Goal: Task Accomplishment & Management: Complete application form

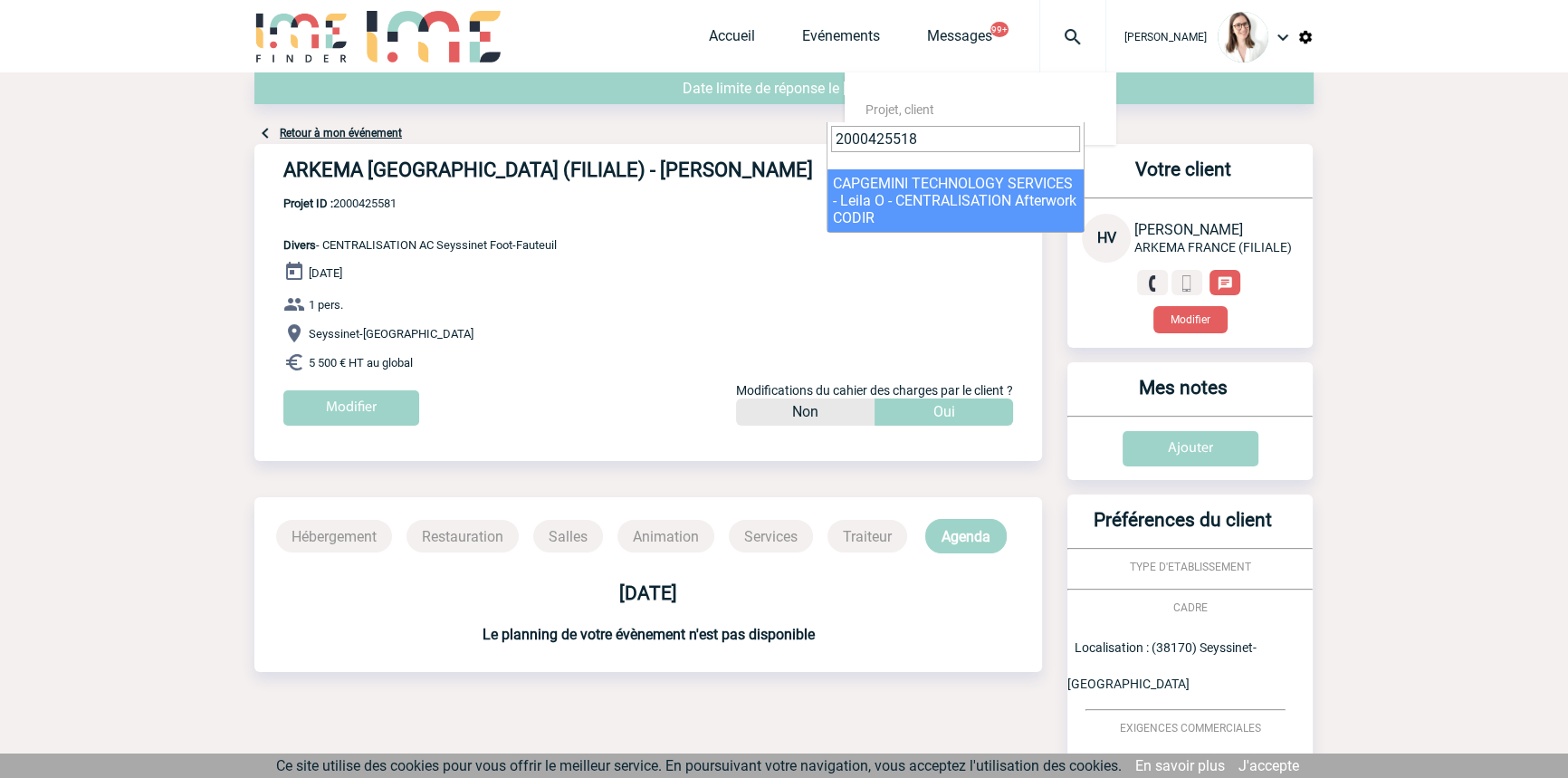
type input "2000425518"
select select "25019"
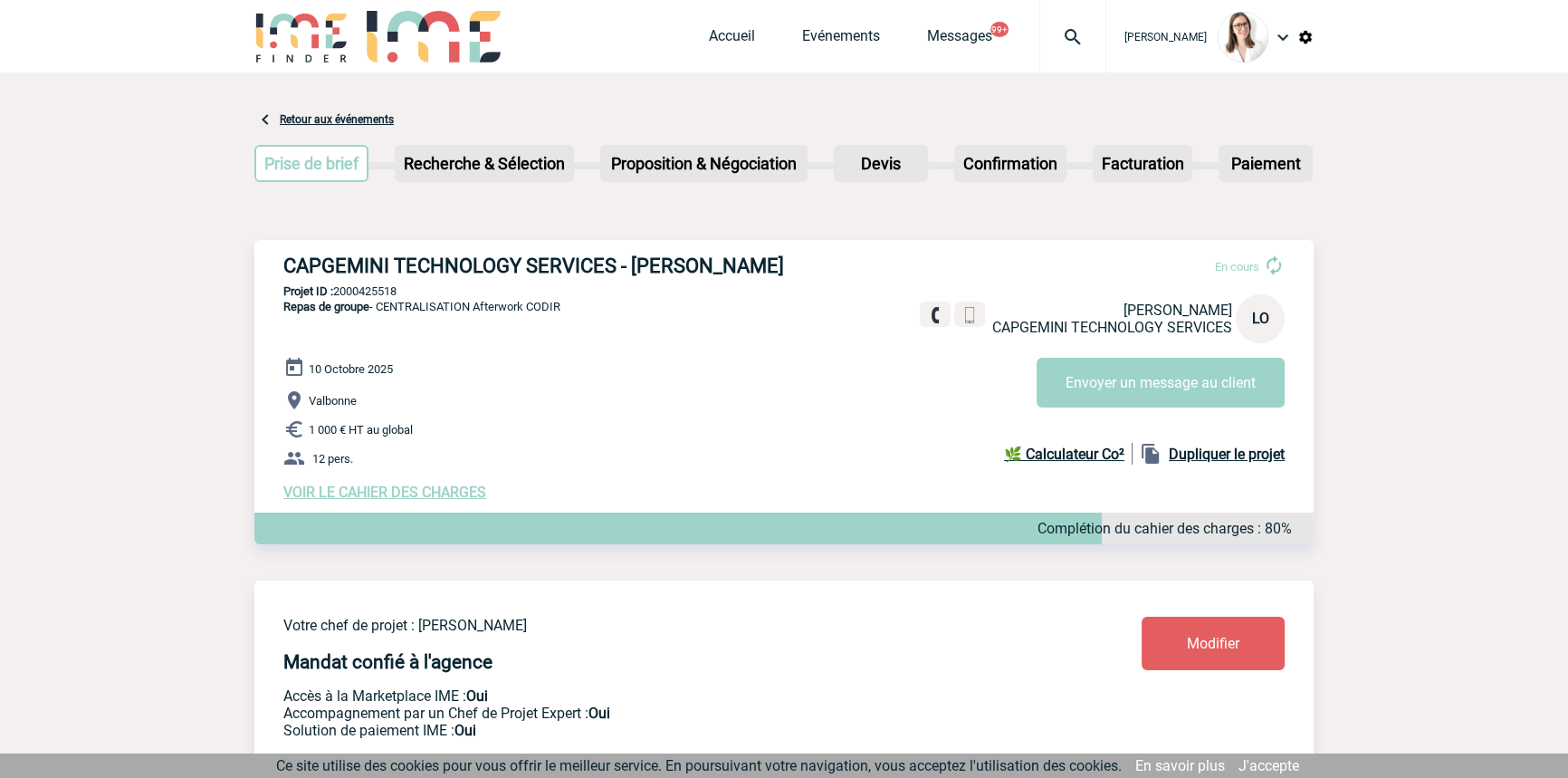
click at [384, 498] on span "VOIR LE CAHIER DES CHARGES" at bounding box center [385, 491] width 203 height 17
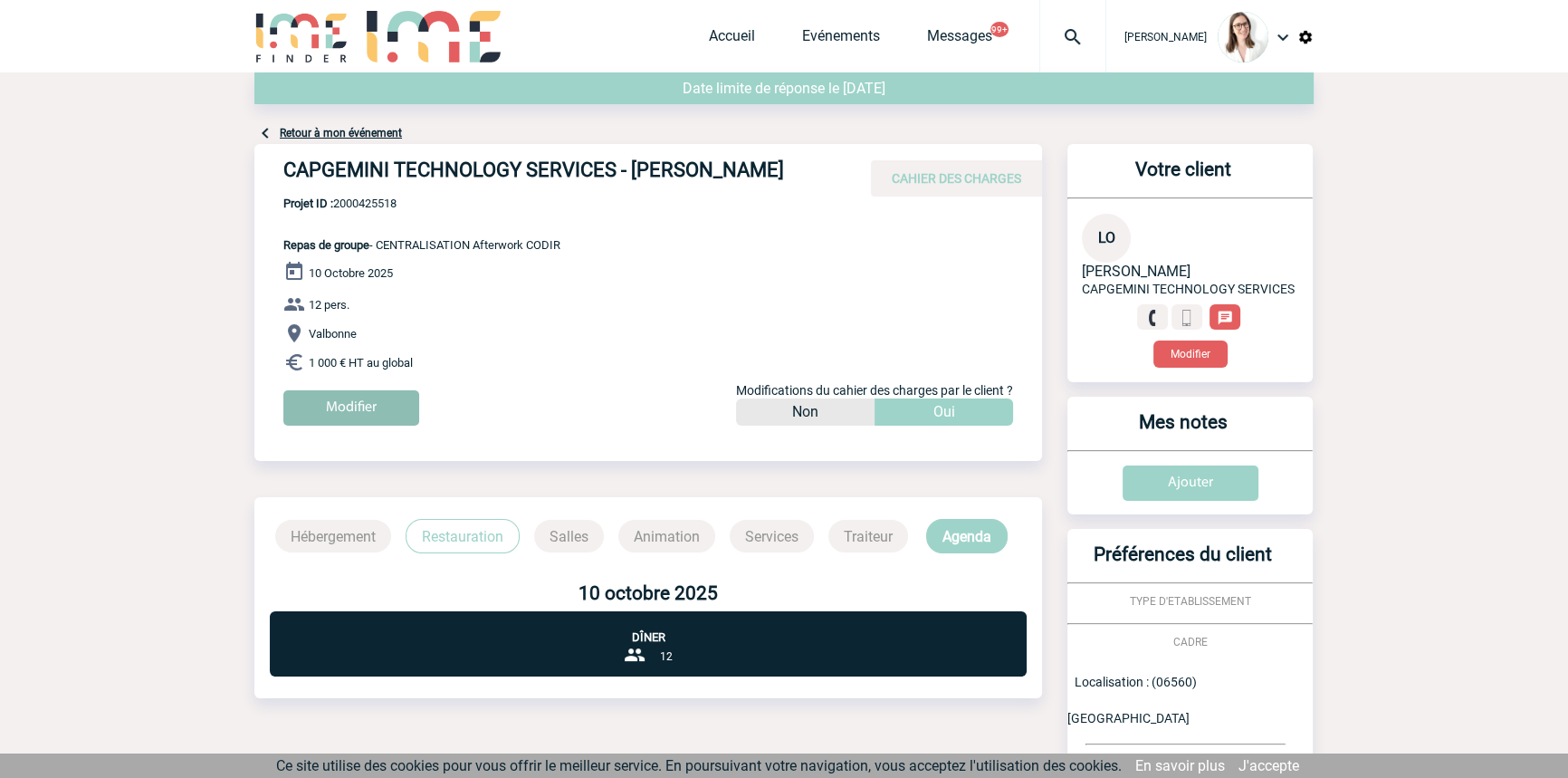
click at [373, 404] on input "Modifier" at bounding box center [351, 407] width 135 height 35
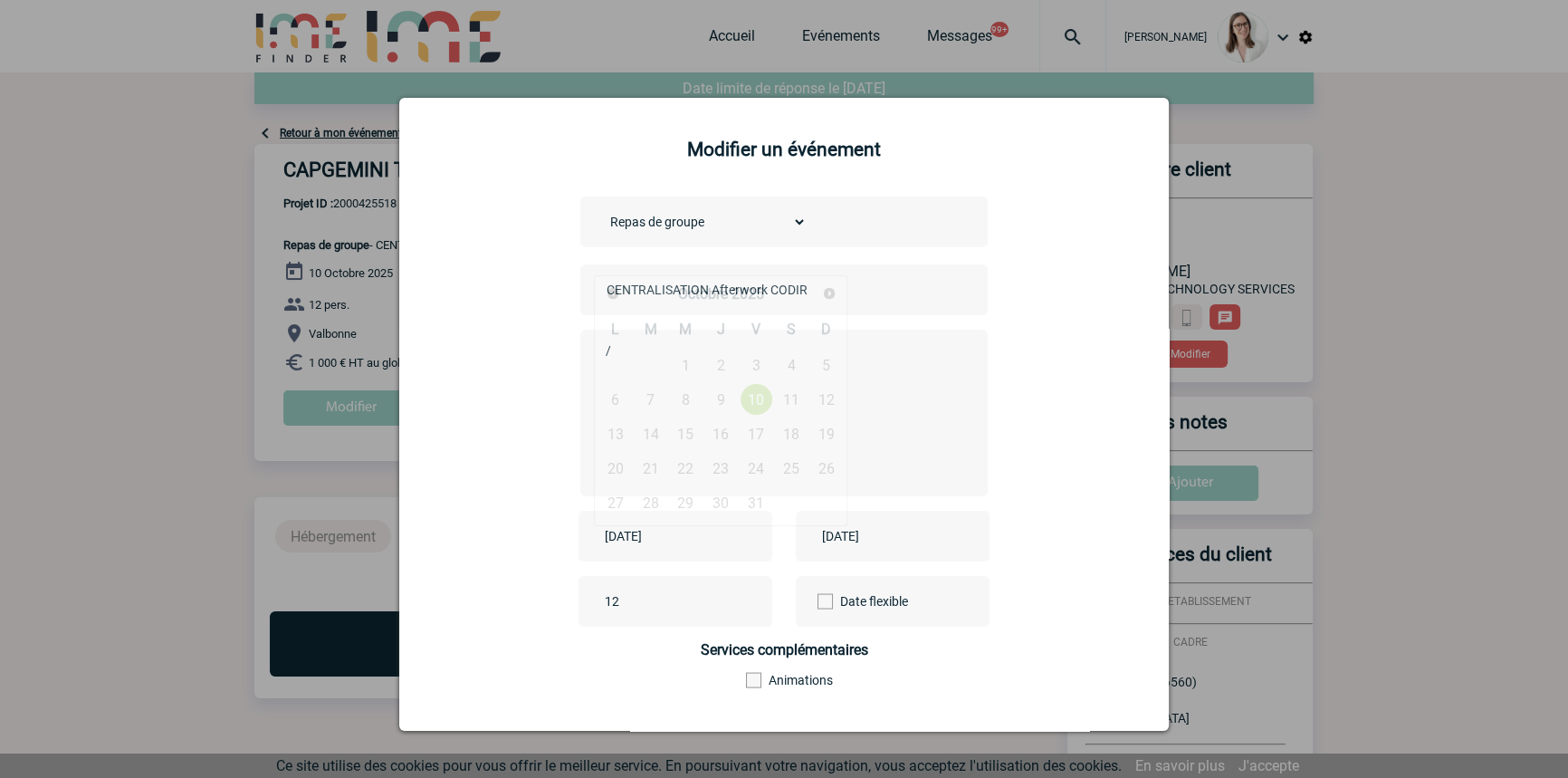
click at [678, 530] on input "2025-10-10" at bounding box center [661, 536] width 125 height 24
click at [616, 288] on span "Précédent" at bounding box center [613, 293] width 15 height 15
click at [748, 468] on link "26" at bounding box center [756, 467] width 34 height 33
type input "2025-09-26"
click at [836, 536] on input "2025-10-10" at bounding box center [880, 536] width 125 height 24
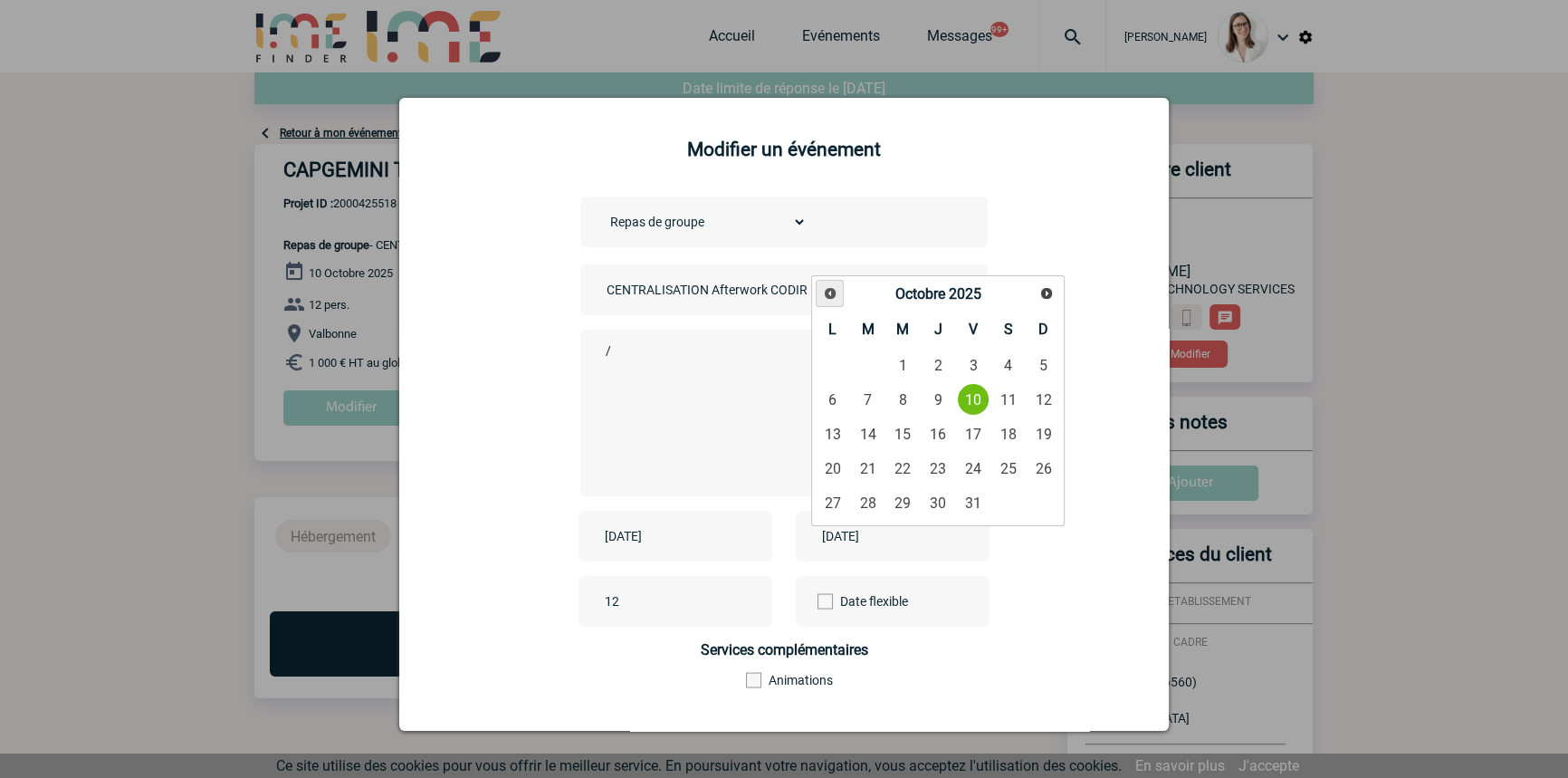
click at [828, 290] on span "Précédent" at bounding box center [830, 293] width 15 height 15
click at [975, 465] on link "26" at bounding box center [973, 467] width 34 height 33
type input "2025-09-26"
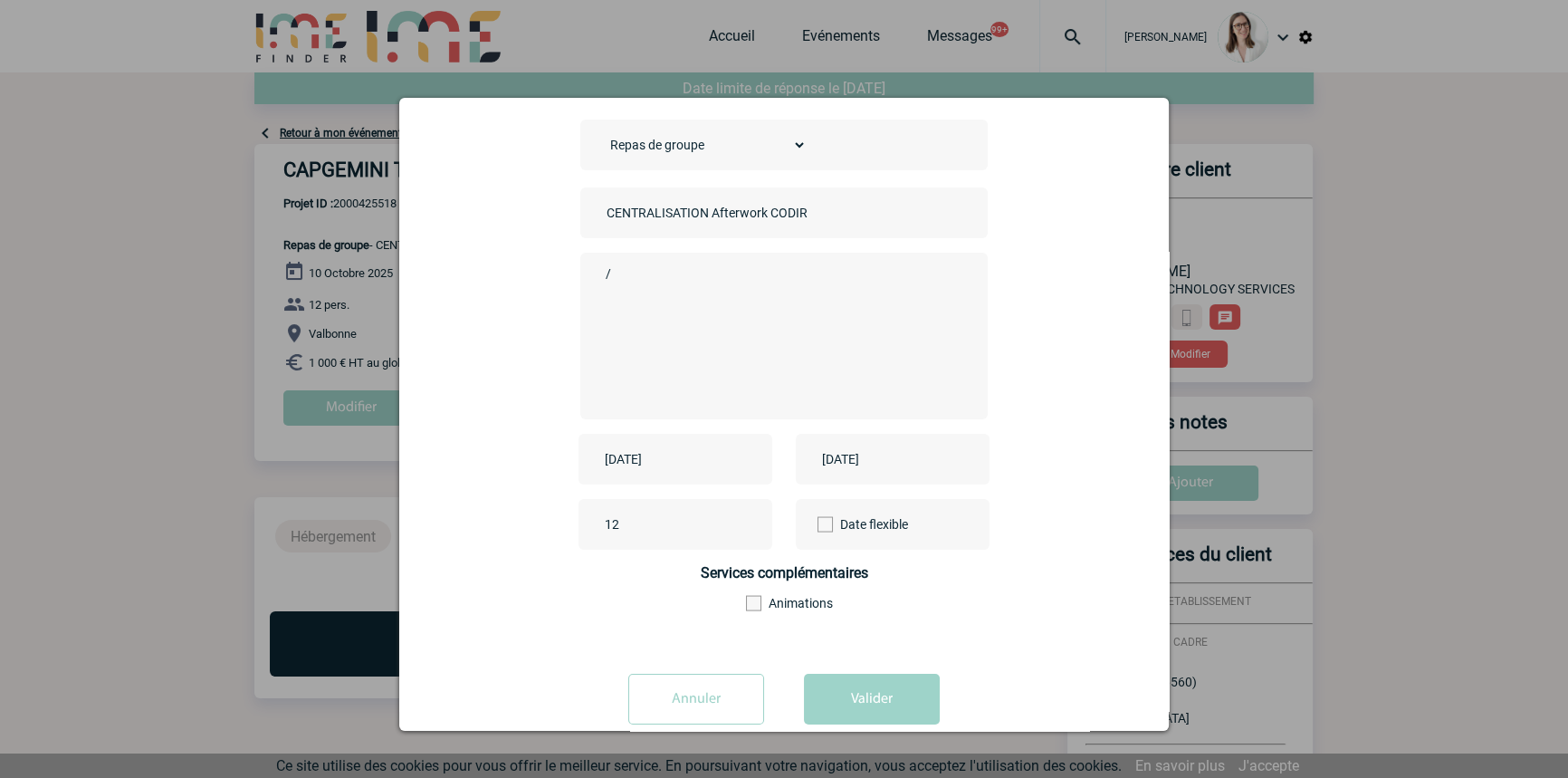
scroll to position [114, 0]
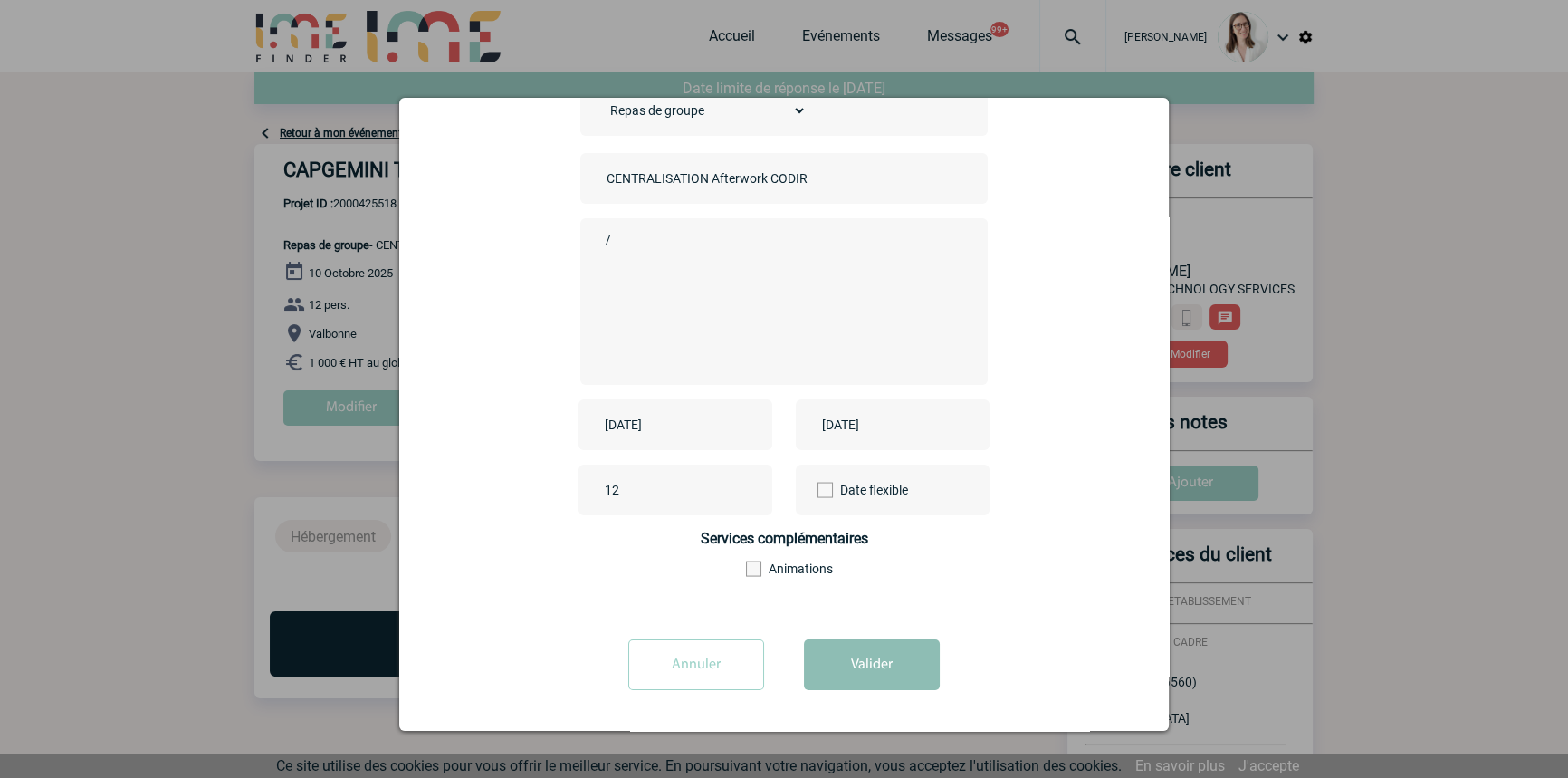
click at [897, 649] on button "Valider" at bounding box center [872, 664] width 135 height 51
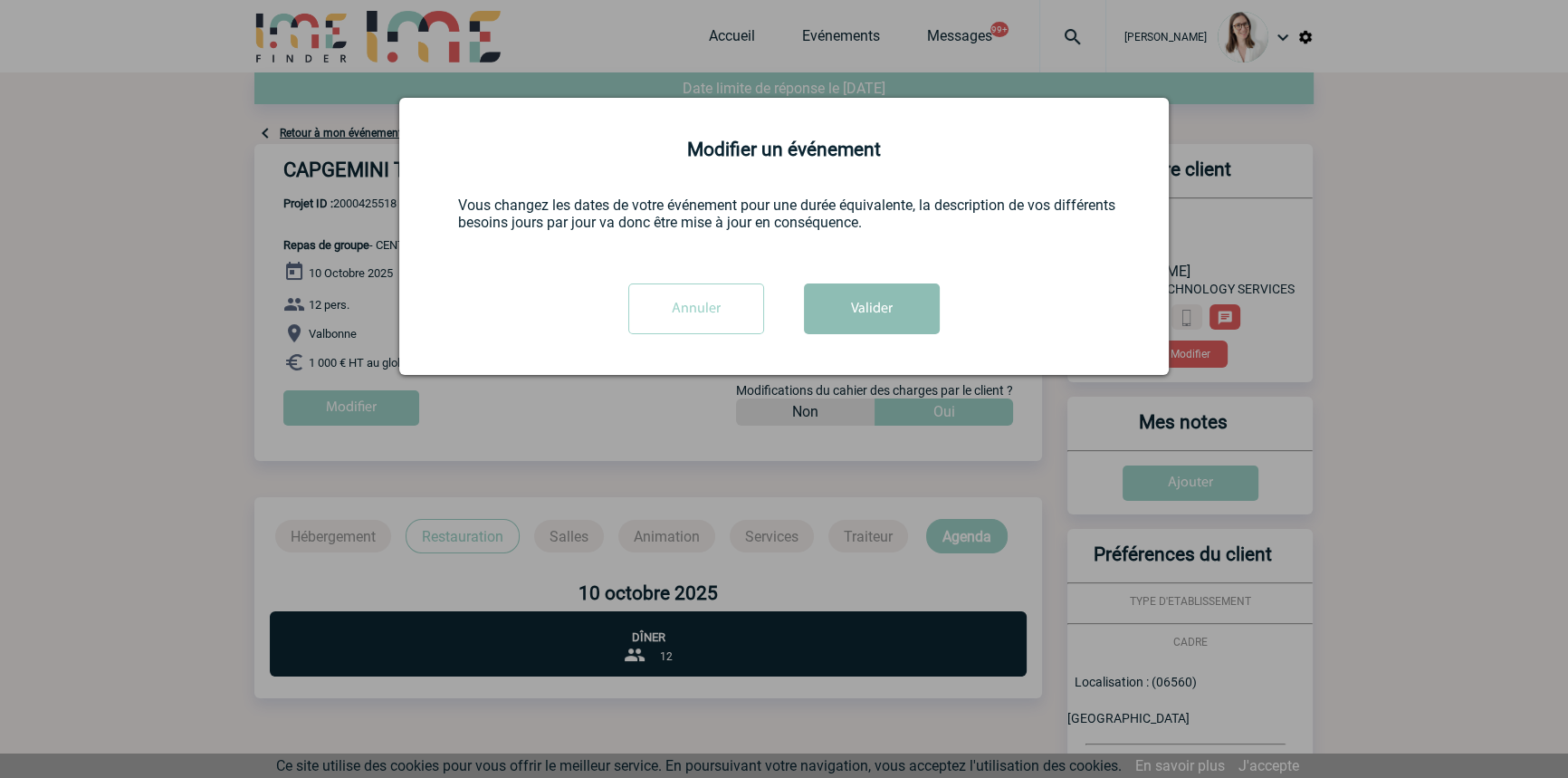
click at [856, 315] on button "Valider" at bounding box center [872, 308] width 135 height 51
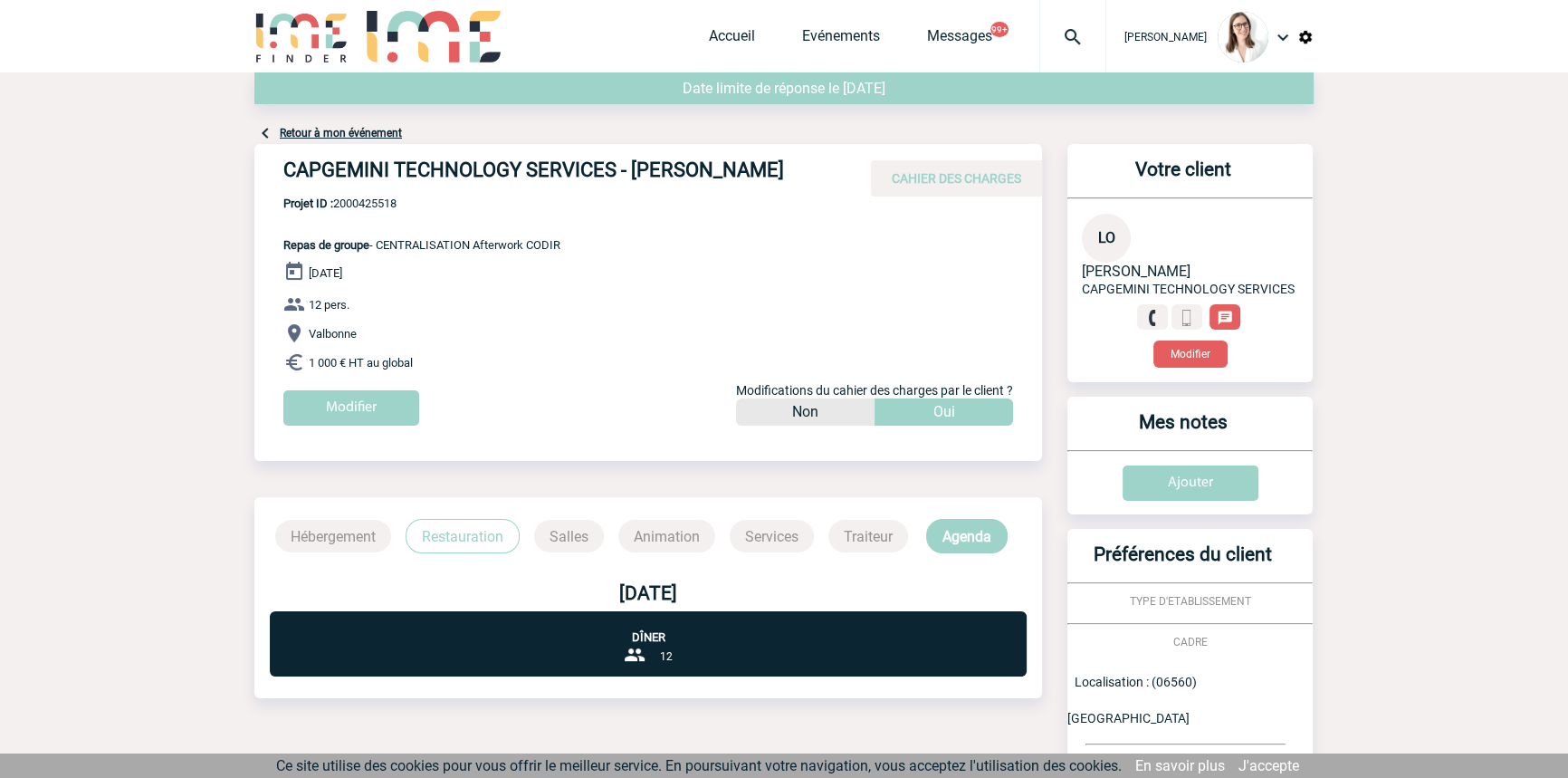
click at [1065, 57] on div at bounding box center [1072, 36] width 67 height 73
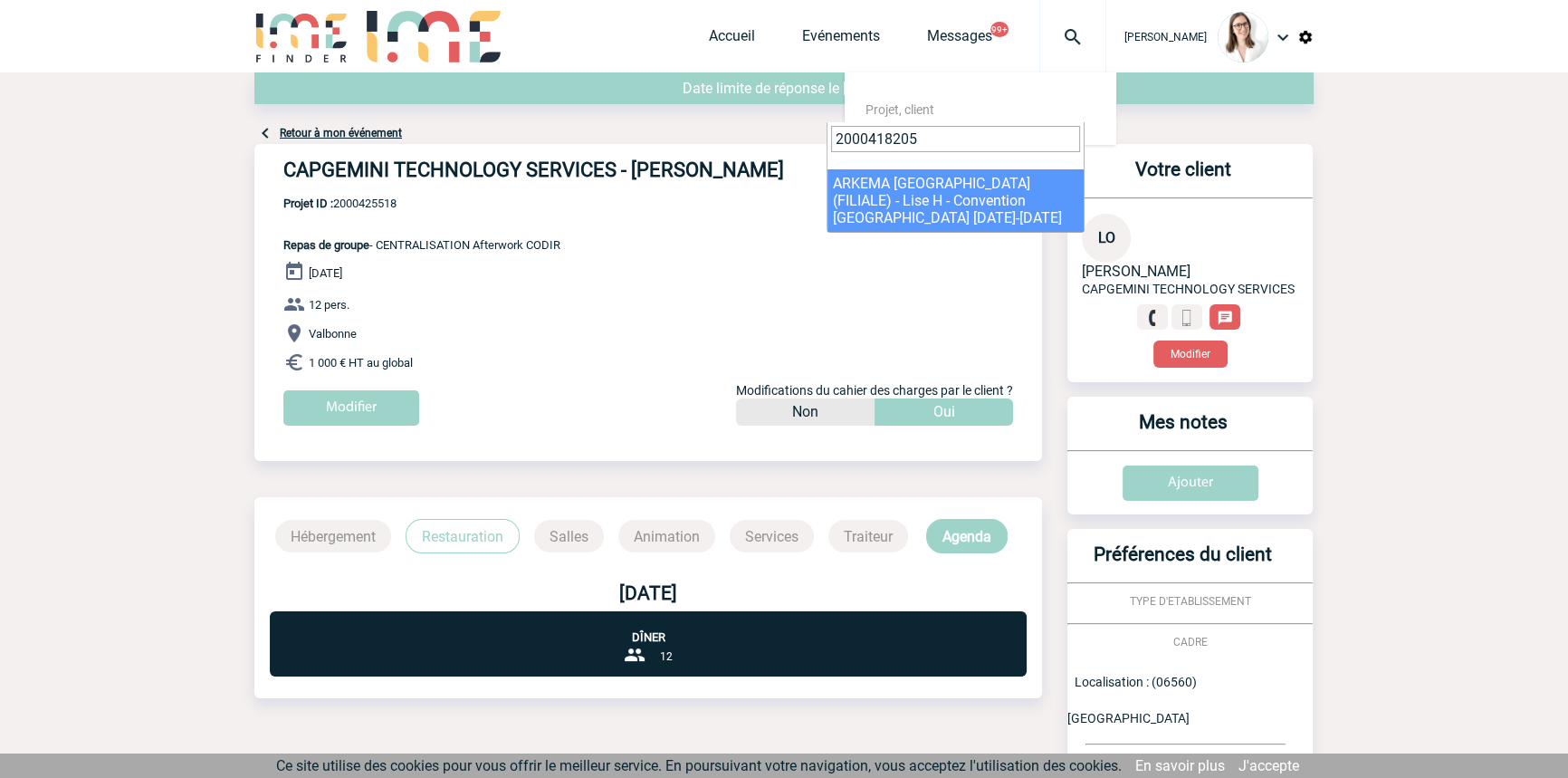
type input "2000418205"
select select "17706"
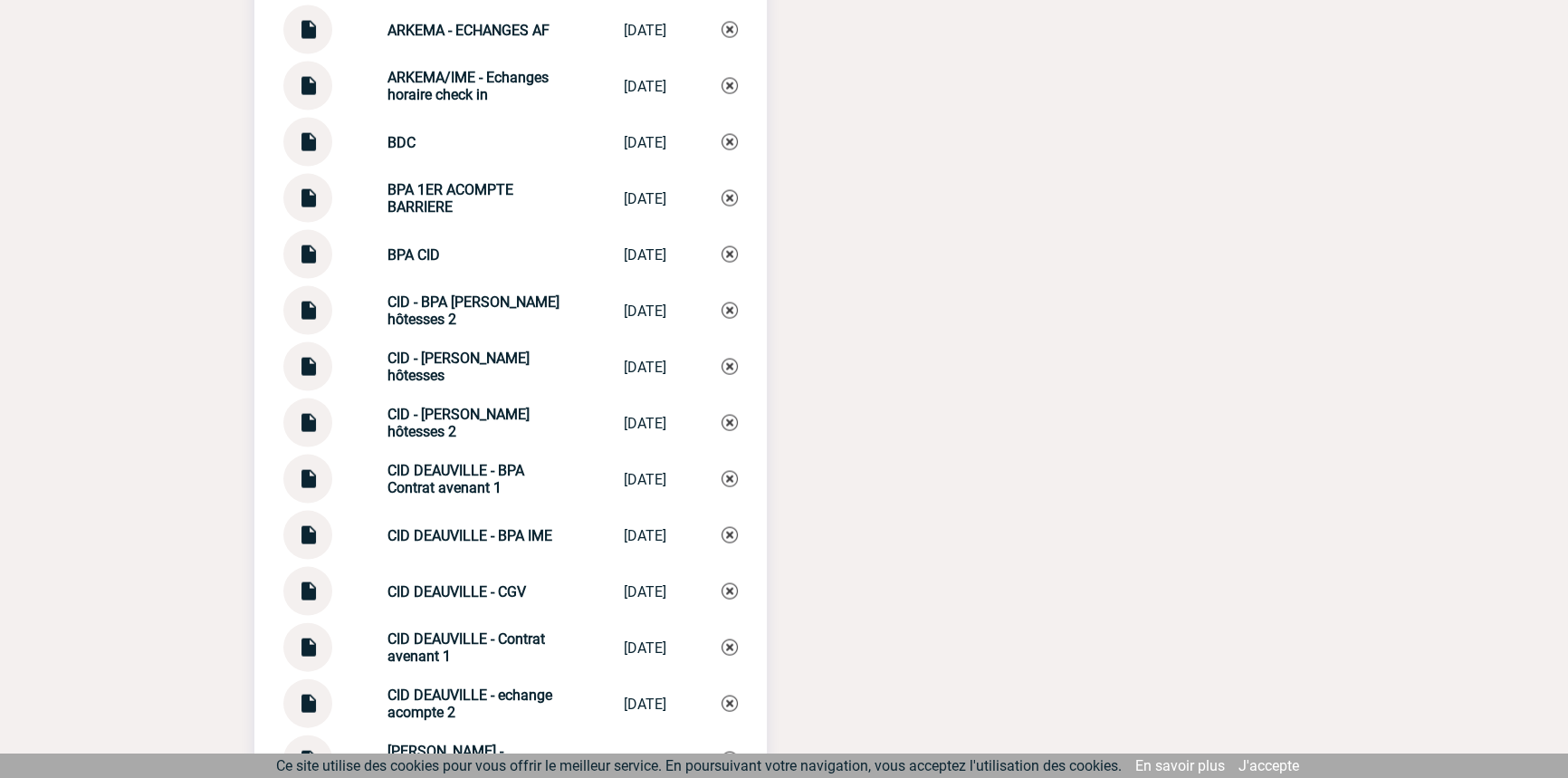
scroll to position [5040, 0]
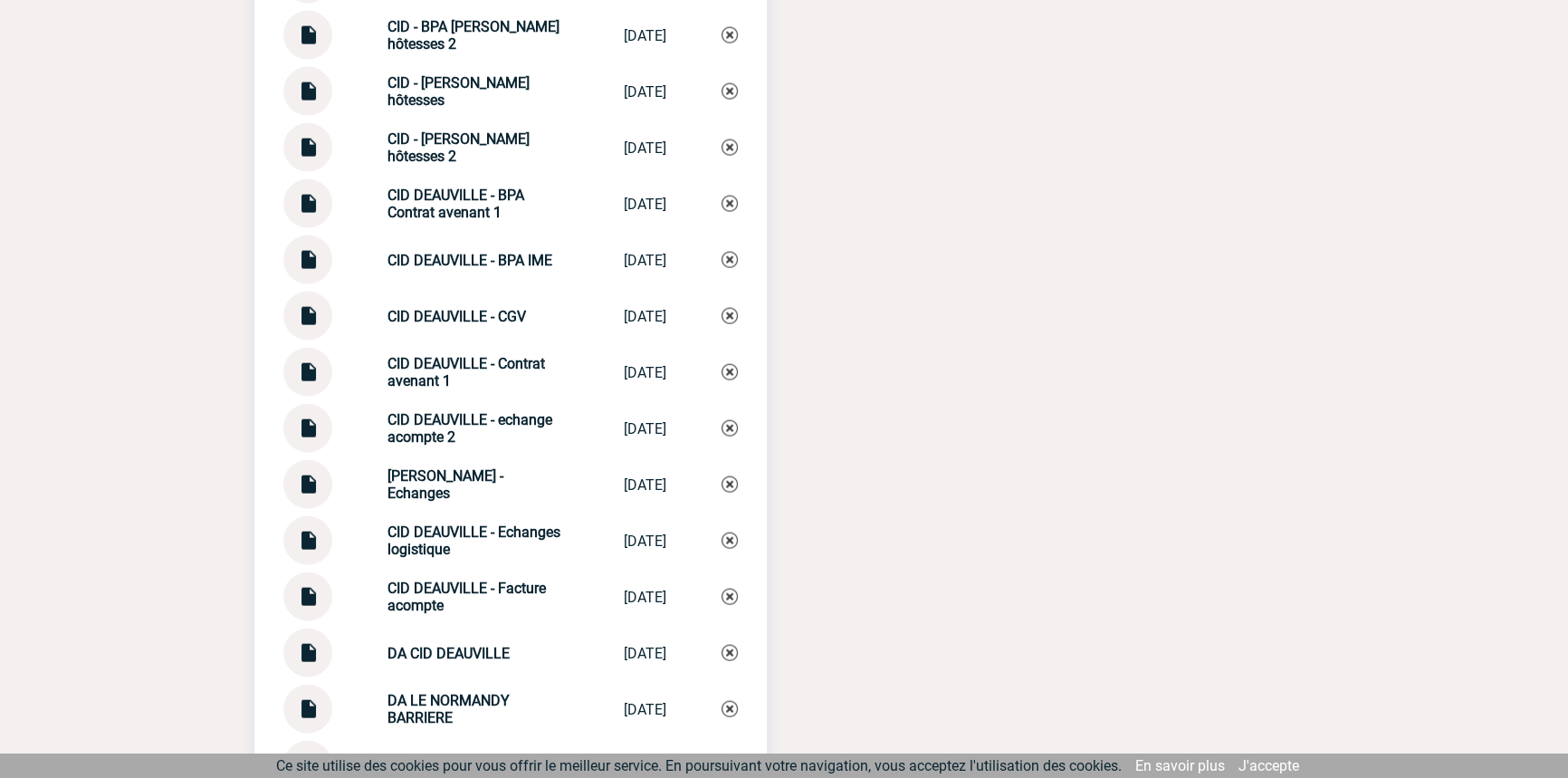
click at [293, 201] on div at bounding box center [307, 203] width 49 height 49
click at [299, 203] on img at bounding box center [308, 196] width 24 height 35
click at [455, 276] on div "CID DEAUVILLE - BPA IME CID DEAUVILLE -... 02/08/2024" at bounding box center [510, 259] width 454 height 49
drag, startPoint x: 477, startPoint y: 253, endPoint x: 344, endPoint y: 232, distance: 134.6
click at [347, 235] on div "CID DEAUVILLE - BPA IME CID DEAUVILLE -... 02/08/2024" at bounding box center [510, 259] width 454 height 49
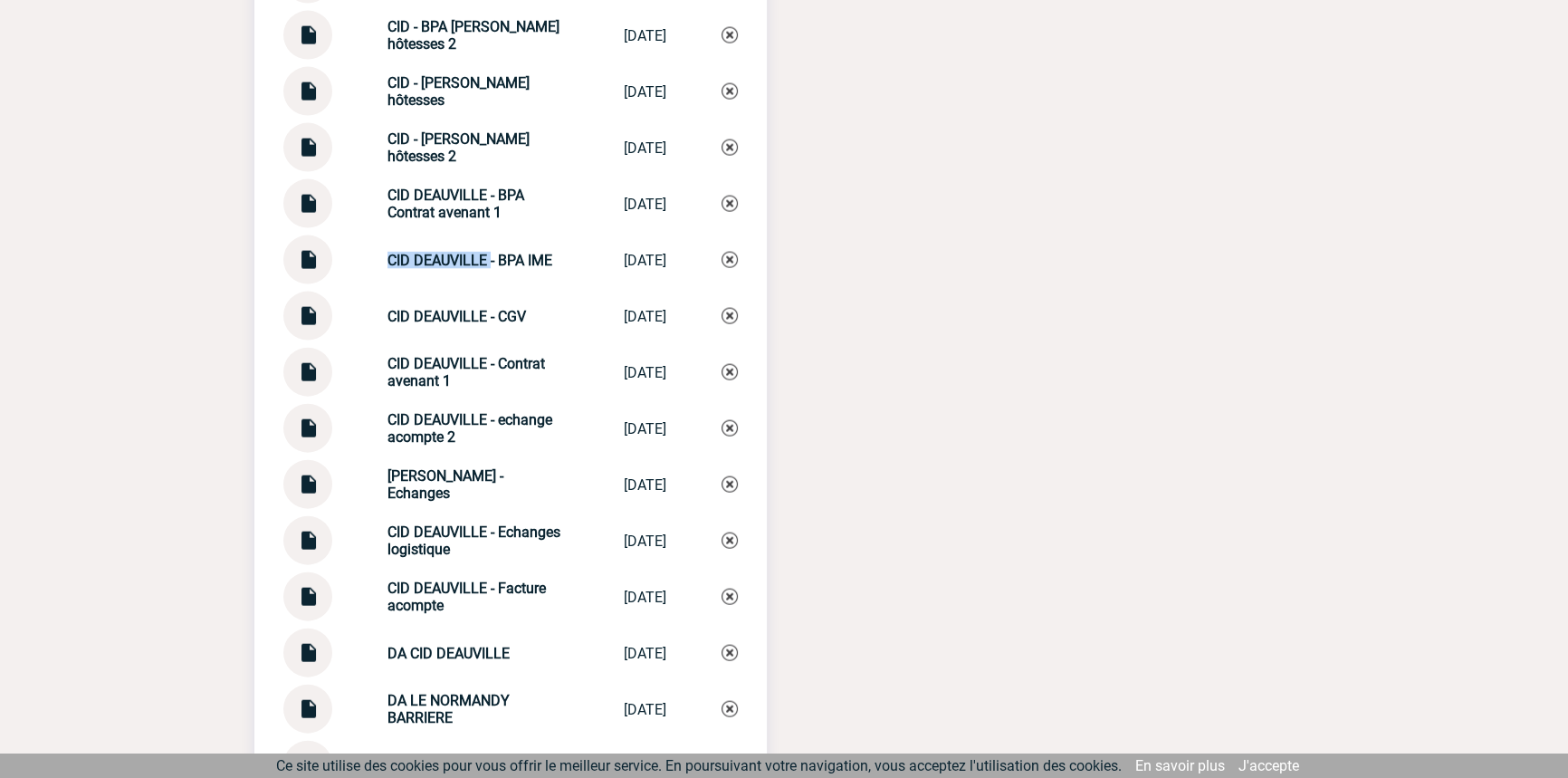
copy div "CID DEAUVILLE"
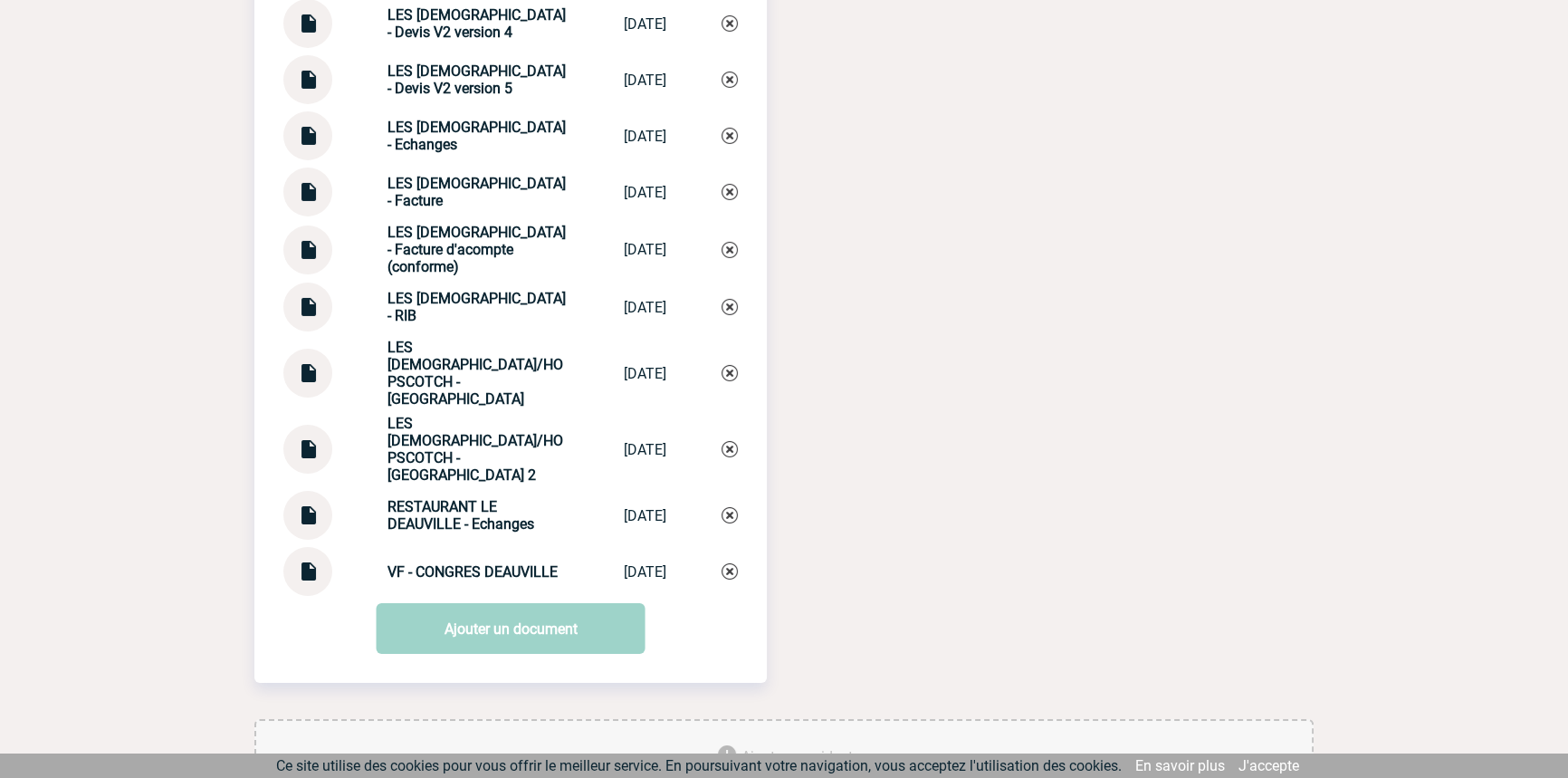
scroll to position [7783, 0]
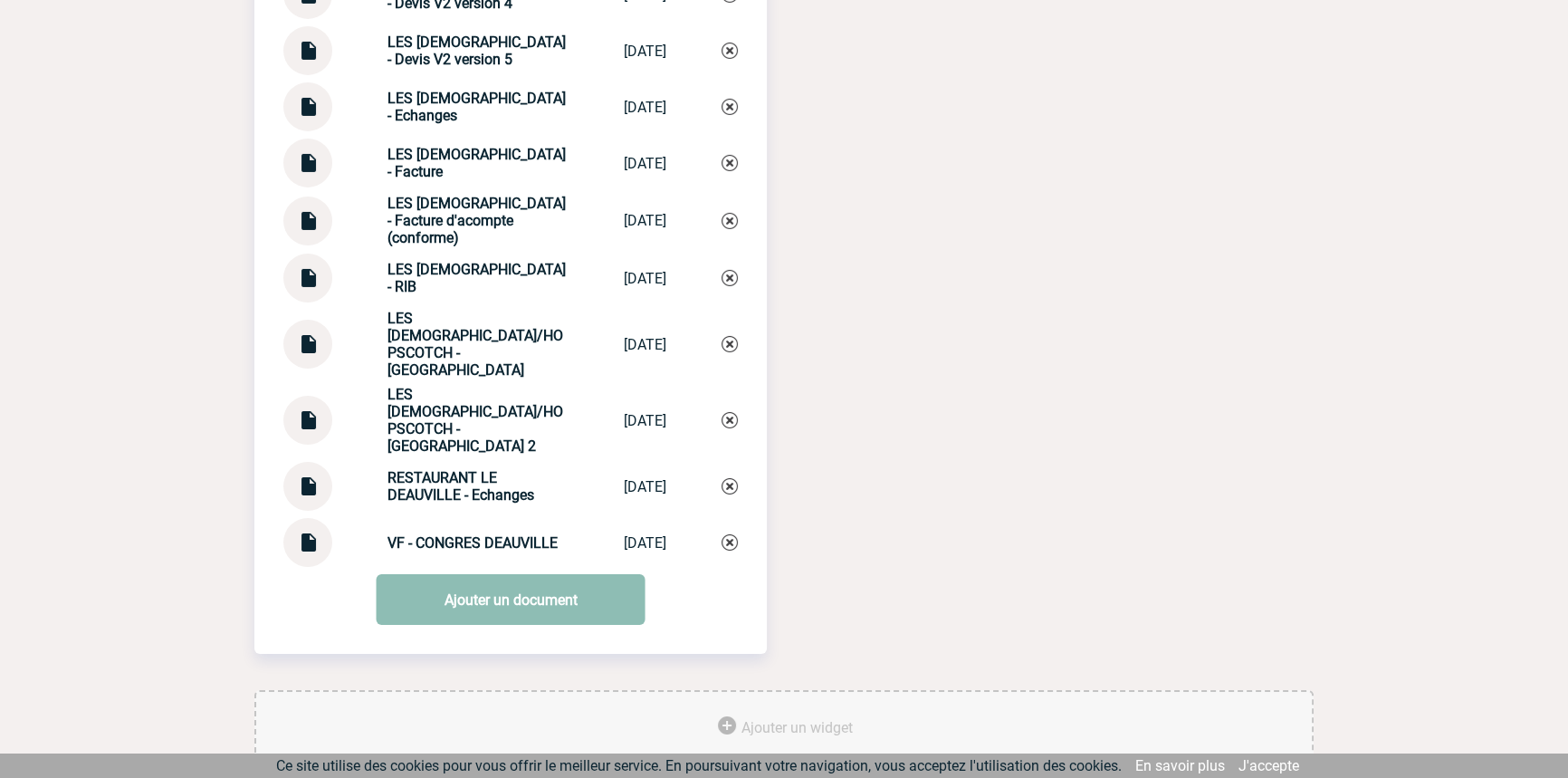
click at [598, 574] on link "Ajouter un document" at bounding box center [511, 599] width 269 height 51
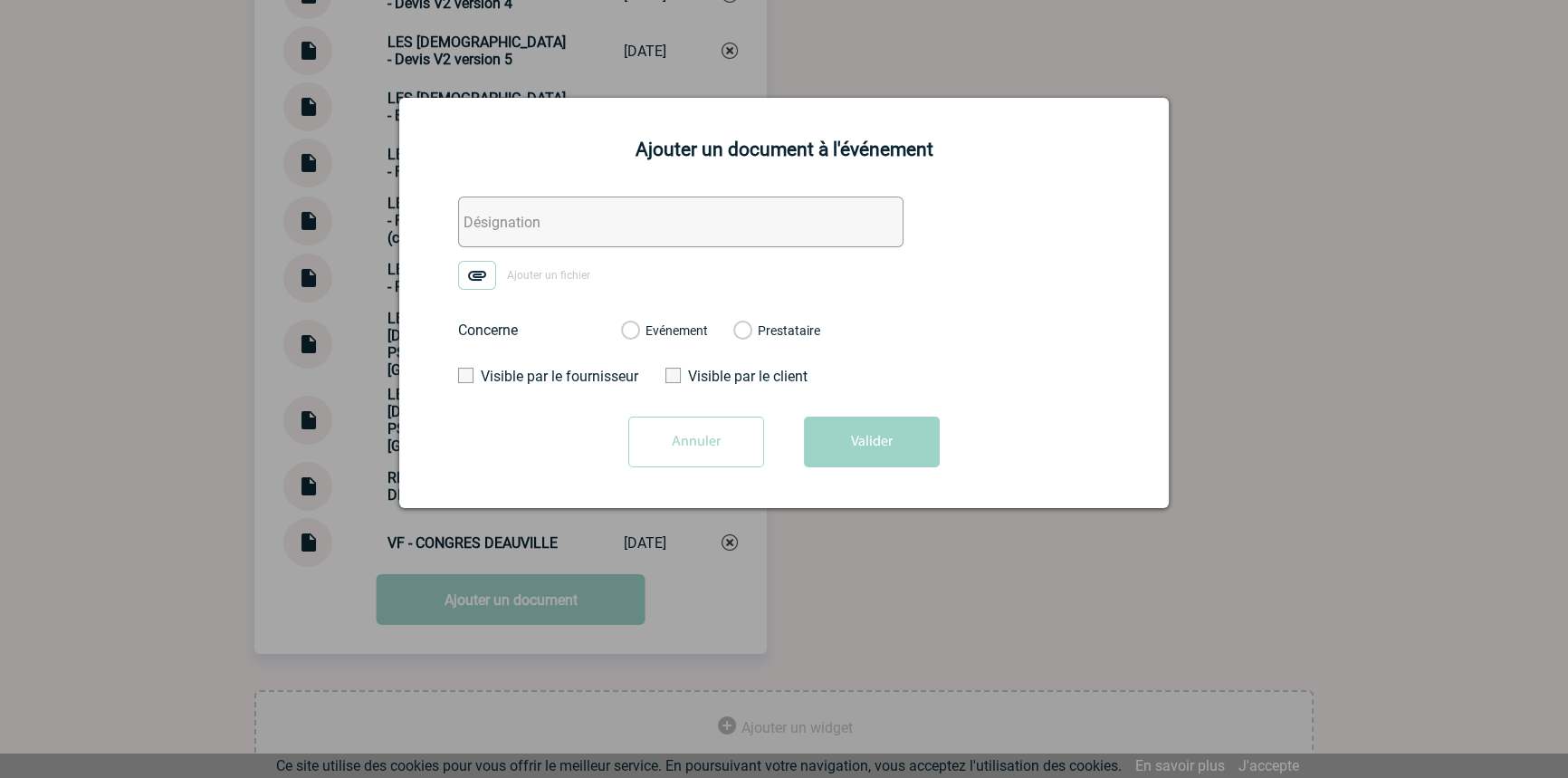
click at [529, 228] on input "text" at bounding box center [680, 221] width 445 height 51
paste input "CID DEAUVILLE"
type input "CID DEAUVILLE - Devis de regularisation"
click at [486, 275] on img at bounding box center [477, 275] width 38 height 29
click at [0, 0] on input "Ajouter un fichier" at bounding box center [0, 0] width 0 height 0
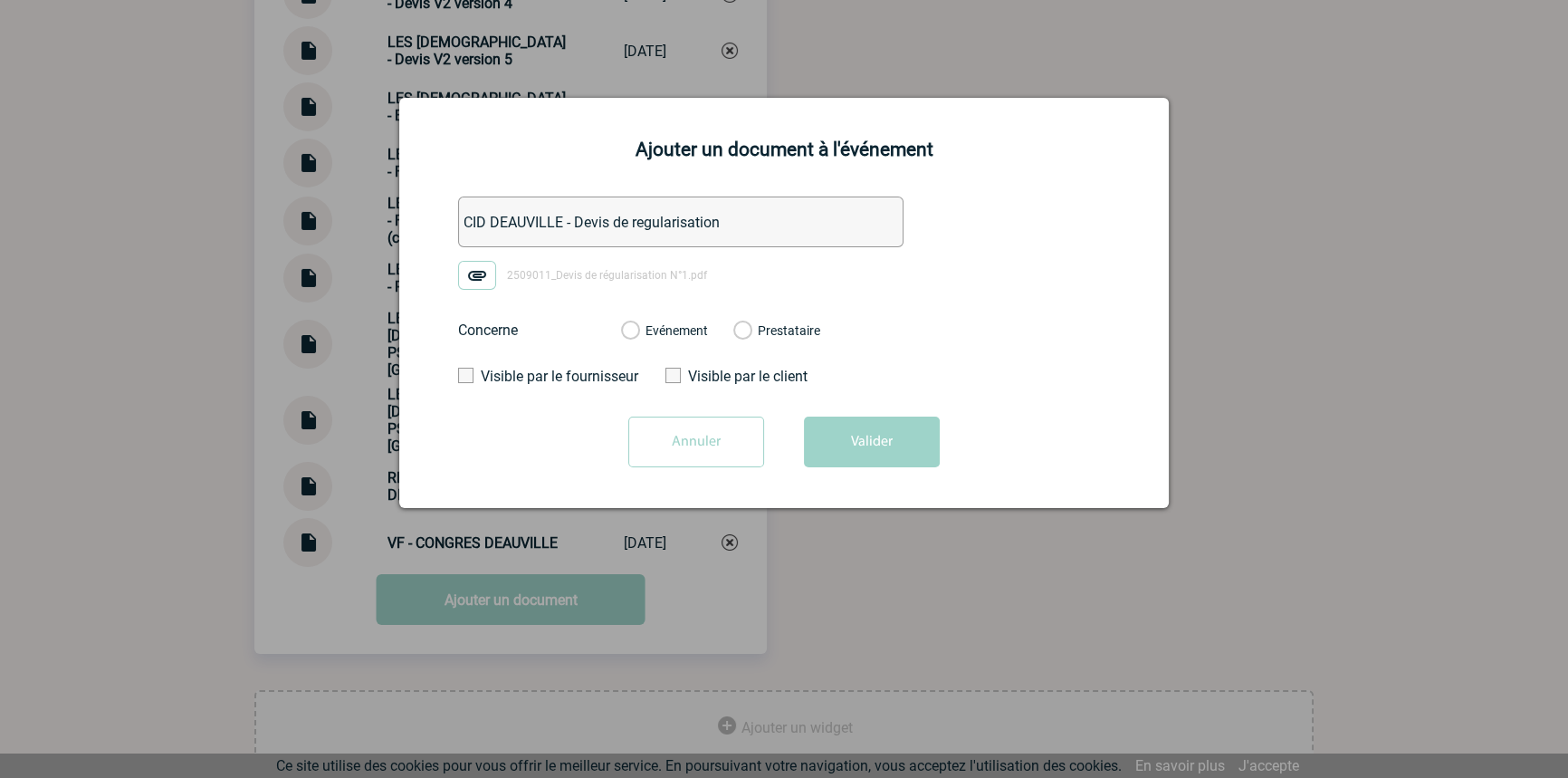
click at [639, 327] on label "Evénement" at bounding box center [629, 331] width 17 height 16
click at [0, 0] on input "Evénement" at bounding box center [0, 0] width 0 height 0
click at [823, 430] on button "Valider" at bounding box center [872, 441] width 135 height 51
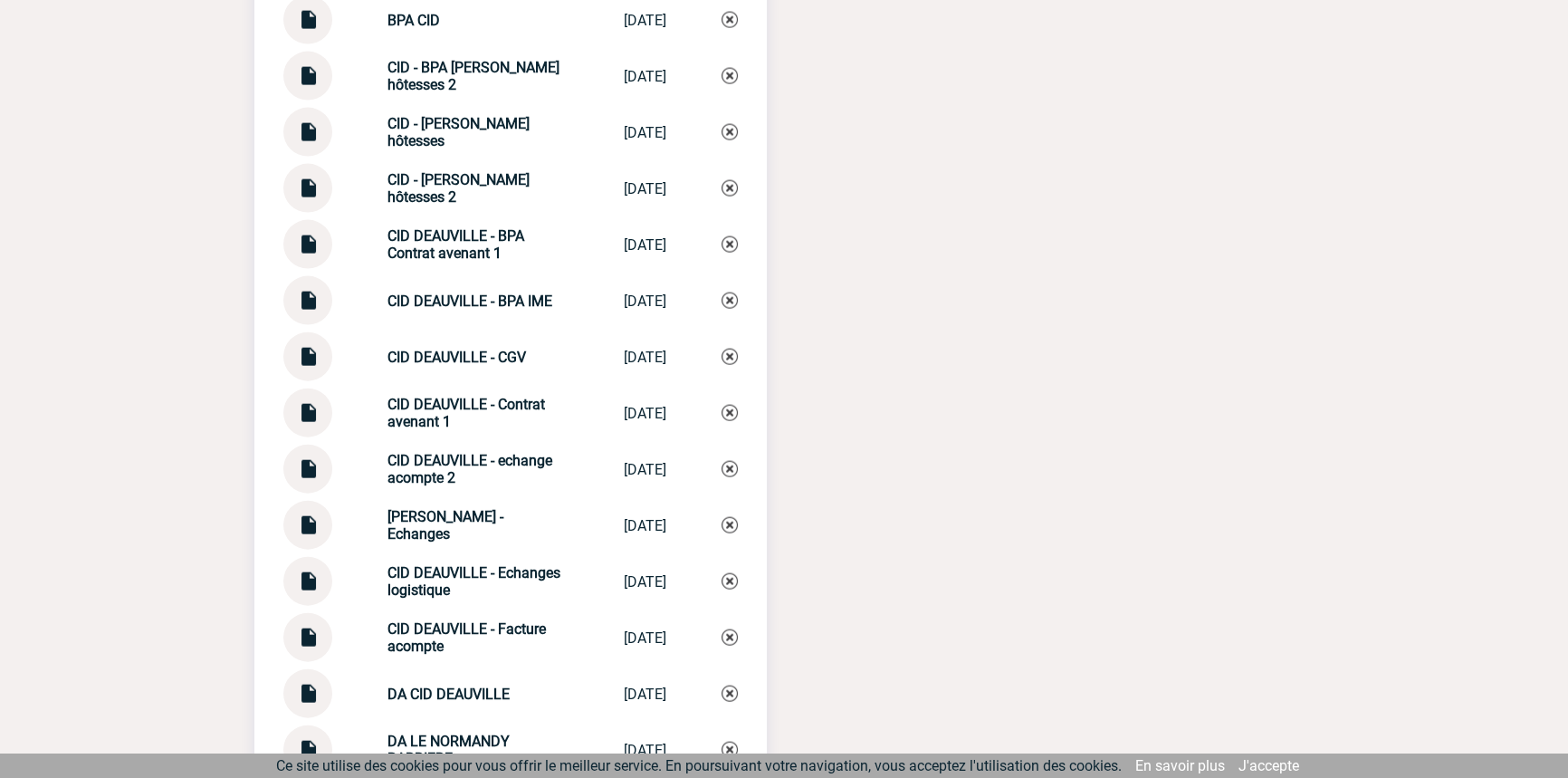
scroll to position [5040, 0]
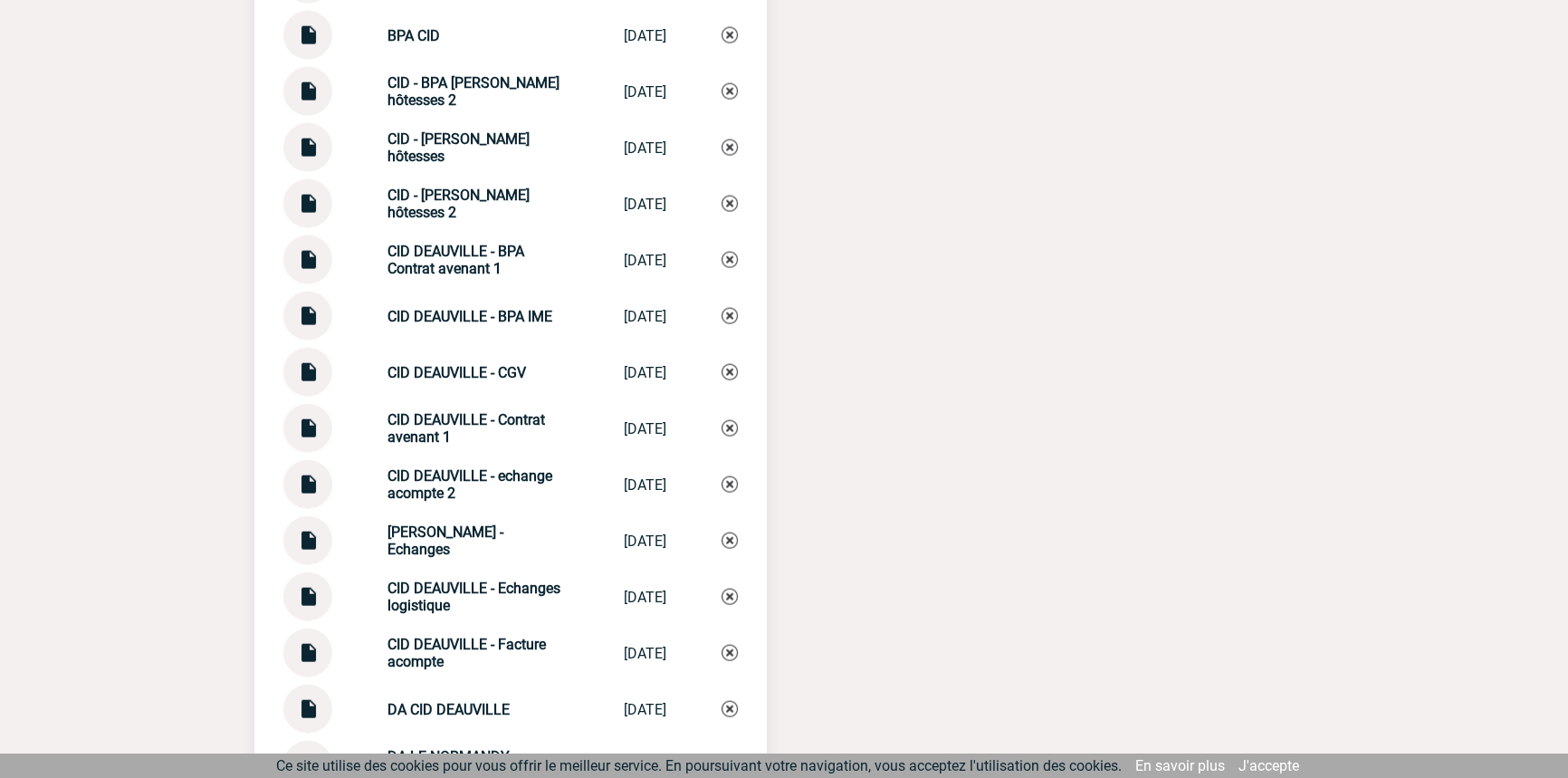
click at [468, 534] on strong "CID DEAUVILLE - Echanges" at bounding box center [445, 540] width 116 height 35
click at [468, 533] on strong "CID DEAUVILLE - Echanges" at bounding box center [445, 540] width 116 height 35
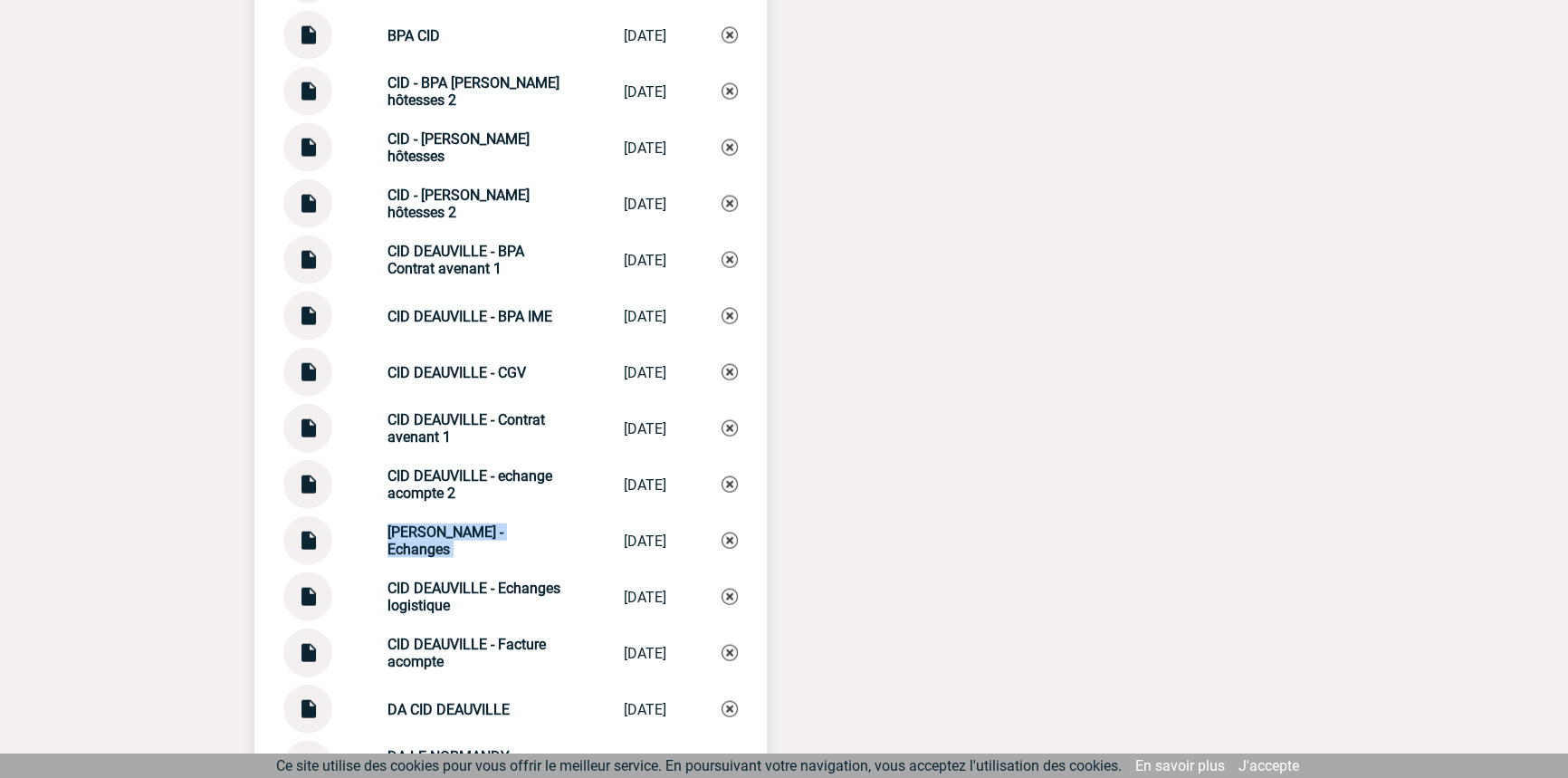
click at [470, 533] on strong "CID DEAUVILLE - Echanges" at bounding box center [445, 540] width 116 height 35
copy div "CID DEAUVILLE - Echanges CID DEAUVILLE -..."
click at [727, 536] on img at bounding box center [729, 540] width 16 height 16
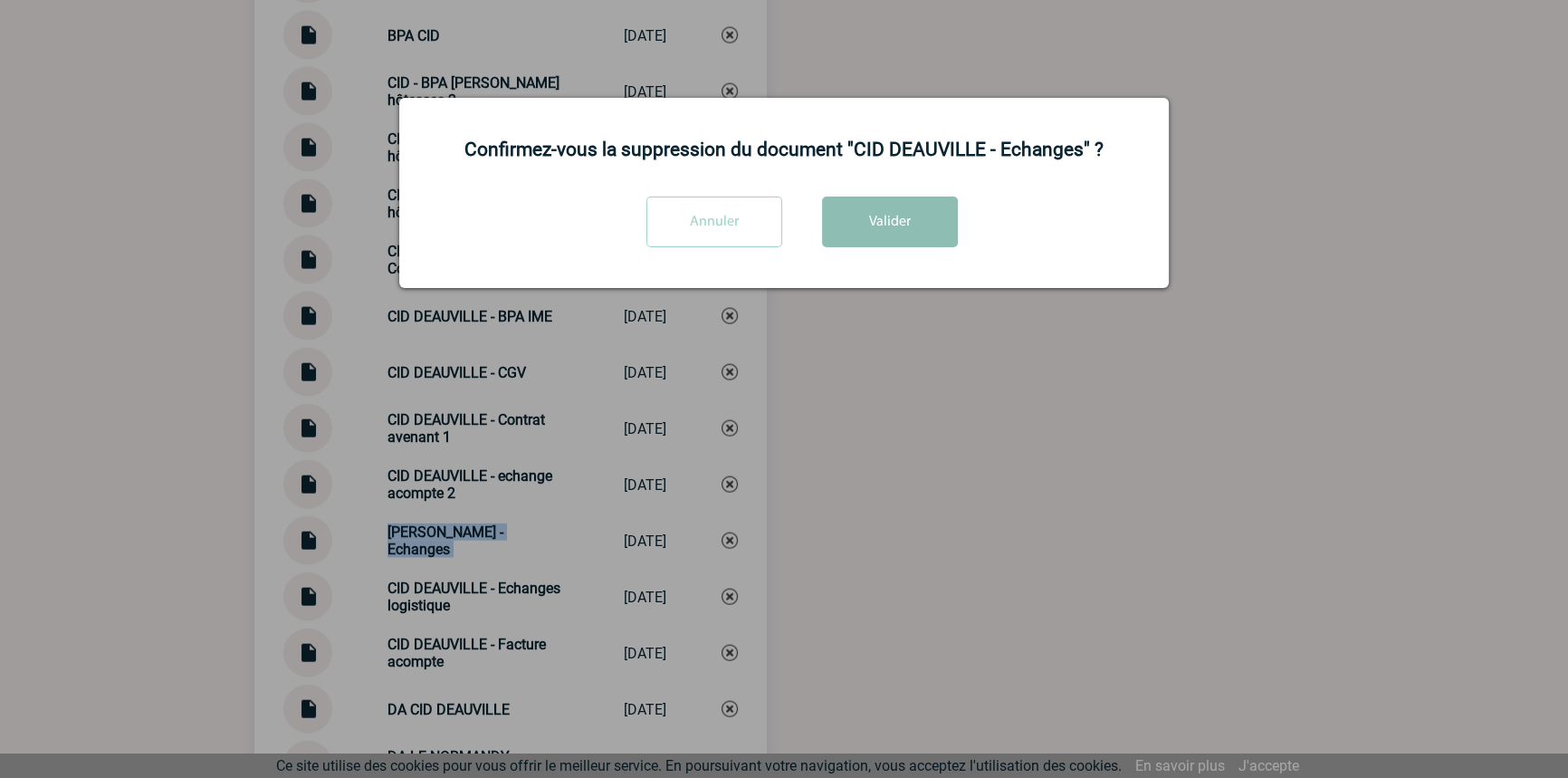
click at [916, 222] on button "Valider" at bounding box center [890, 221] width 135 height 51
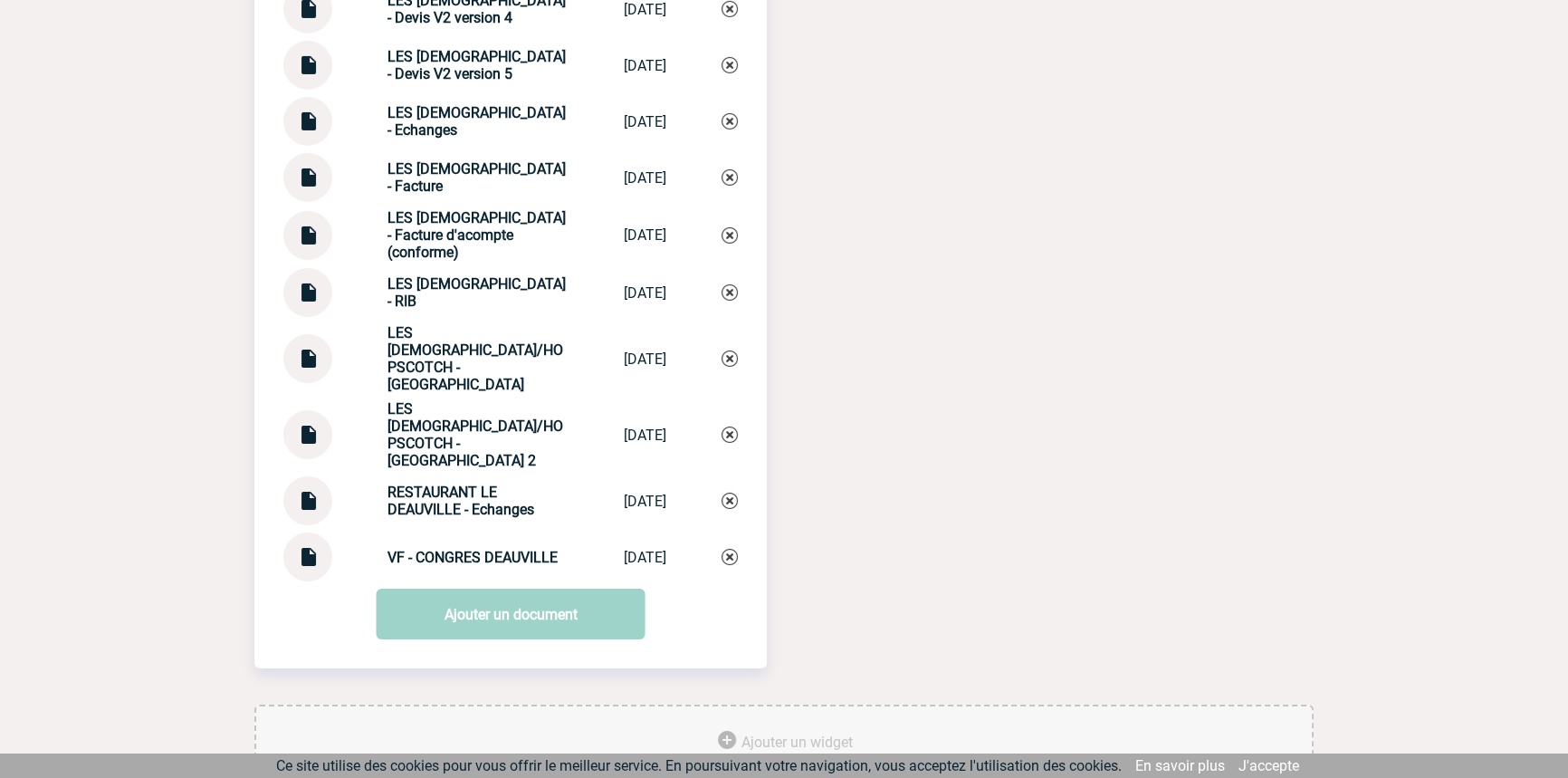
scroll to position [7783, 0]
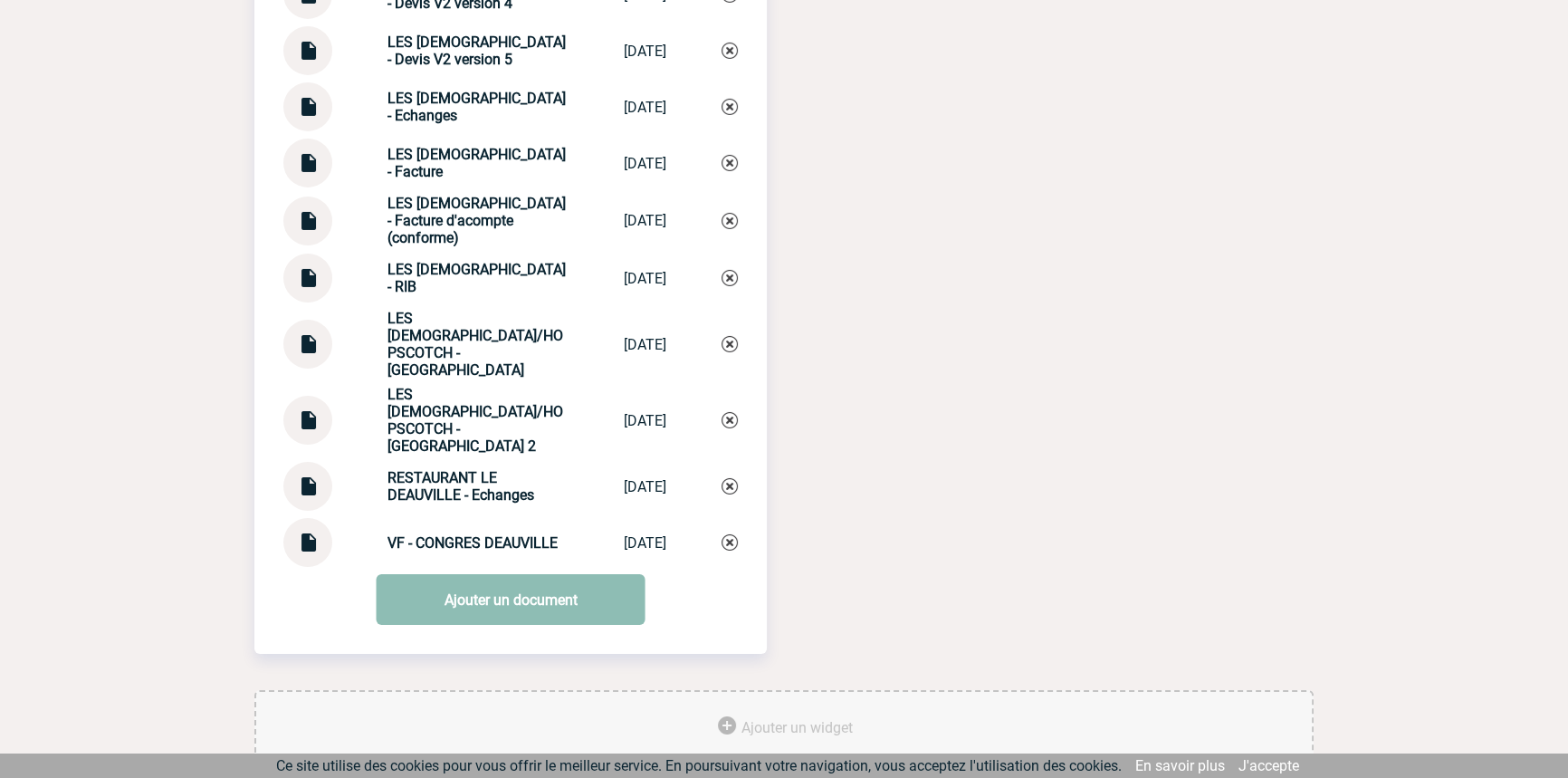
click at [507, 574] on link "Ajouter un document" at bounding box center [511, 599] width 269 height 51
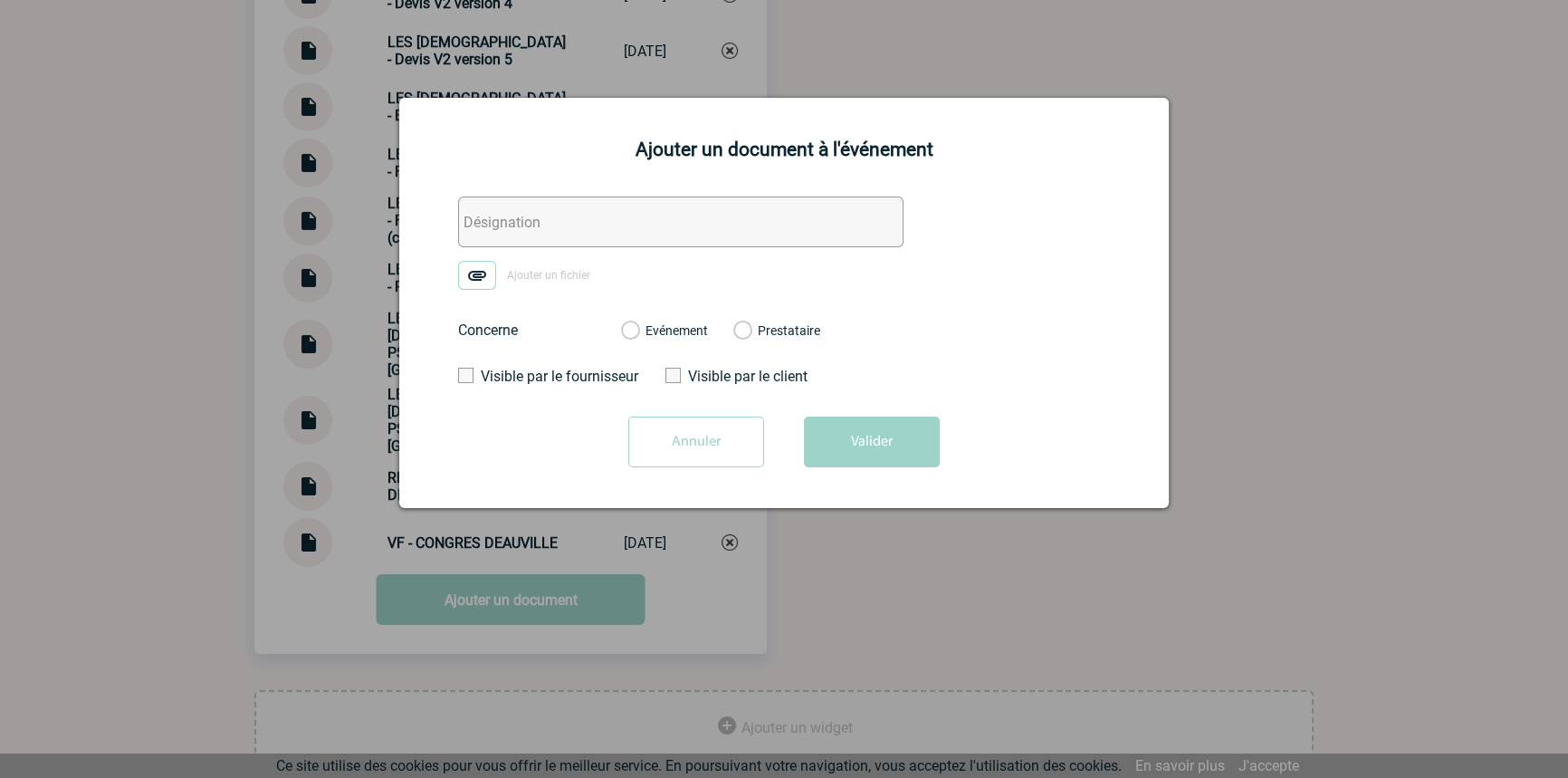
drag, startPoint x: 522, startPoint y: 220, endPoint x: 498, endPoint y: 243, distance: 33.2
click at [521, 220] on input "text" at bounding box center [680, 221] width 445 height 51
paste input "CID DEAUVILLE - Echanges"
type input "CID DEAUVILLE - Echanges"
click at [483, 264] on img at bounding box center [477, 275] width 38 height 29
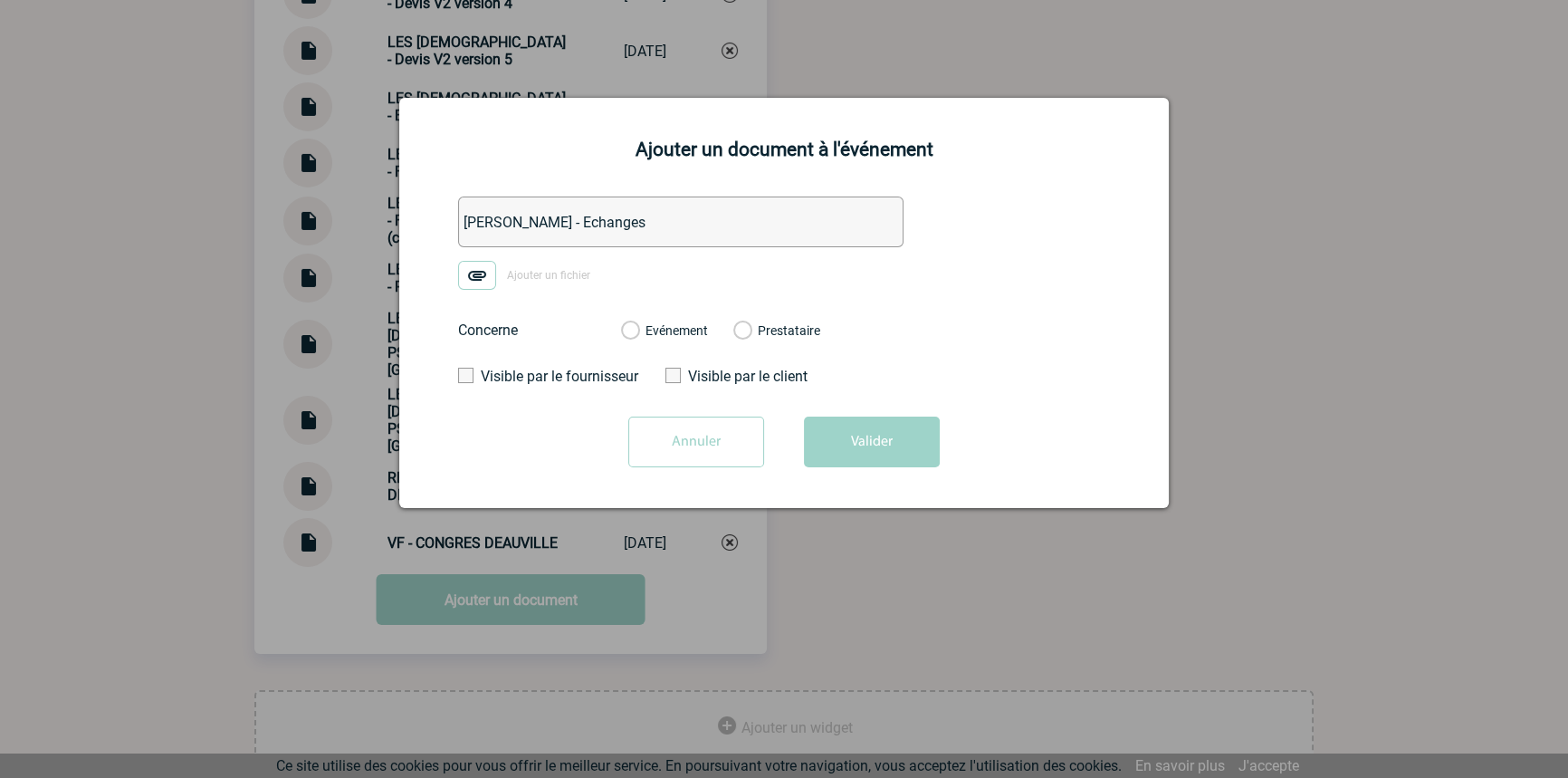
click at [0, 0] on input "Ajouter un fichier" at bounding box center [0, 0] width 0 height 0
click at [639, 328] on label "Evénement" at bounding box center [629, 331] width 17 height 16
click at [0, 0] on input "Evénement" at bounding box center [0, 0] width 0 height 0
click at [823, 427] on button "Valider" at bounding box center [872, 441] width 135 height 51
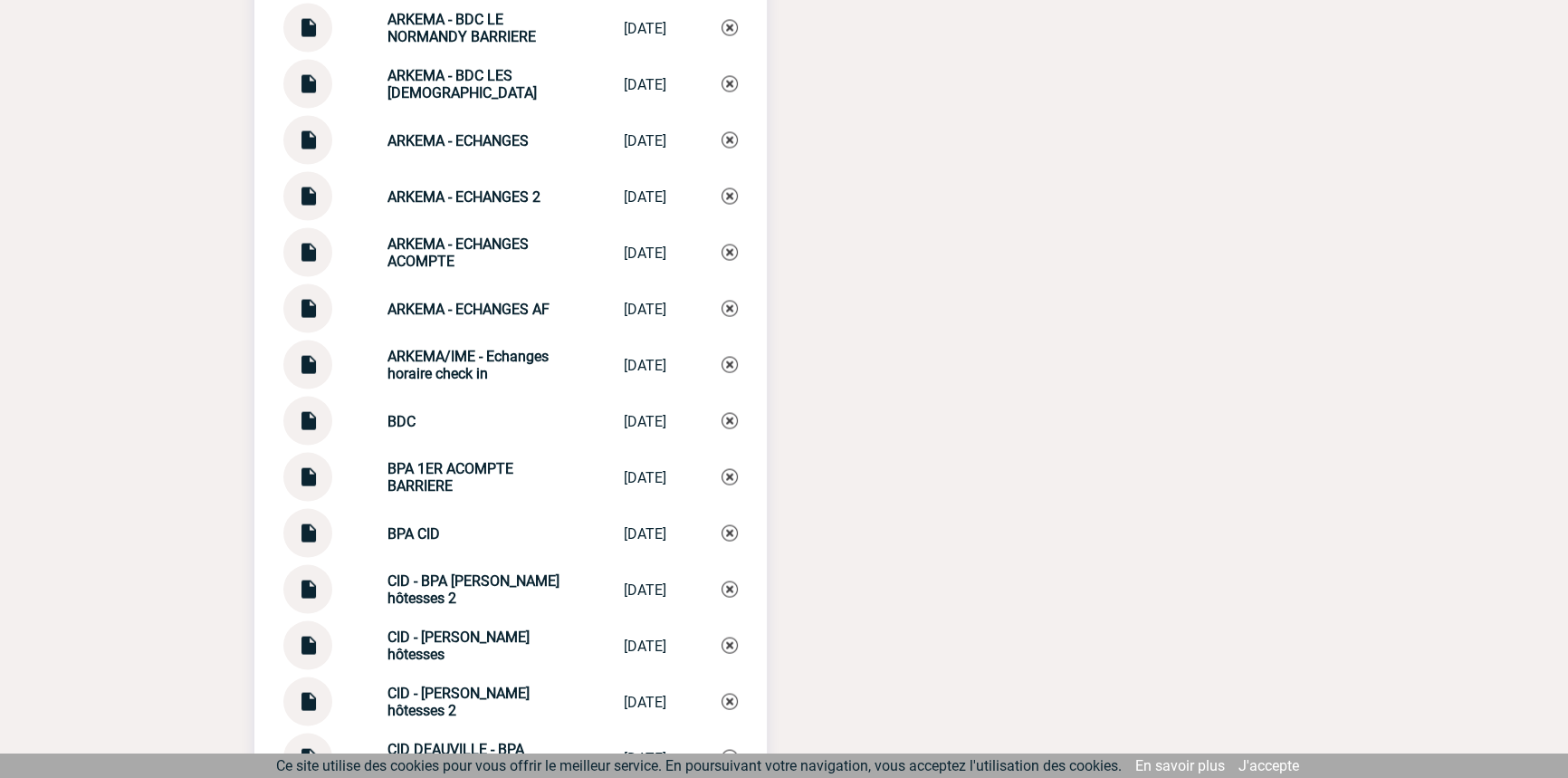
scroll to position [4546, 0]
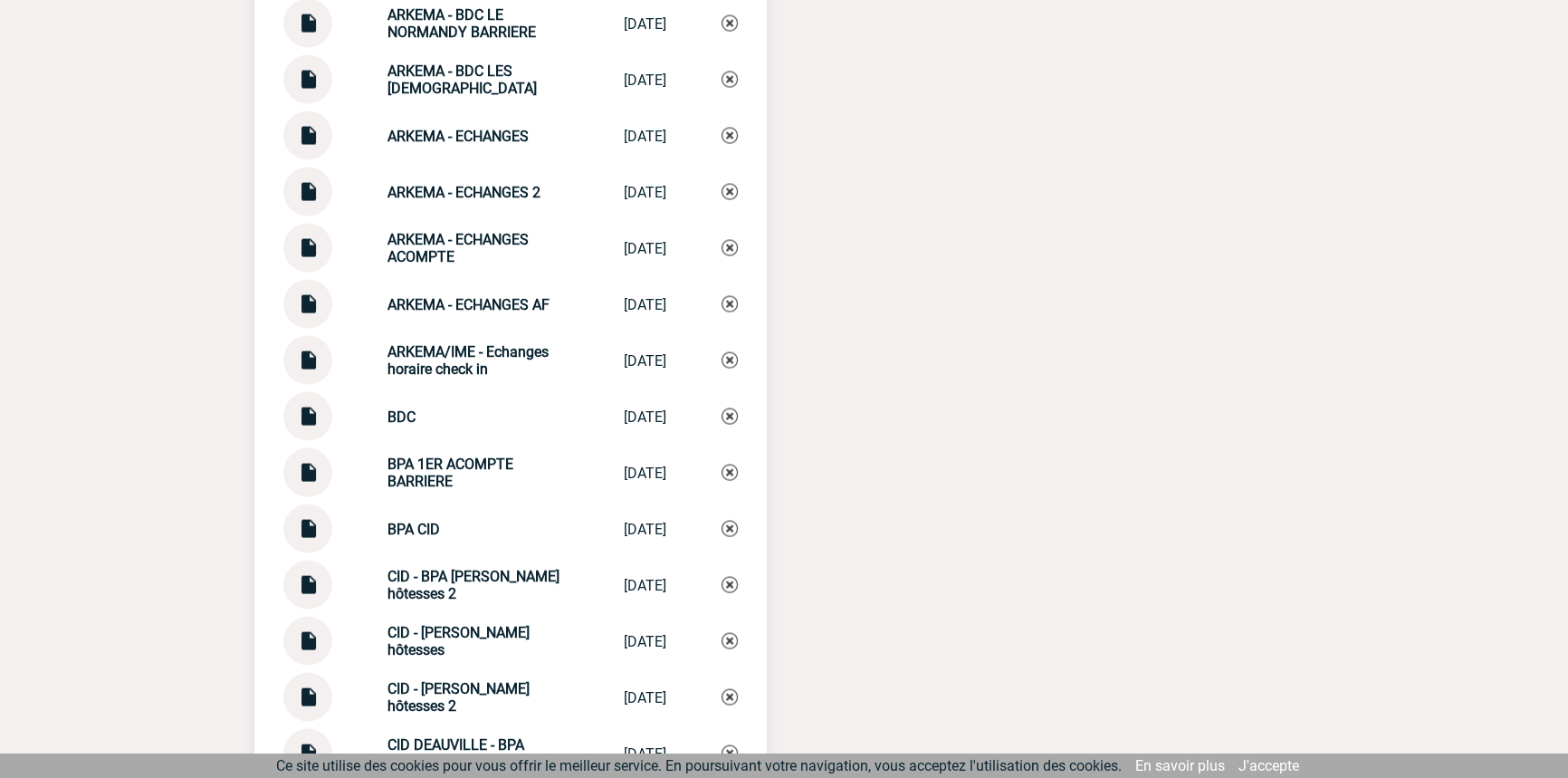
click at [506, 183] on strong "ARKEMA - ECHANGES 2" at bounding box center [464, 191] width 153 height 17
copy div "ARKEMA - ECHANGES 2 ARKEMA - ECHANG..."
click at [729, 183] on img at bounding box center [729, 191] width 16 height 16
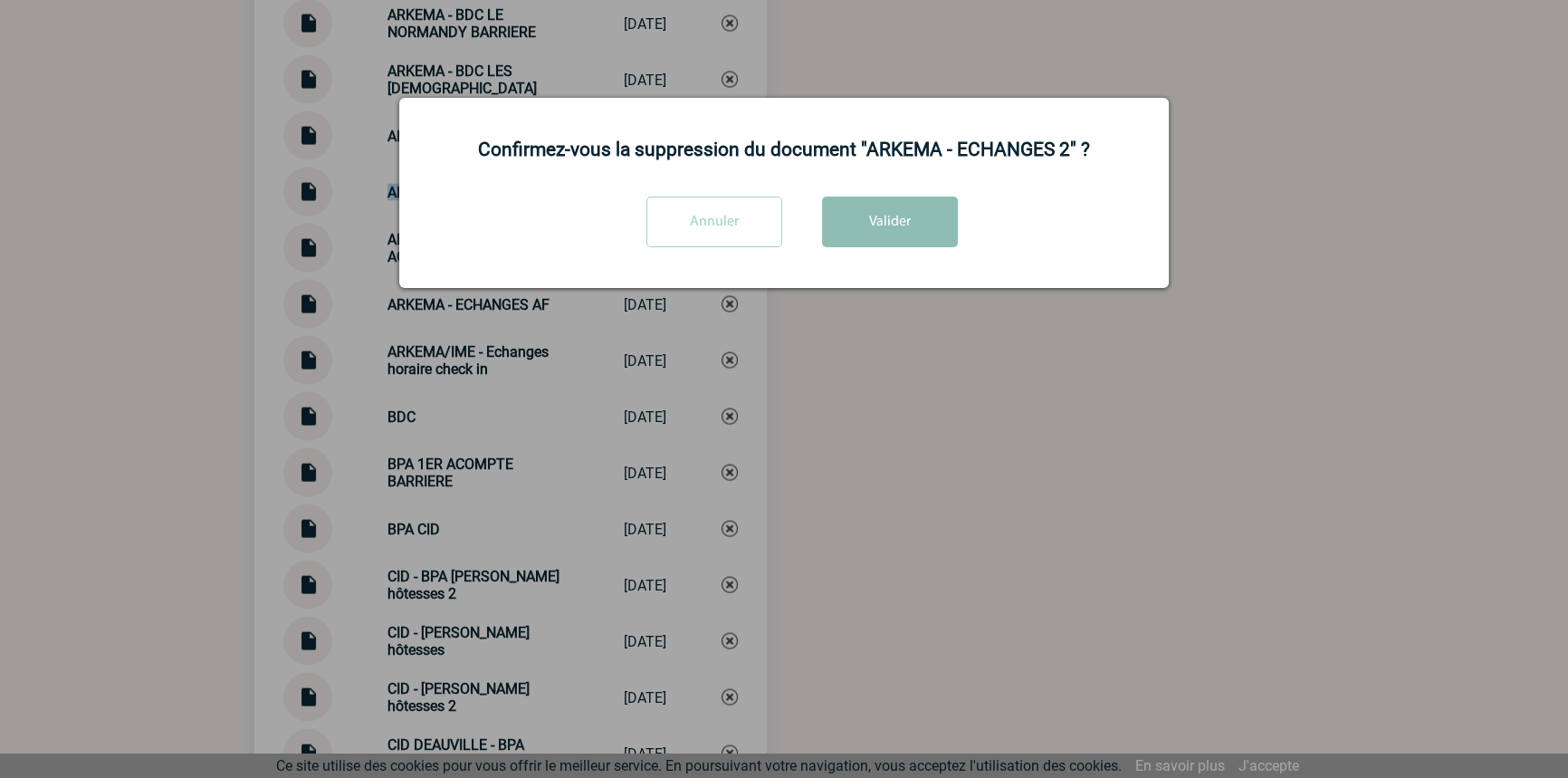
click at [879, 210] on button "Valider" at bounding box center [890, 221] width 135 height 51
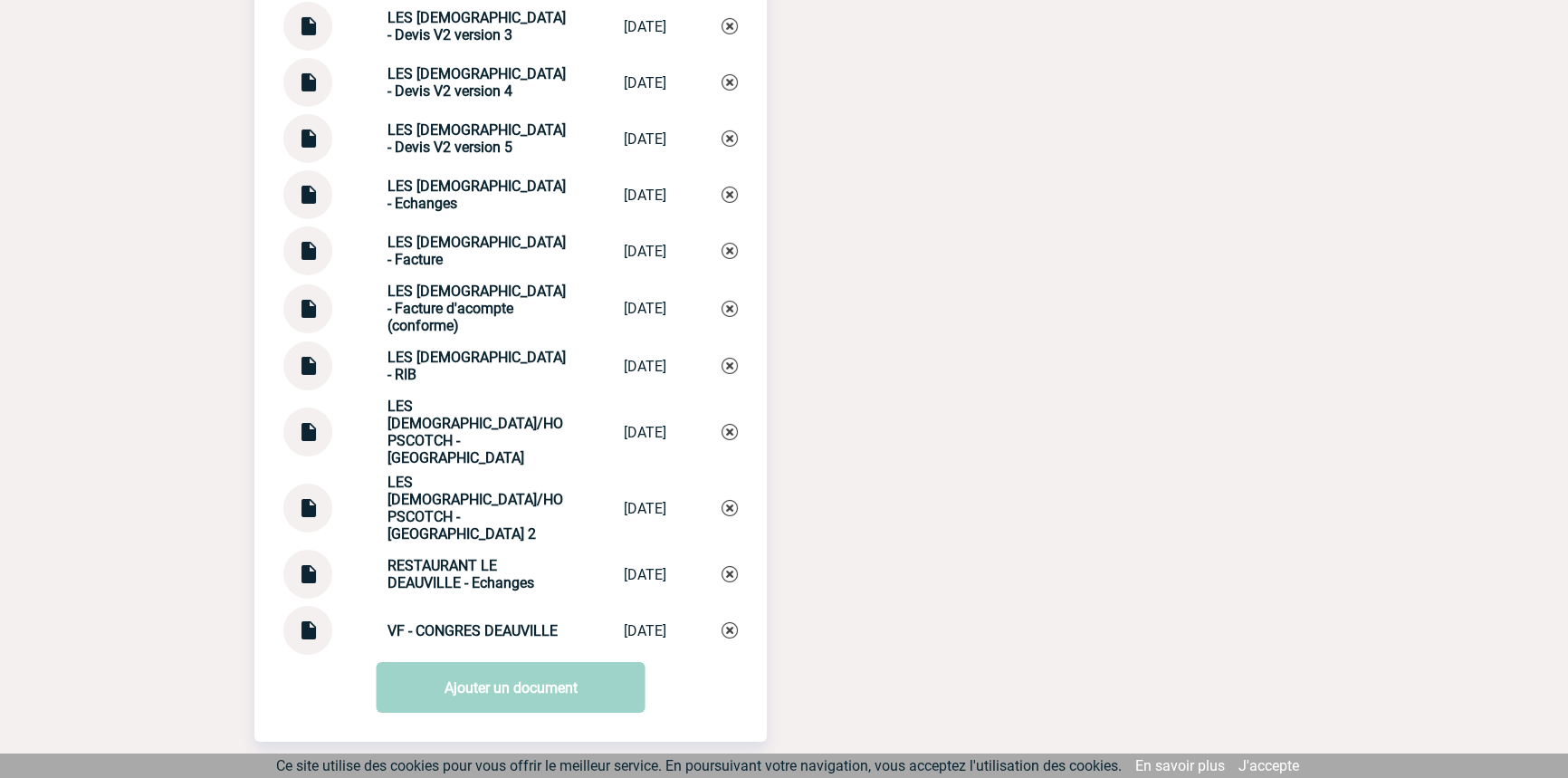
scroll to position [7783, 0]
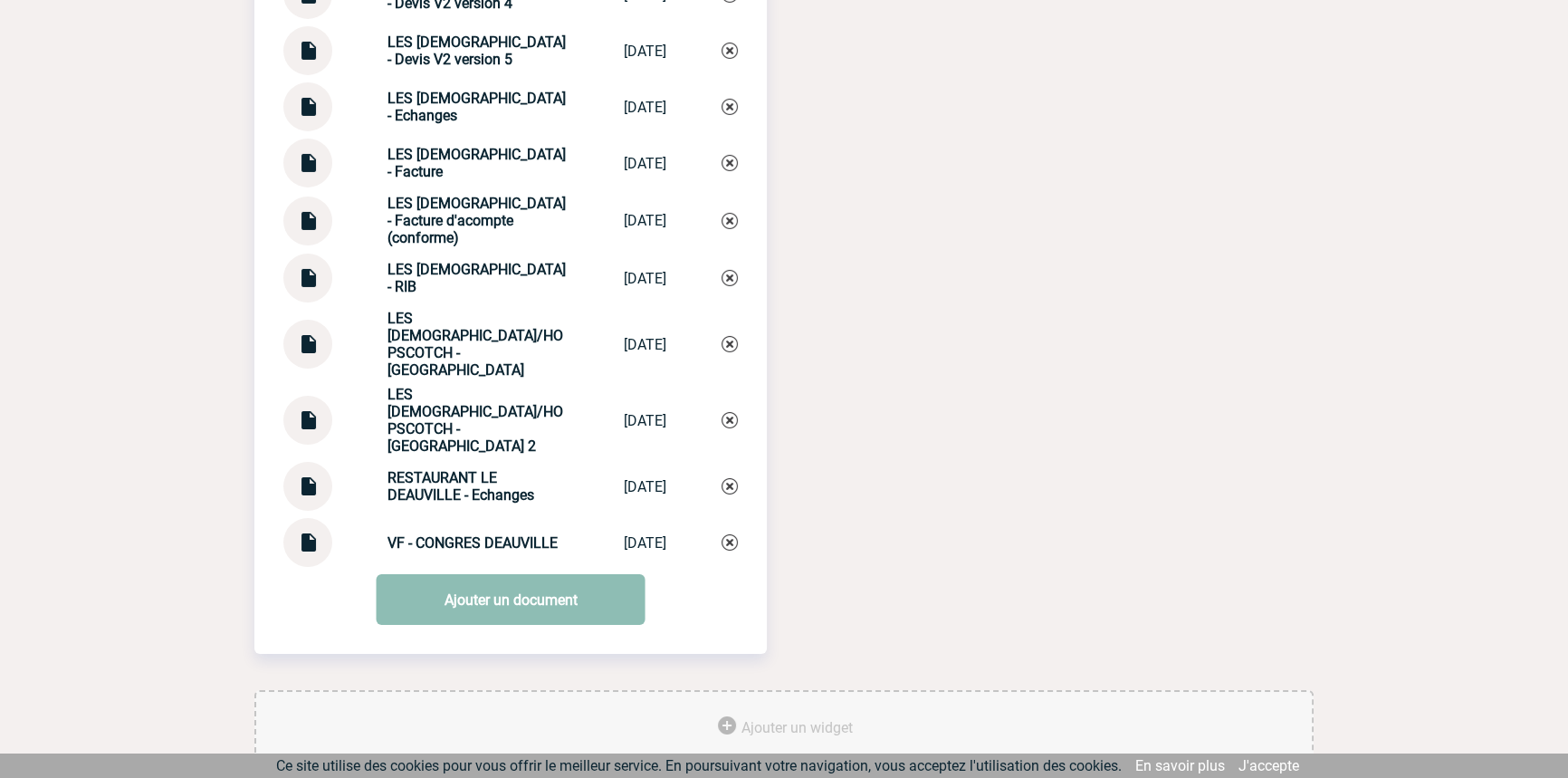
click at [496, 574] on link "Ajouter un document" at bounding box center [511, 599] width 269 height 51
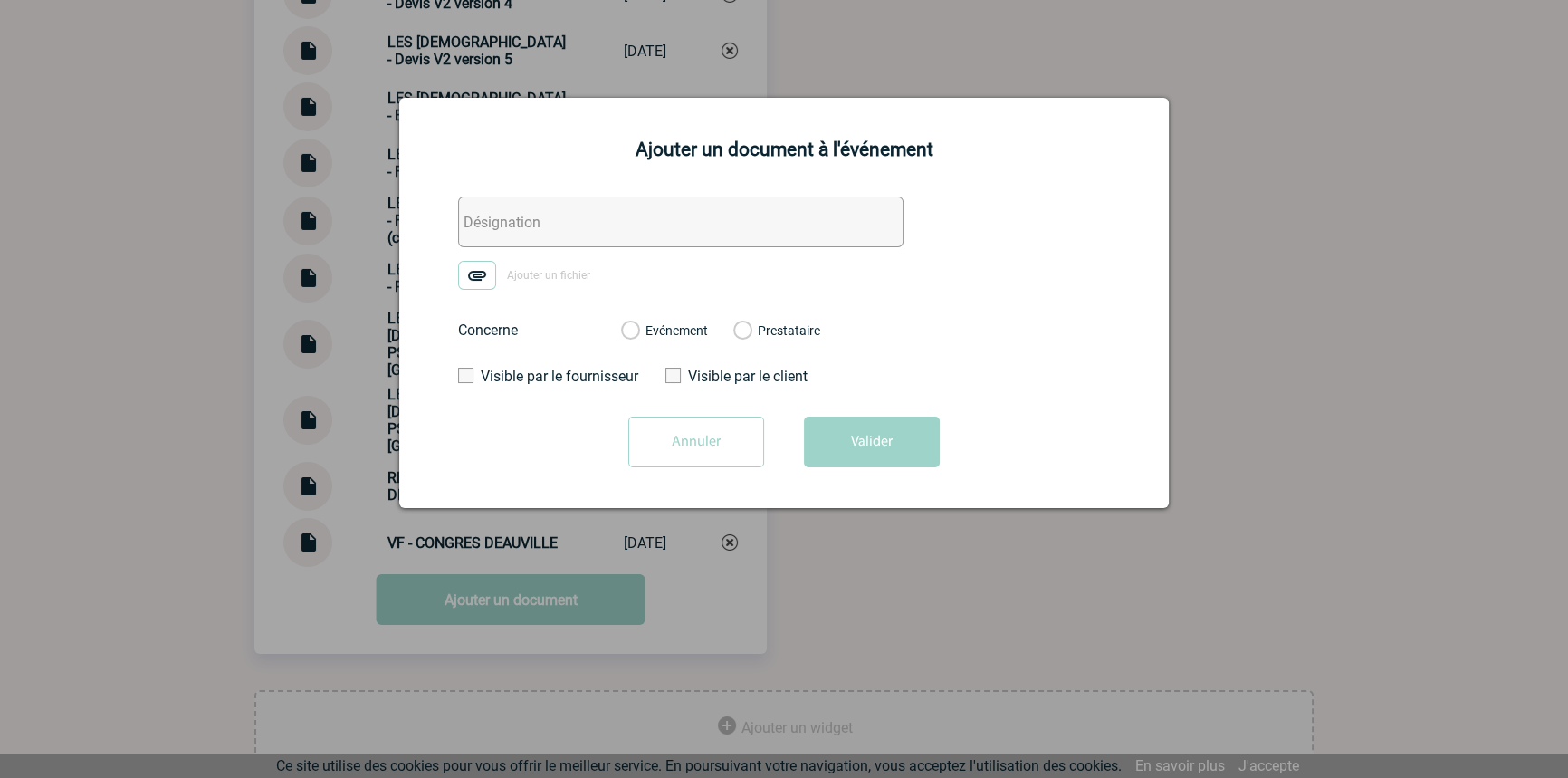
click at [570, 244] on input "text" at bounding box center [680, 221] width 445 height 51
paste input "ARKEMA - ECHANGES 2"
type input "ARKEMA - ECHANGES 2"
click at [468, 284] on img at bounding box center [477, 275] width 38 height 29
click at [0, 0] on input "Ajouter un fichier" at bounding box center [0, 0] width 0 height 0
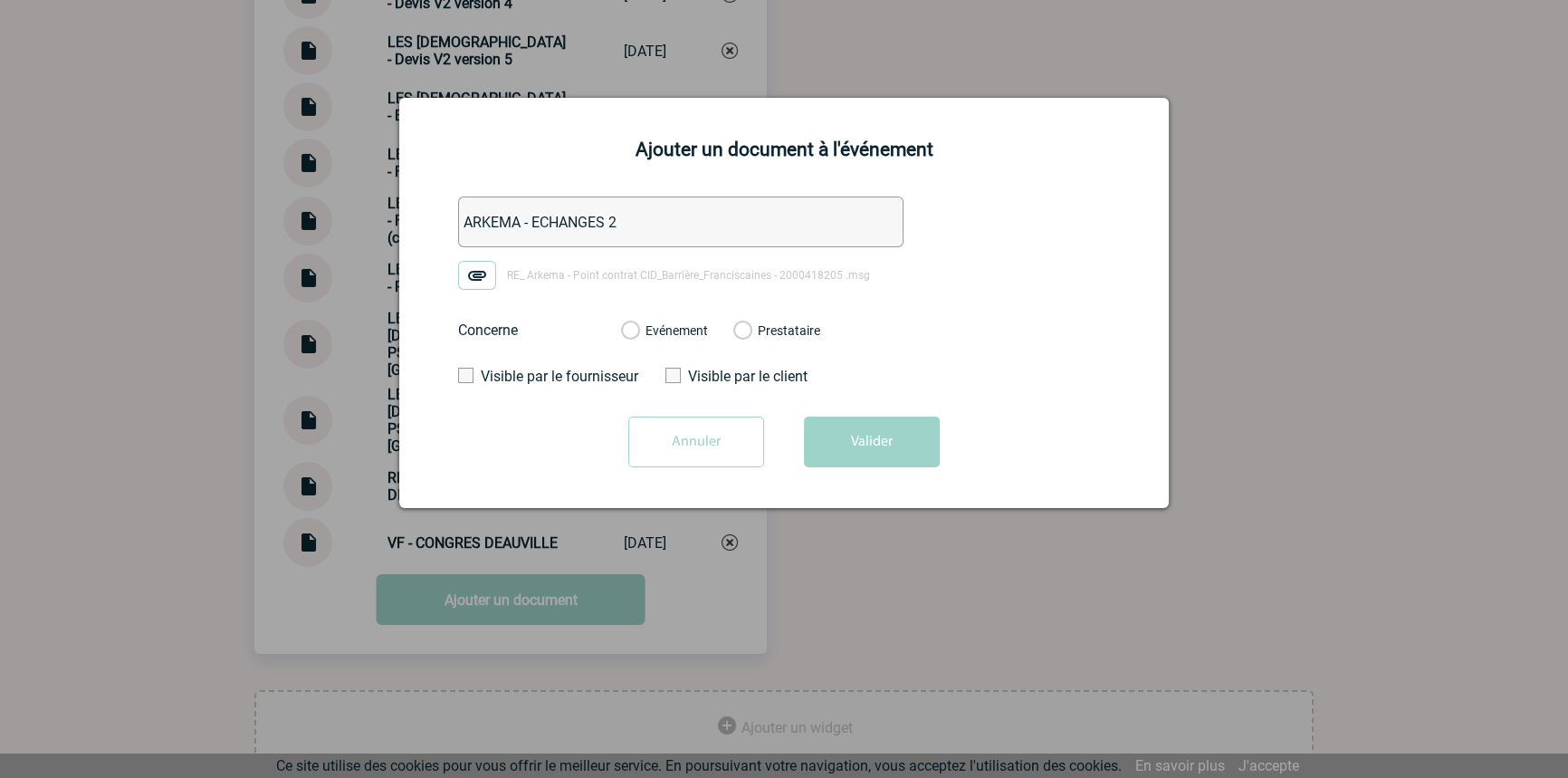
click at [639, 336] on label "Evénement" at bounding box center [629, 331] width 17 height 16
click at [0, 0] on input "Evénement" at bounding box center [0, 0] width 0 height 0
click at [808, 412] on form "ARKEMA - ECHANGES 2 RE_ Arkema - Point contrat CID_Barrière_Franciscaines - 200…" at bounding box center [783, 338] width 724 height 284
click at [832, 451] on button "Valider" at bounding box center [872, 441] width 135 height 51
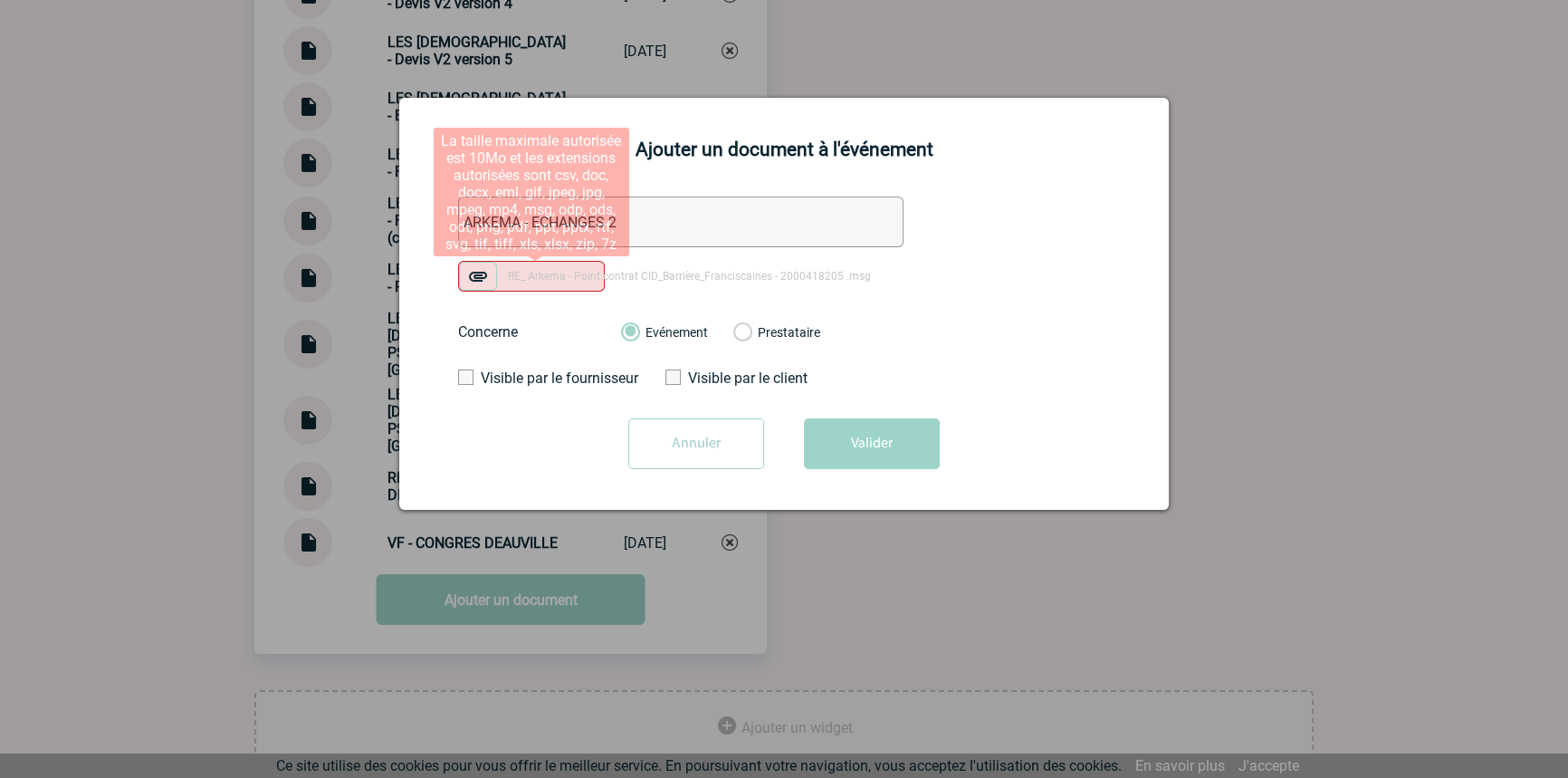
click at [484, 268] on img at bounding box center [478, 276] width 38 height 29
click at [0, 0] on input "RE_ Arkema - Point contrat CID_Barrière_Franciscaines - 2000418205 .msg" at bounding box center [0, 0] width 0 height 0
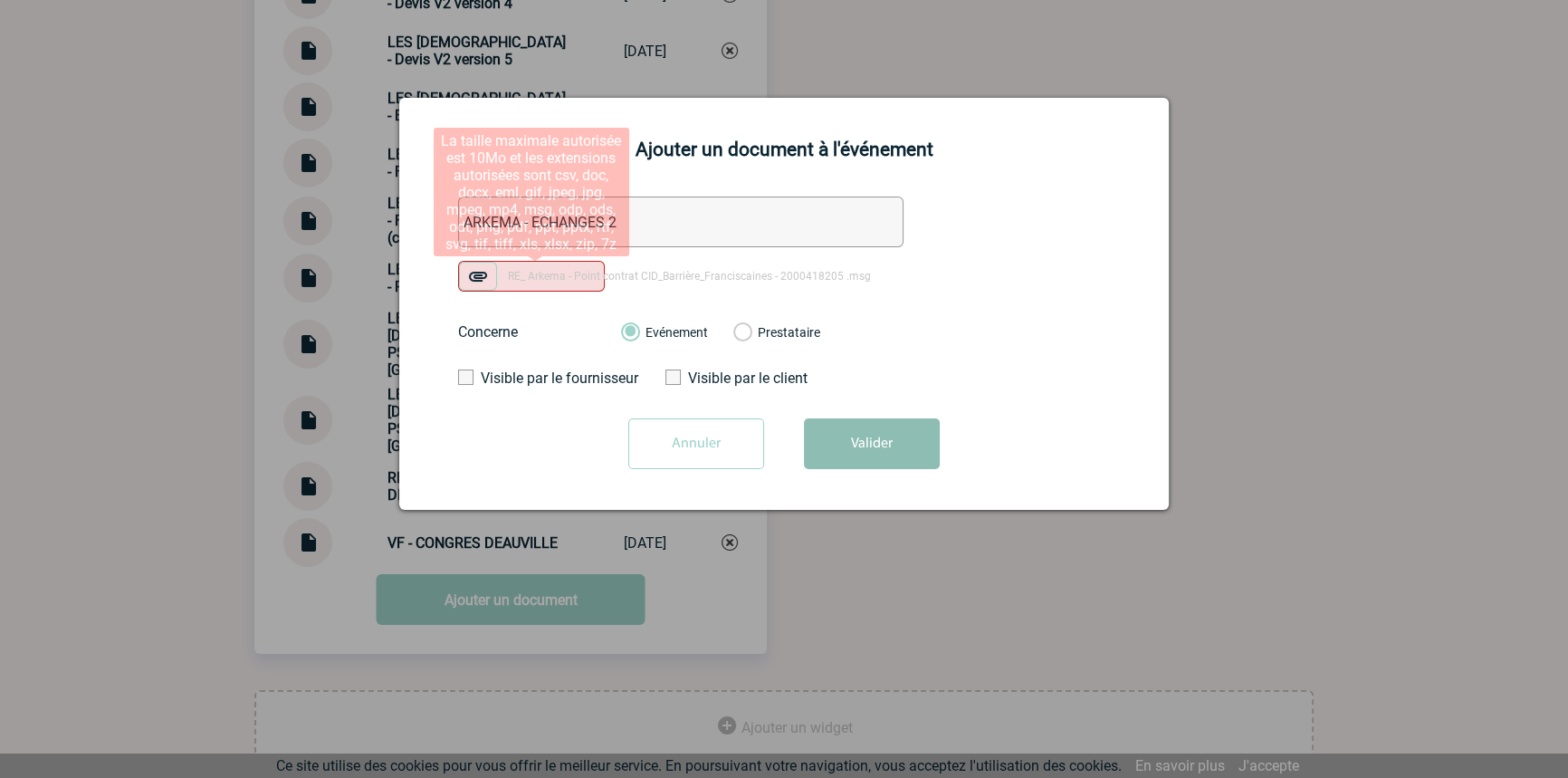
click at [829, 429] on button "Valider" at bounding box center [872, 443] width 135 height 51
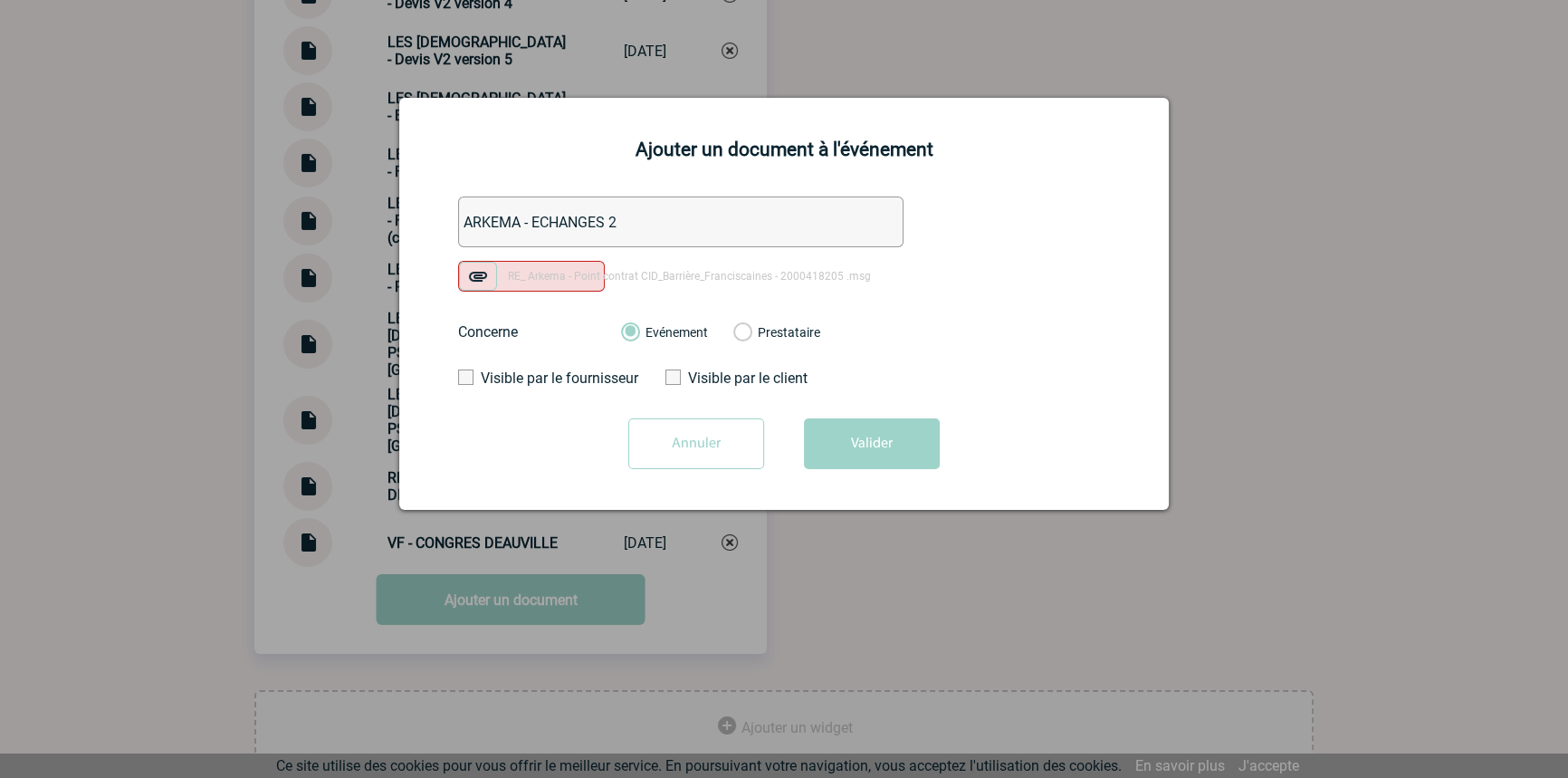
drag, startPoint x: 653, startPoint y: 439, endPoint x: 636, endPoint y: 415, distance: 29.4
click at [652, 440] on input "Annuler" at bounding box center [696, 443] width 135 height 51
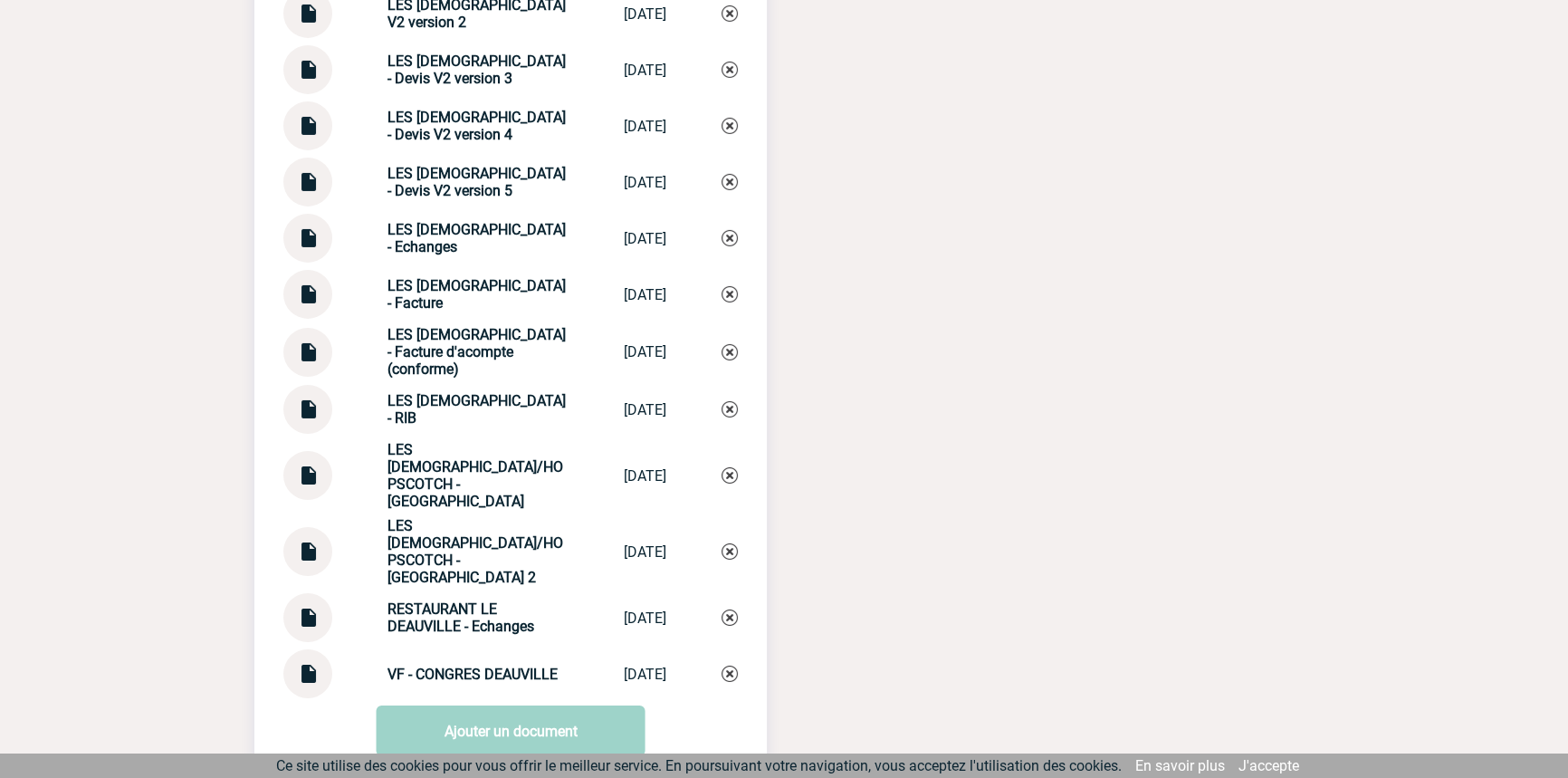
scroll to position [7783, 0]
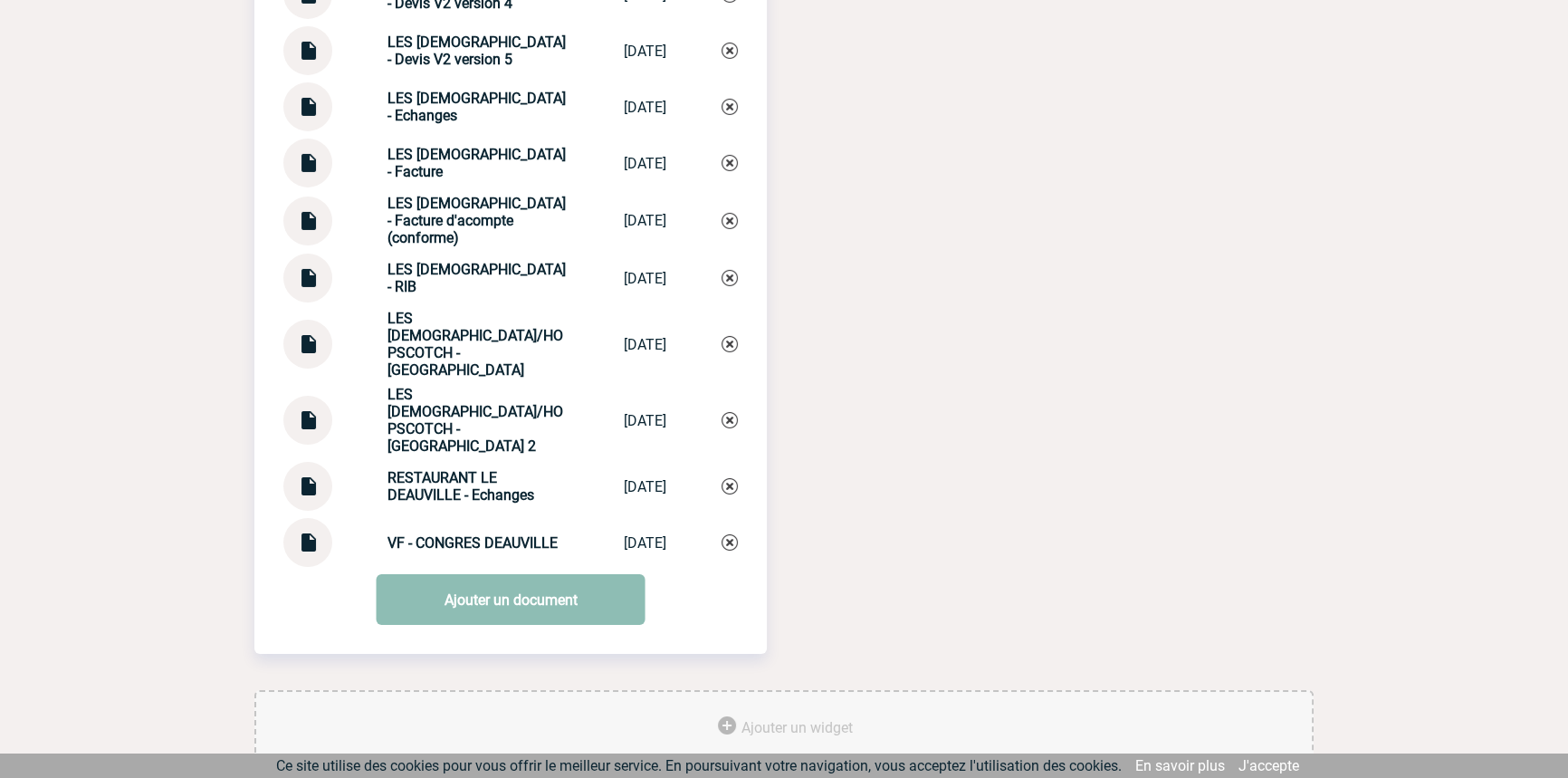
click at [507, 574] on link "Ajouter un document" at bounding box center [511, 599] width 269 height 51
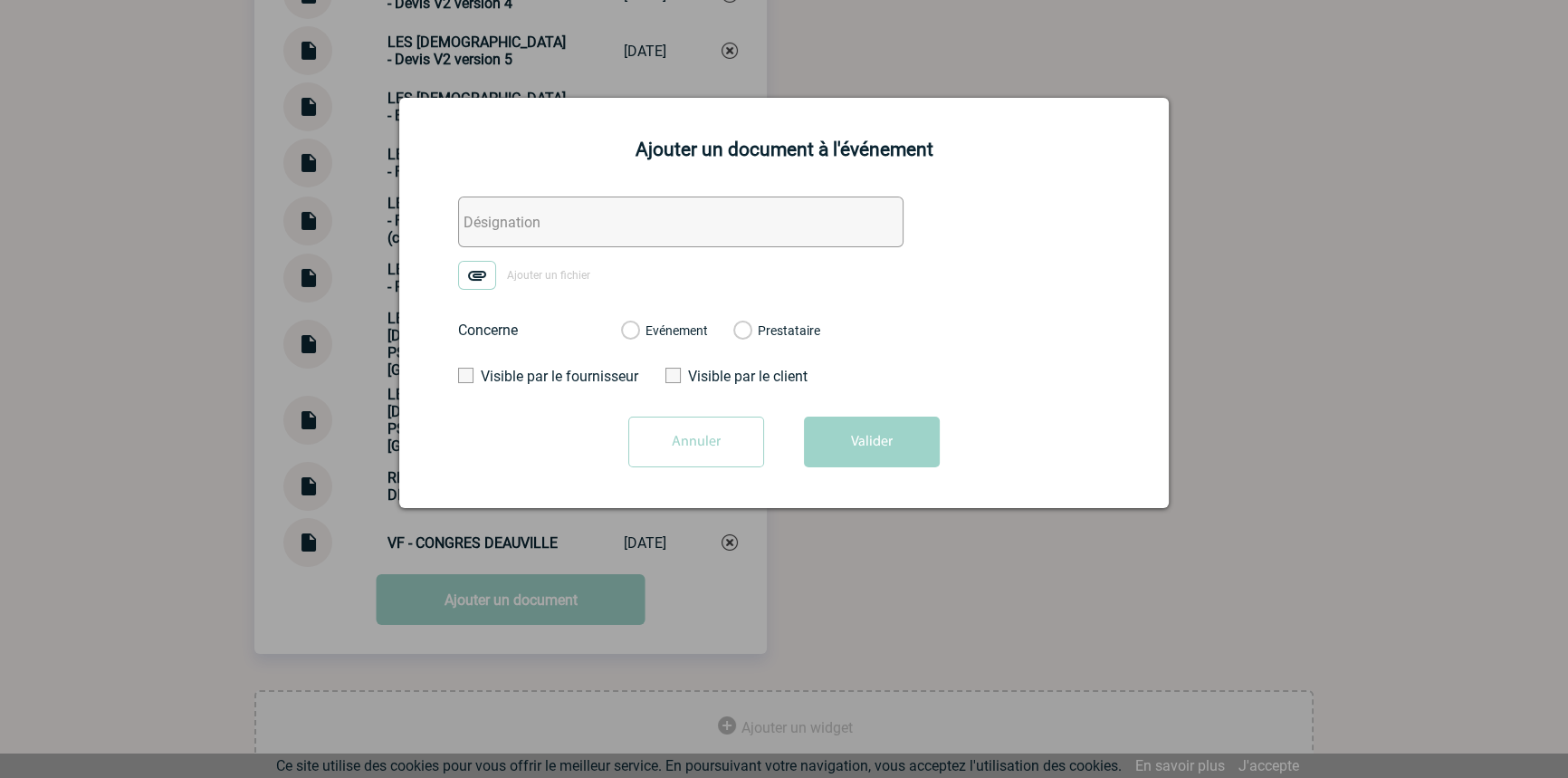
click at [598, 211] on input "text" at bounding box center [680, 221] width 445 height 51
paste input "ARKEMA - ECHANGES 2"
type input "ARKEMA - ECHANGES 2"
click at [468, 282] on img at bounding box center [477, 275] width 38 height 29
click at [0, 0] on input "Ajouter un fichier" at bounding box center [0, 0] width 0 height 0
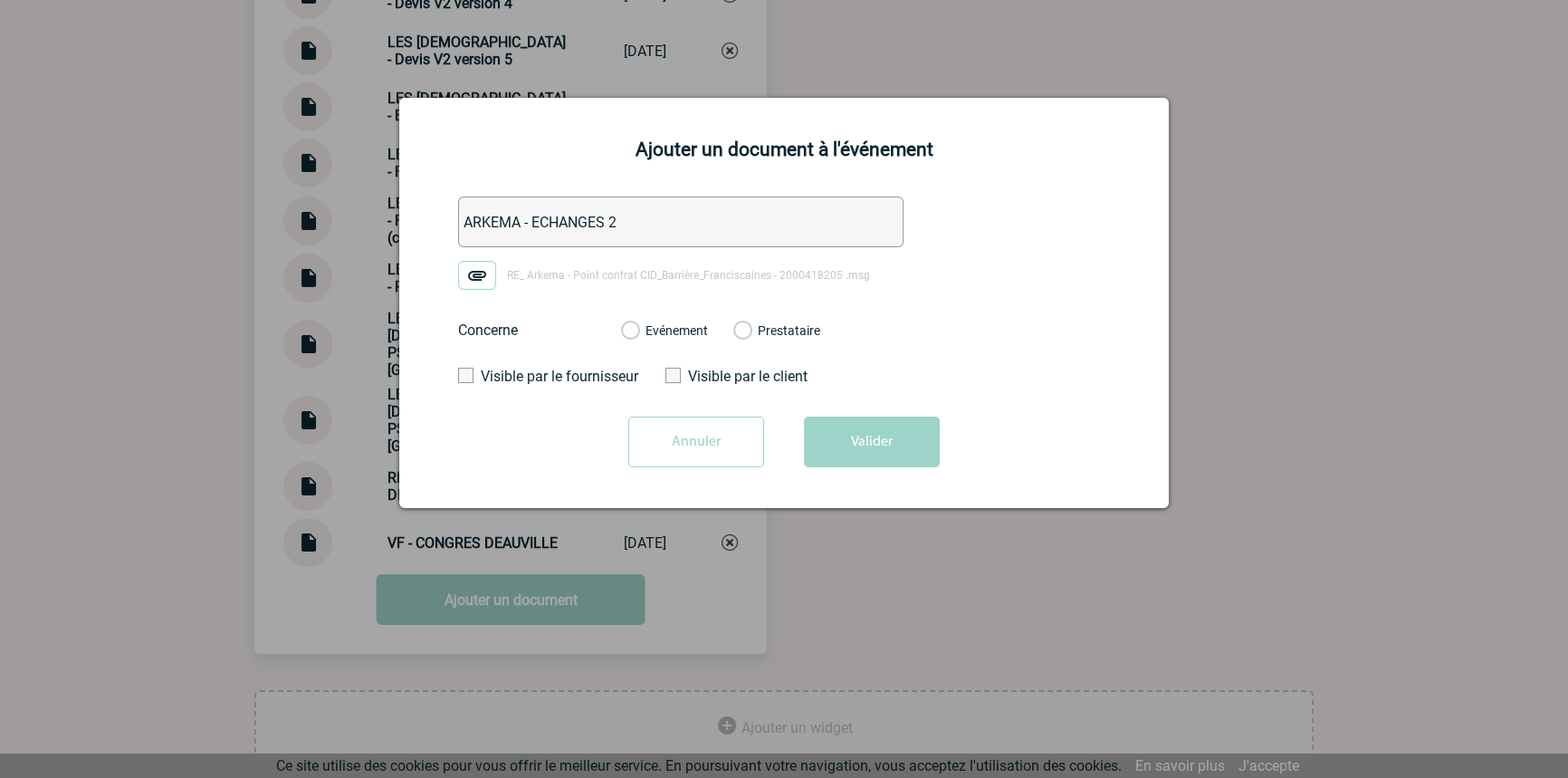
drag, startPoint x: 651, startPoint y: 353, endPoint x: 656, endPoint y: 341, distance: 13.0
click at [651, 353] on div "Evénement Prestataire 2100064459 - Hôtel Le Normandy Barrière Deauville 2100065…" at bounding box center [720, 330] width 228 height 47
click at [639, 339] on label "Evénement" at bounding box center [629, 331] width 17 height 16
click at [0, 0] on input "Evénement" at bounding box center [0, 0] width 0 height 0
click at [863, 417] on form "ARKEMA - ECHANGES 2 RE_ Arkema - Point contrat CID_Barrière_Franciscaines - 200…" at bounding box center [783, 338] width 724 height 284
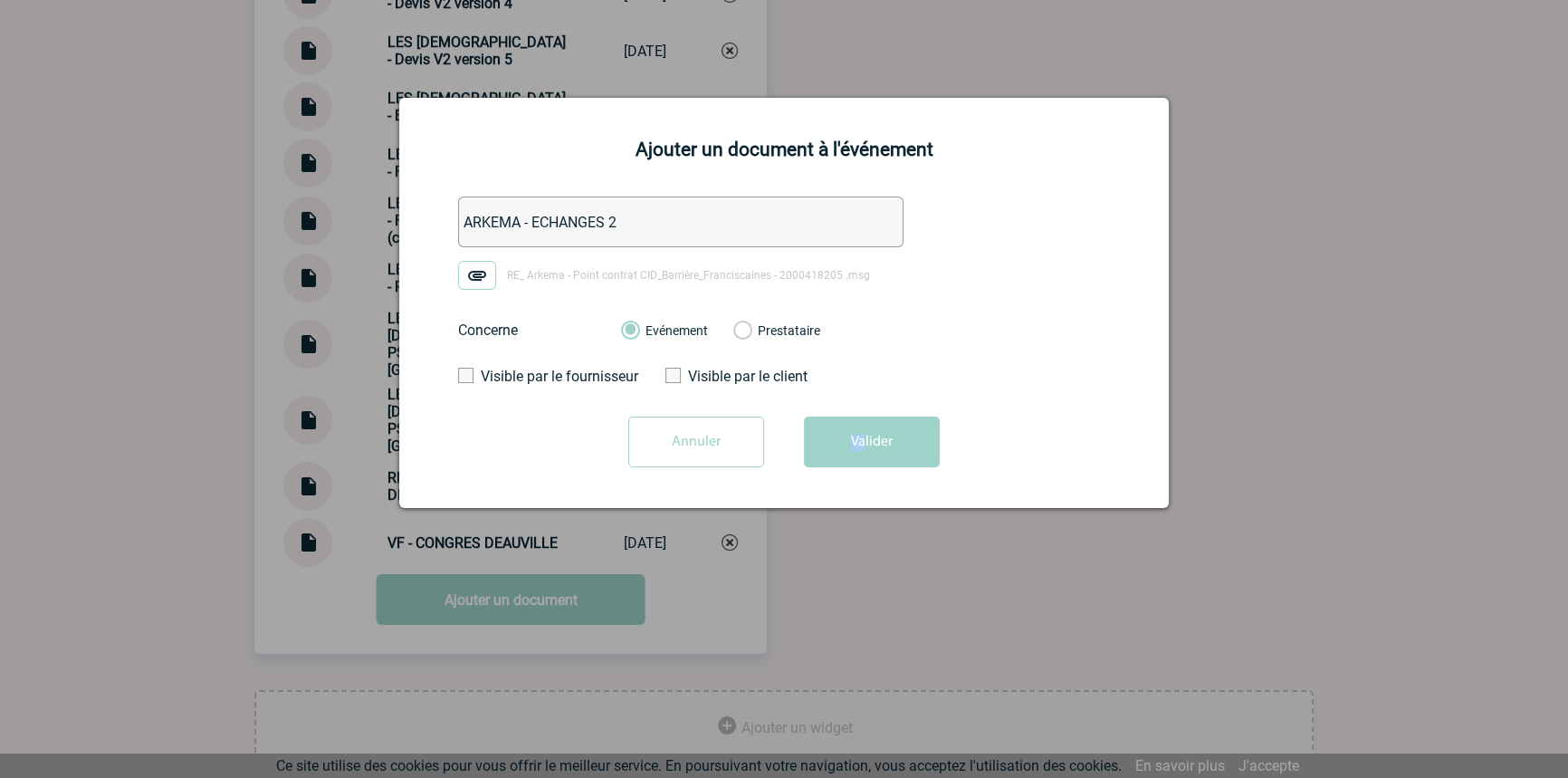
click at [889, 436] on button "Valider" at bounding box center [872, 441] width 135 height 51
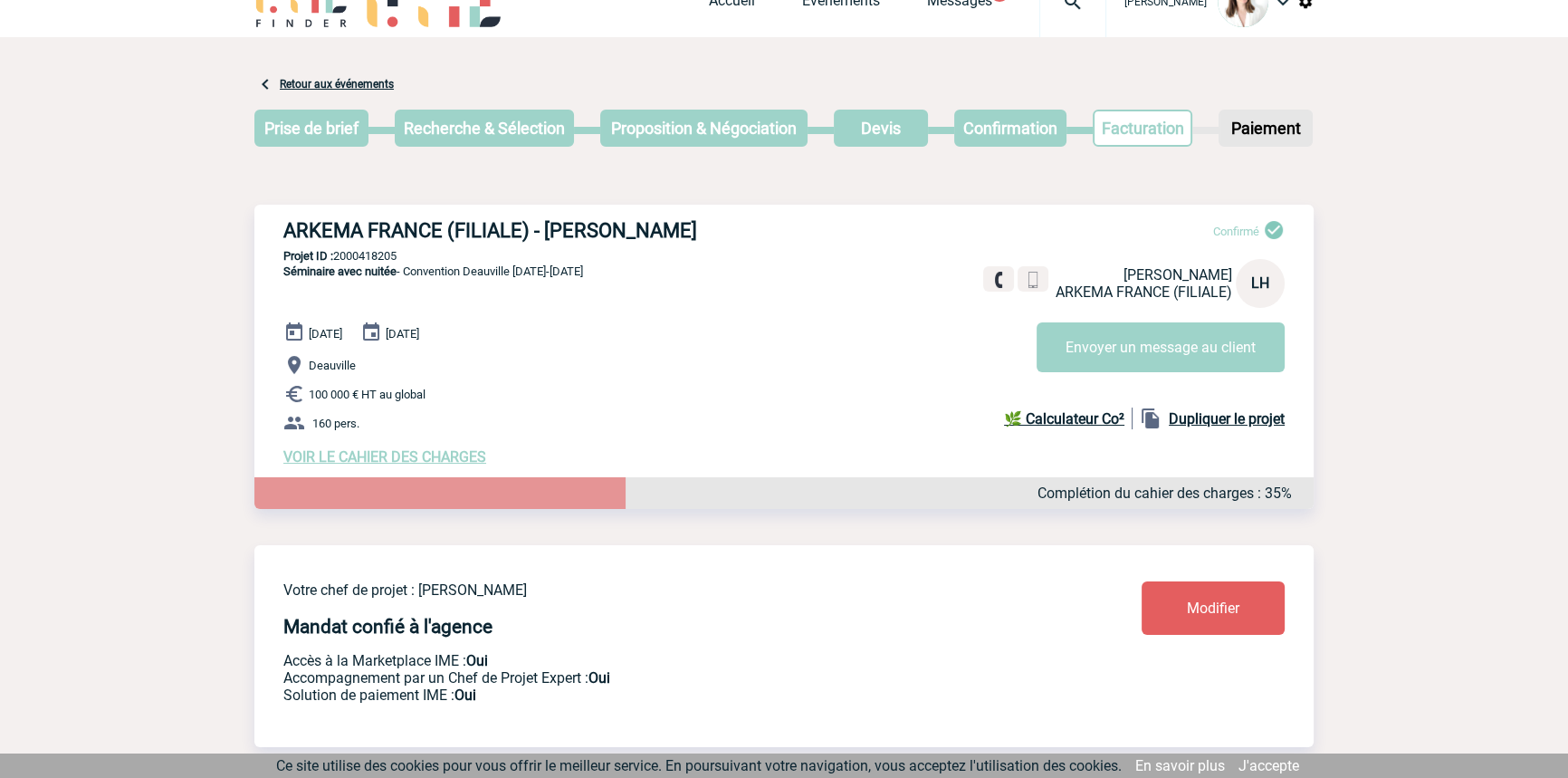
scroll to position [0, 0]
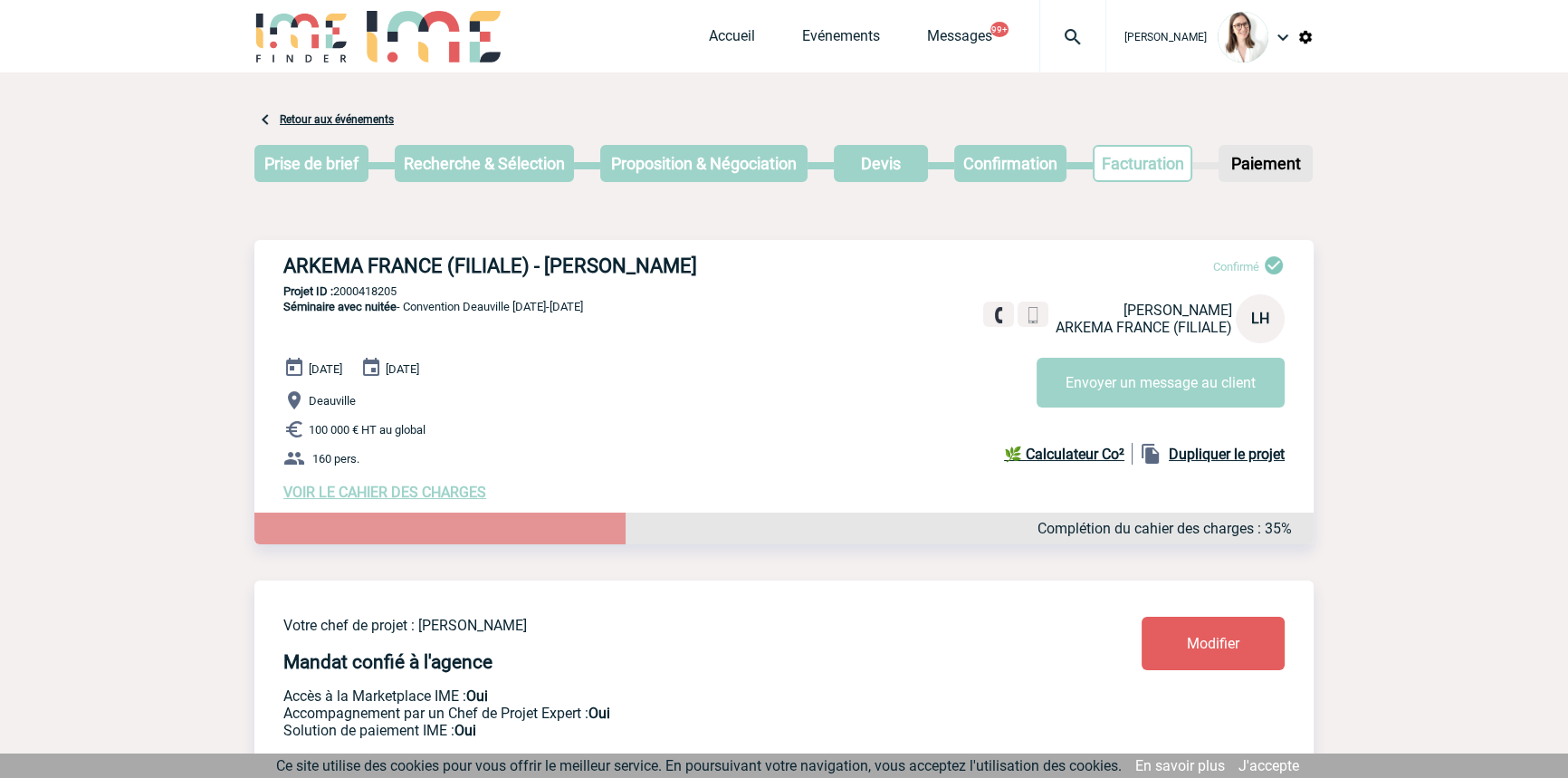
click at [708, 24] on div "Accueil Evénements Messages 99+ Projet, client Projet, client" at bounding box center [907, 36] width 397 height 73
click at [708, 38] on link "Accueil" at bounding box center [731, 39] width 46 height 25
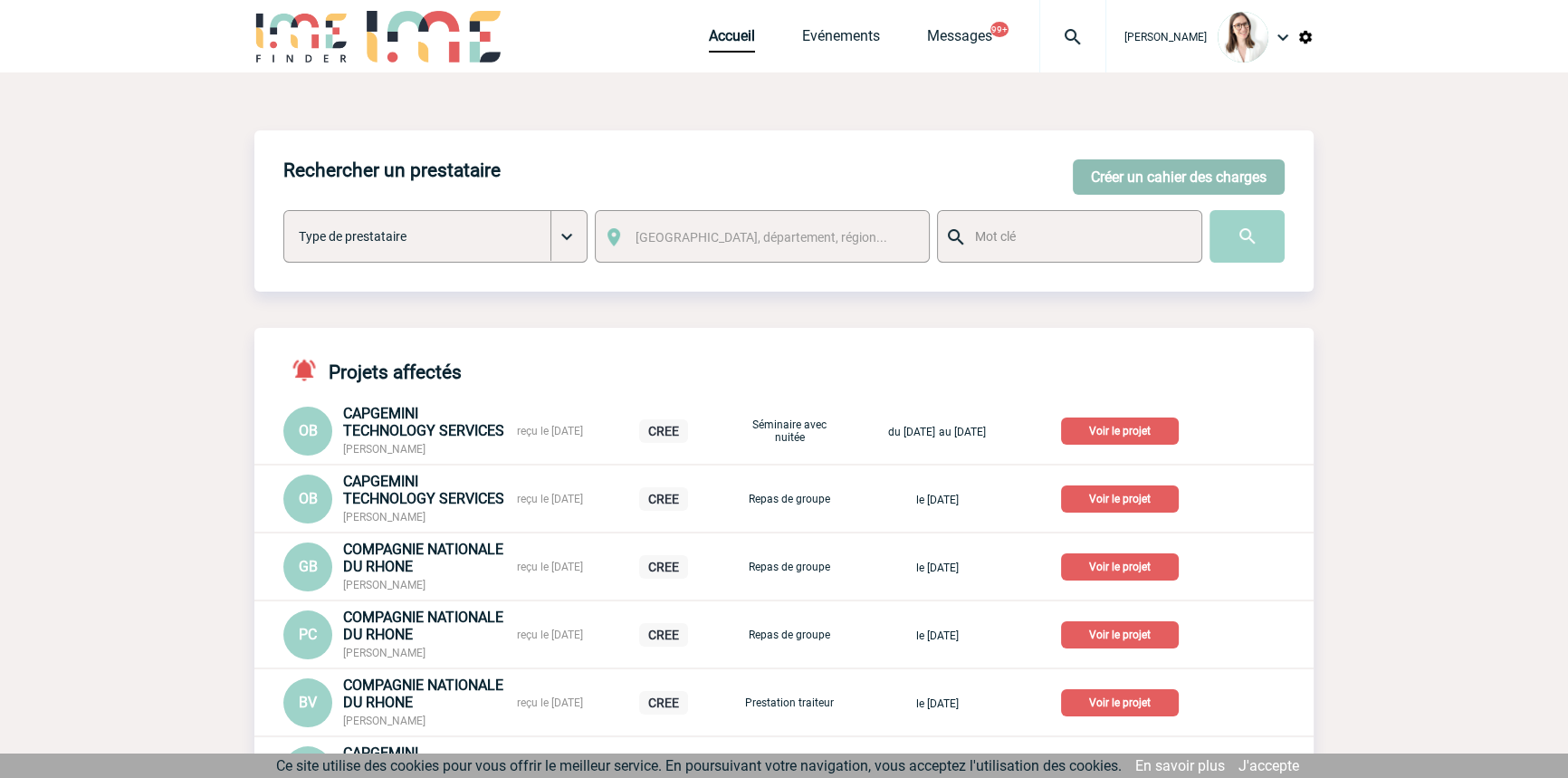
click at [1197, 159] on button "Créer un cahier des charges" at bounding box center [1178, 176] width 212 height 35
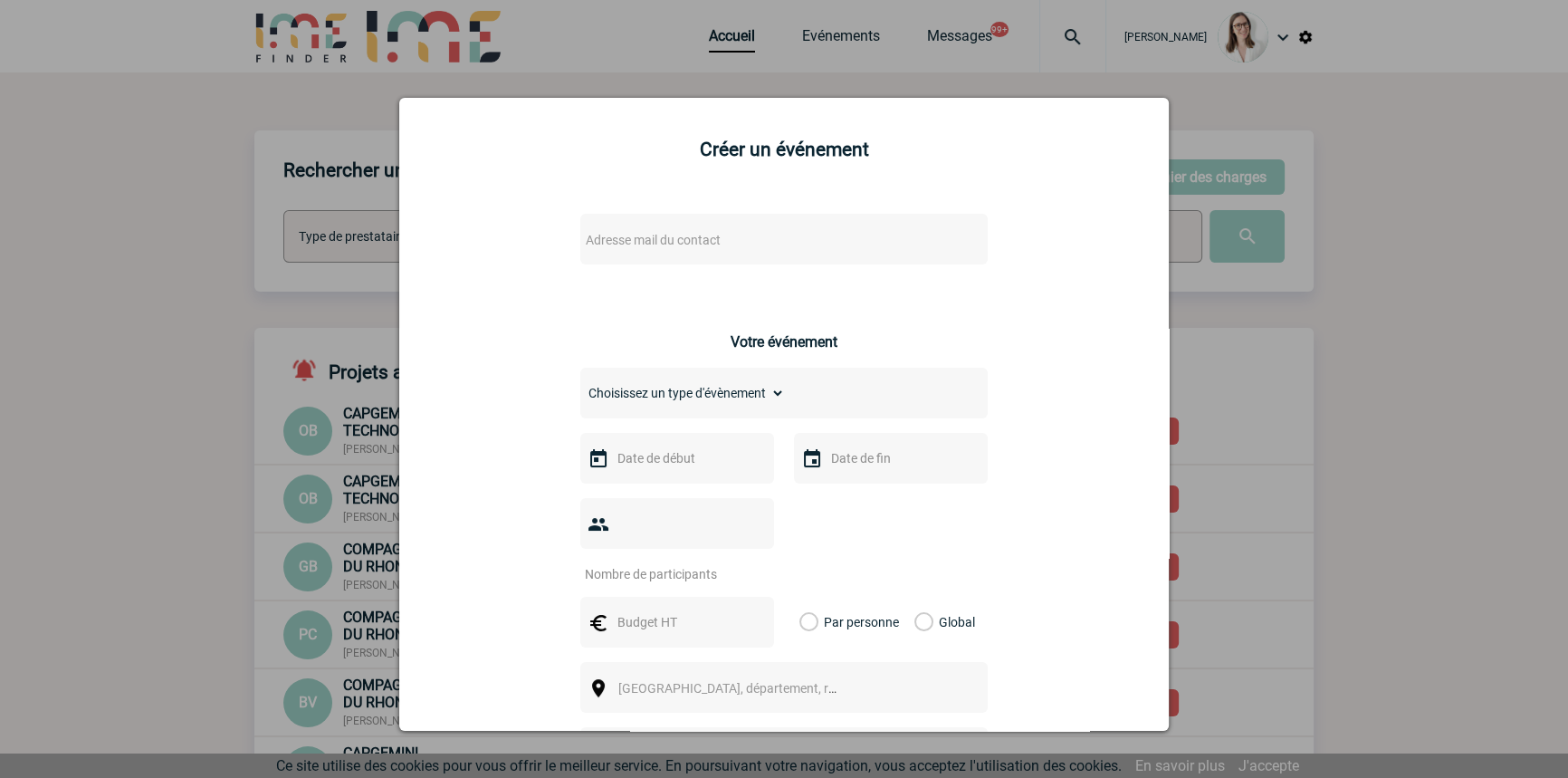
click at [642, 227] on div "Adresse mail du contact" at bounding box center [783, 238] width 407 height 51
click at [629, 244] on span "Adresse mail du contact" at bounding box center [653, 240] width 134 height 15
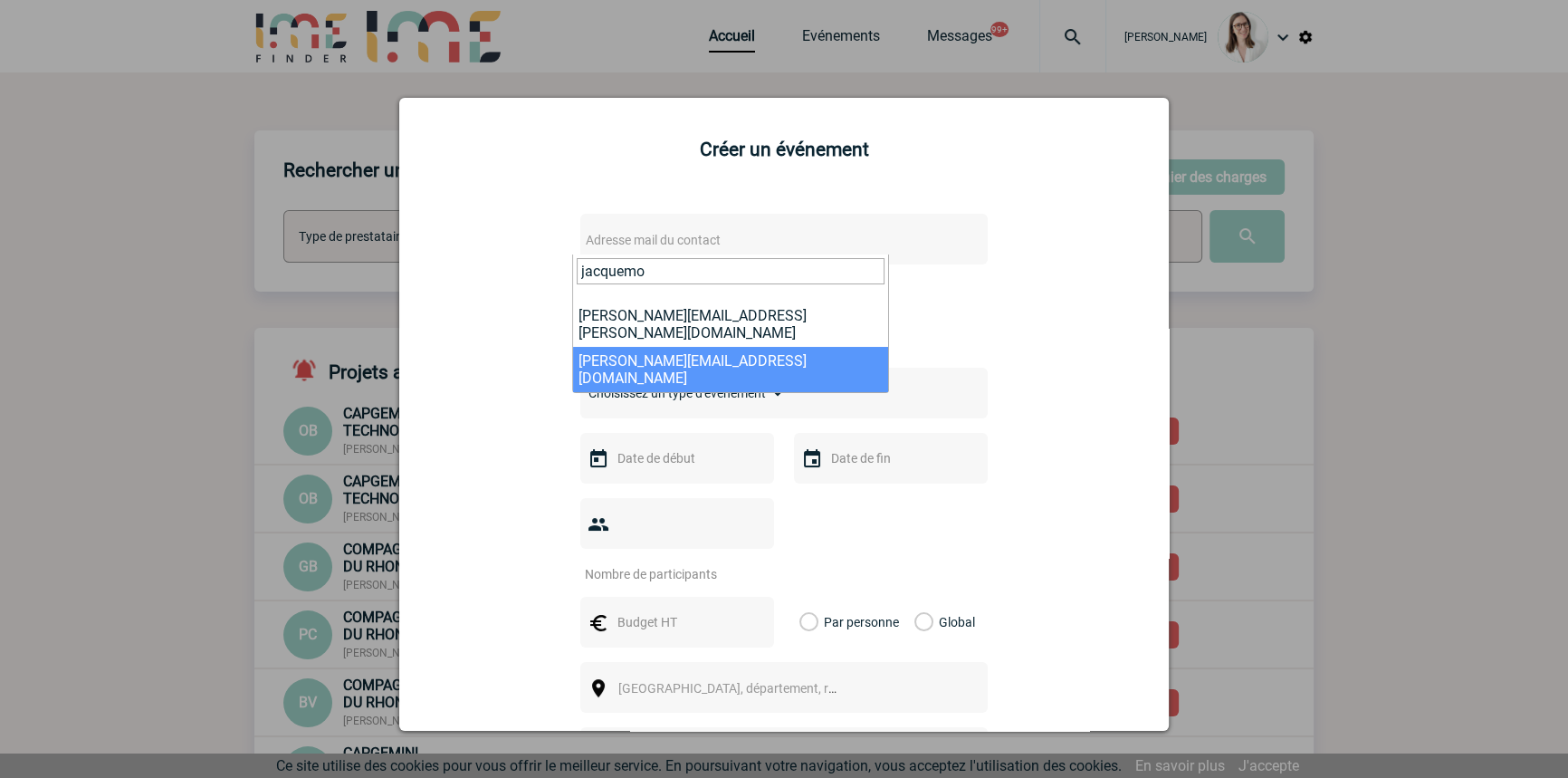
type input "jacquemo"
select select "129489"
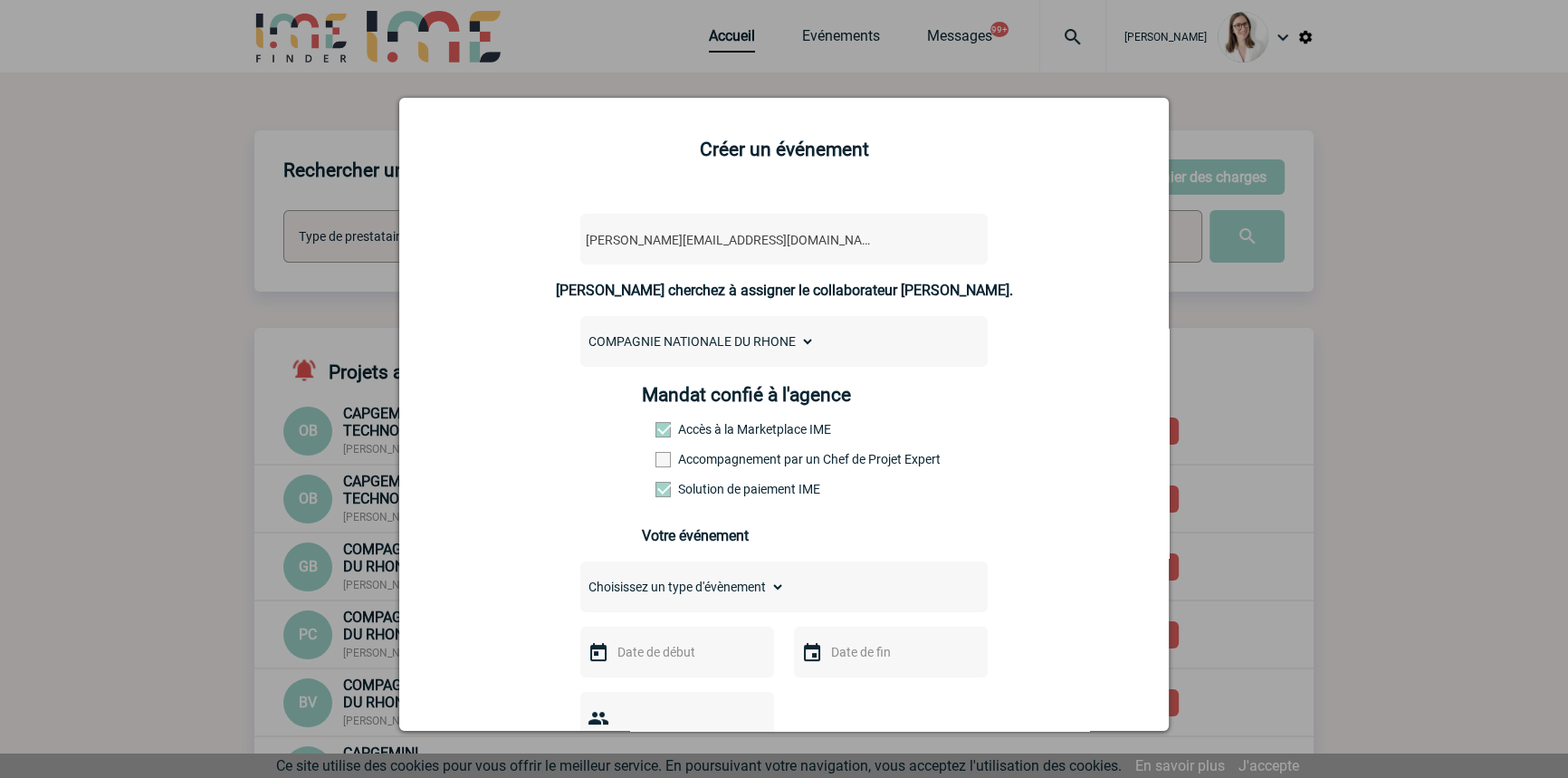
scroll to position [273, 0]
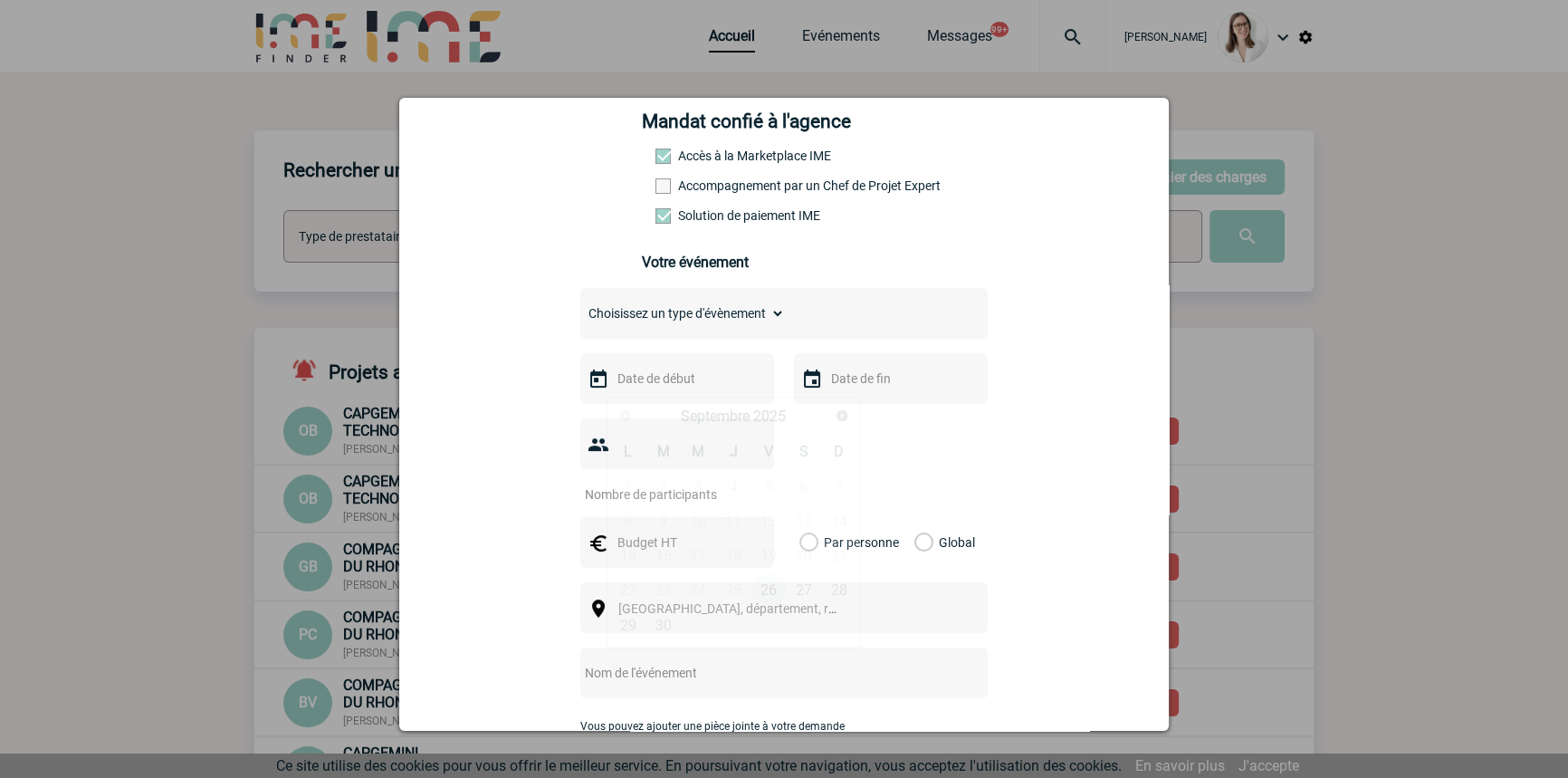
click at [683, 387] on input "text" at bounding box center [674, 379] width 125 height 24
click at [688, 313] on select "Choisissez un type d'évènement Séminaire avec nuitée Séminaire sans nuitée Repa…" at bounding box center [681, 313] width 204 height 25
select select "3"
click at [580, 306] on select "Choisissez un type d'évènement Séminaire avec nuitée Séminaire sans nuitée Repa…" at bounding box center [681, 313] width 204 height 25
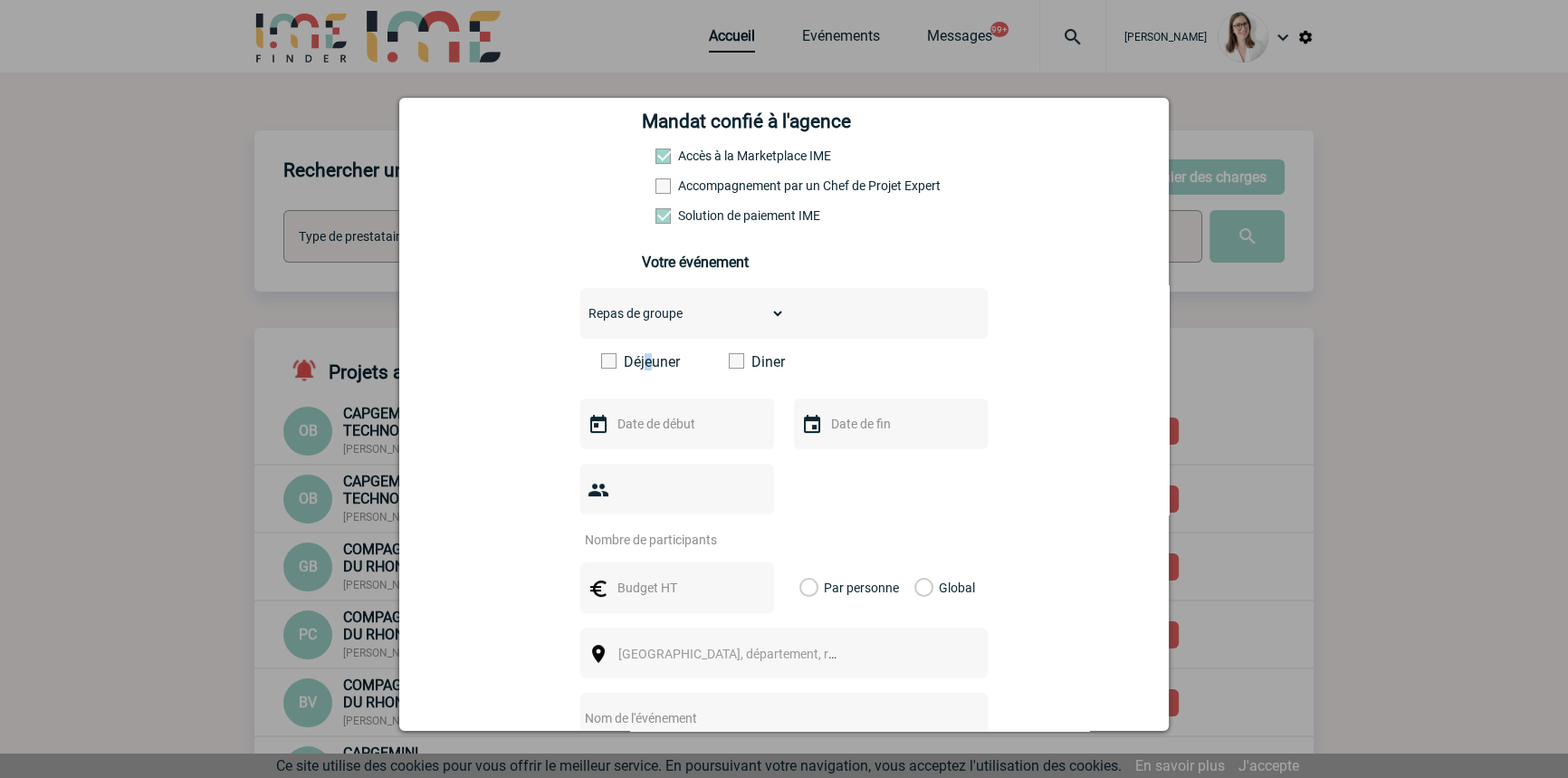
click at [643, 365] on label "Déjeuner" at bounding box center [653, 361] width 104 height 17
click at [643, 381] on div "Déjeuner Diner" at bounding box center [783, 368] width 407 height 31
click at [634, 371] on label "Déjeuner" at bounding box center [653, 361] width 104 height 17
click at [0, 0] on input "Déjeuner" at bounding box center [0, 0] width 0 height 0
click at [658, 435] on input "text" at bounding box center [674, 423] width 125 height 24
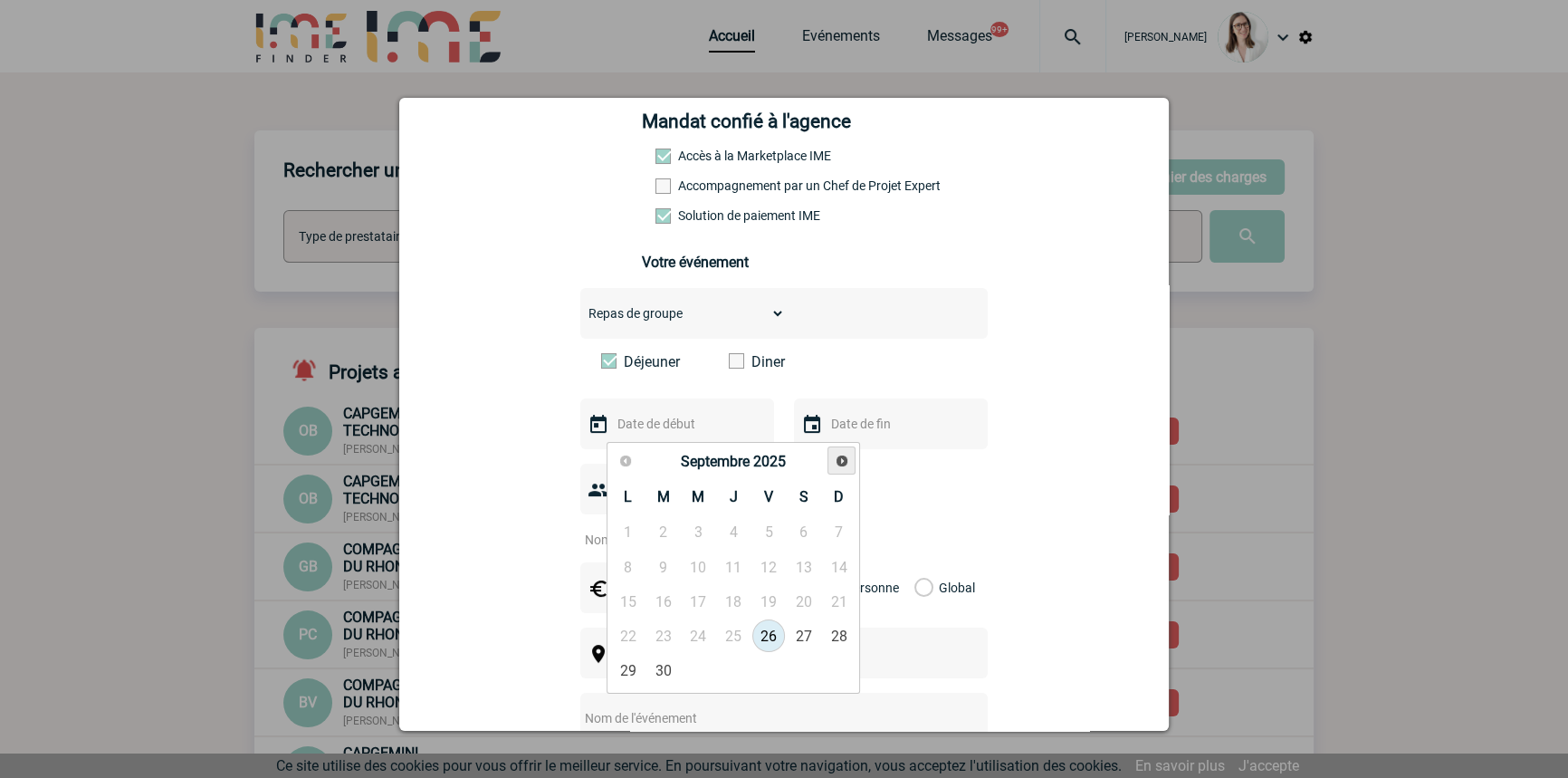
click at [838, 453] on span "Suivant" at bounding box center [842, 460] width 15 height 15
click at [839, 456] on span "Suivant" at bounding box center [842, 460] width 15 height 15
click at [725, 570] on link "6" at bounding box center [734, 566] width 34 height 33
type input "[DATE]"
click at [852, 429] on input "text" at bounding box center [889, 423] width 125 height 24
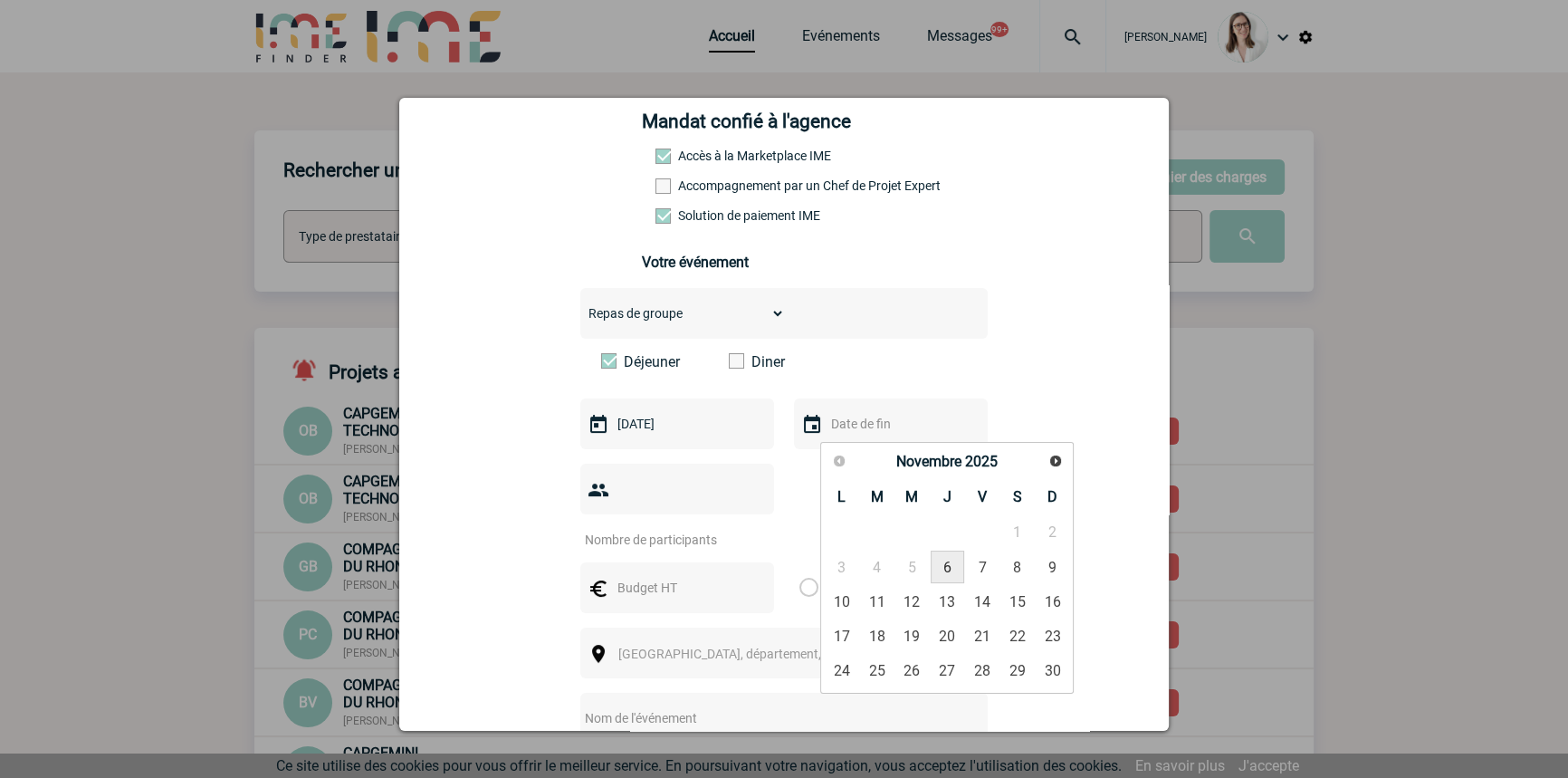
drag, startPoint x: 947, startPoint y: 560, endPoint x: 909, endPoint y: 558, distance: 38.1
click at [947, 561] on link "6" at bounding box center [947, 566] width 34 height 33
type input "[DATE]"
click at [706, 528] on input "number" at bounding box center [664, 540] width 170 height 24
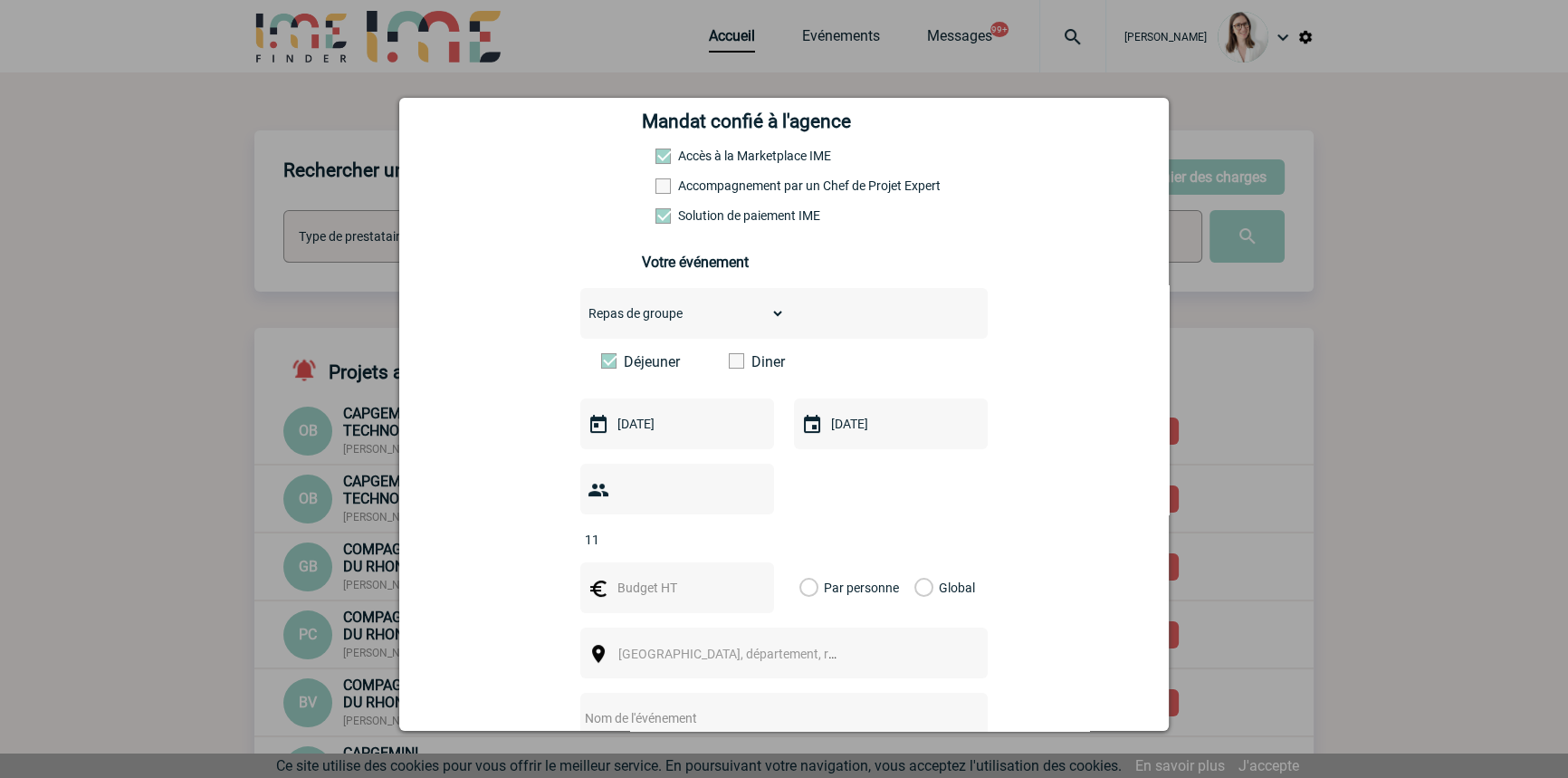
type input "11"
click at [662, 576] on input "text" at bounding box center [674, 588] width 125 height 24
type input "358"
click at [916, 562] on label "Global" at bounding box center [920, 587] width 12 height 51
click at [0, 0] on input "Global" at bounding box center [0, 0] width 0 height 0
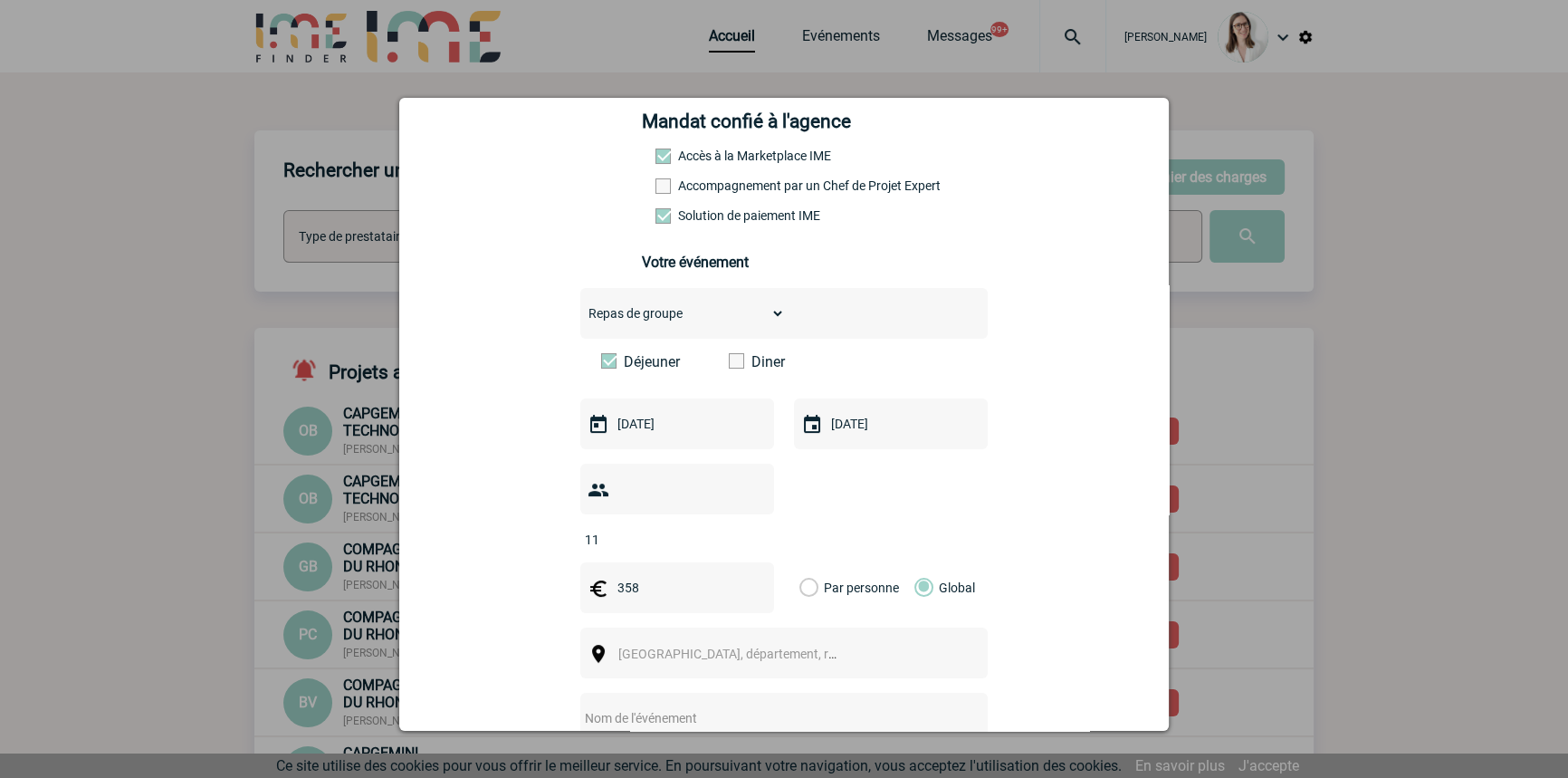
click at [695, 647] on span "[GEOGRAPHIC_DATA], département, région..." at bounding box center [744, 653] width 252 height 15
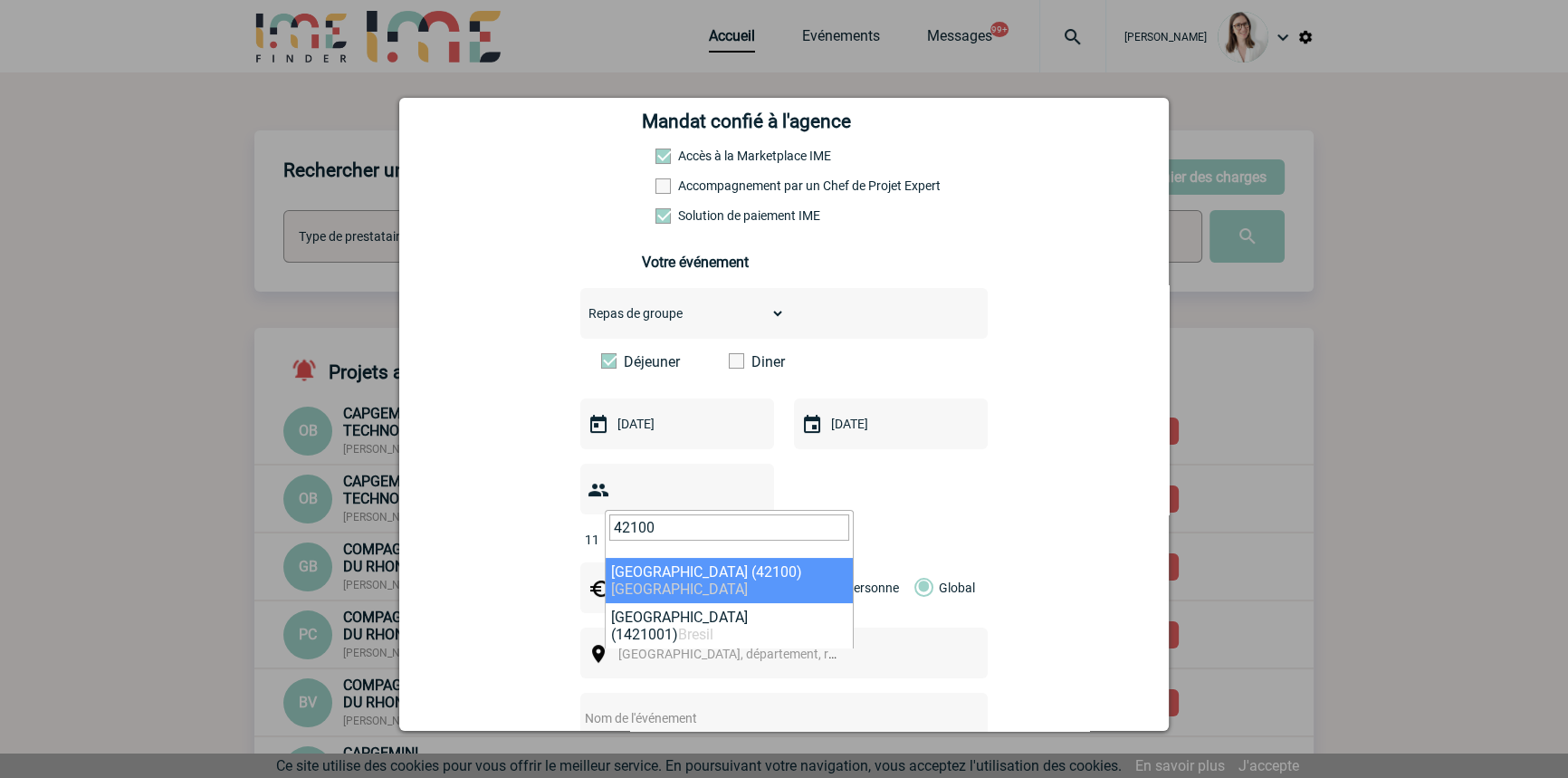
type input "42100"
select select "36140"
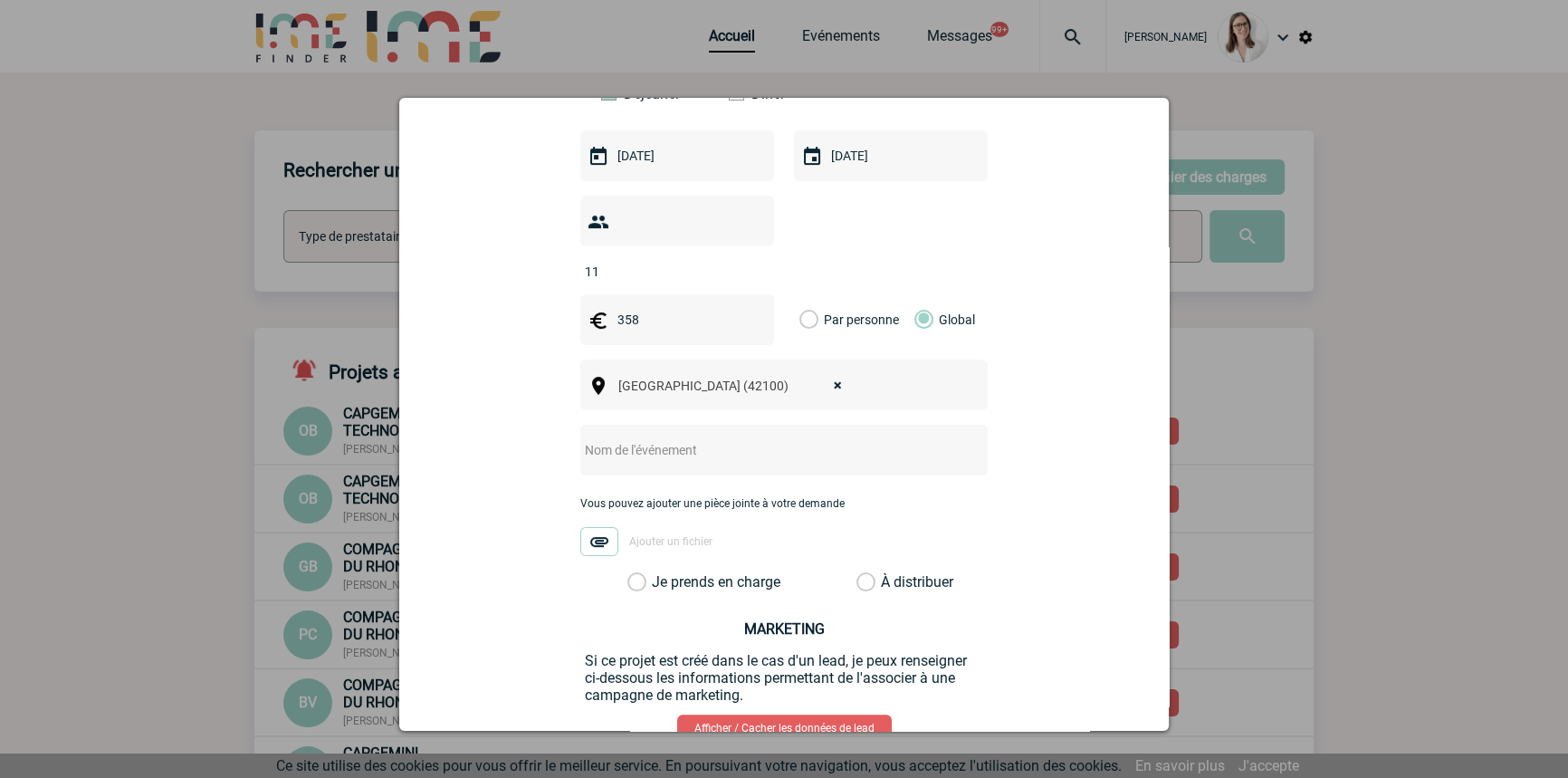
scroll to position [549, 0]
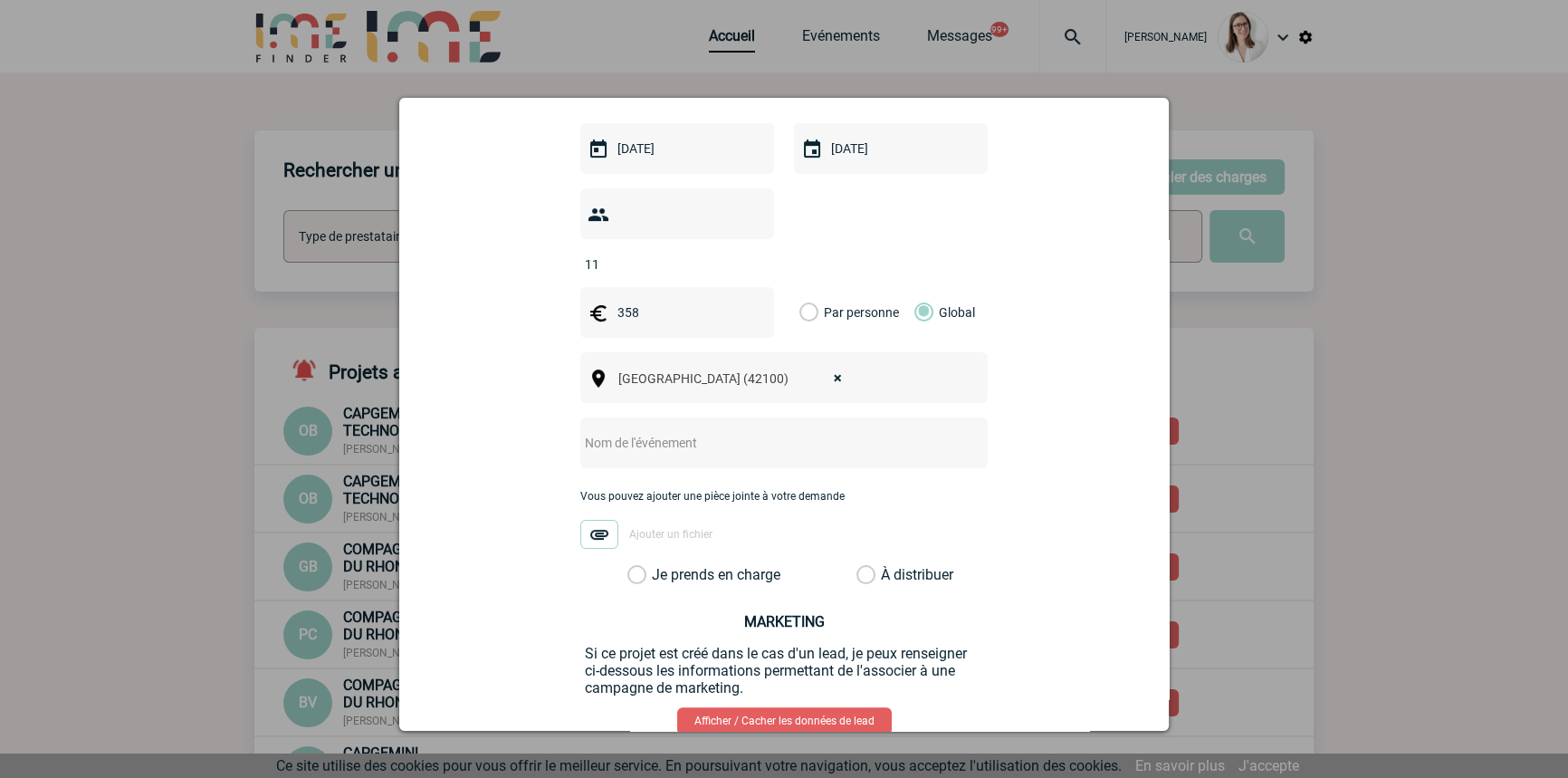
click at [675, 431] on input "text" at bounding box center [759, 443] width 360 height 24
type input "CENTRALISATION Restaurant Les Plats"
click at [669, 537] on div "Choisissez un type d'évènement Séminaire avec nuitée Séminaire sans nuitée Repa…" at bounding box center [783, 298] width 407 height 571
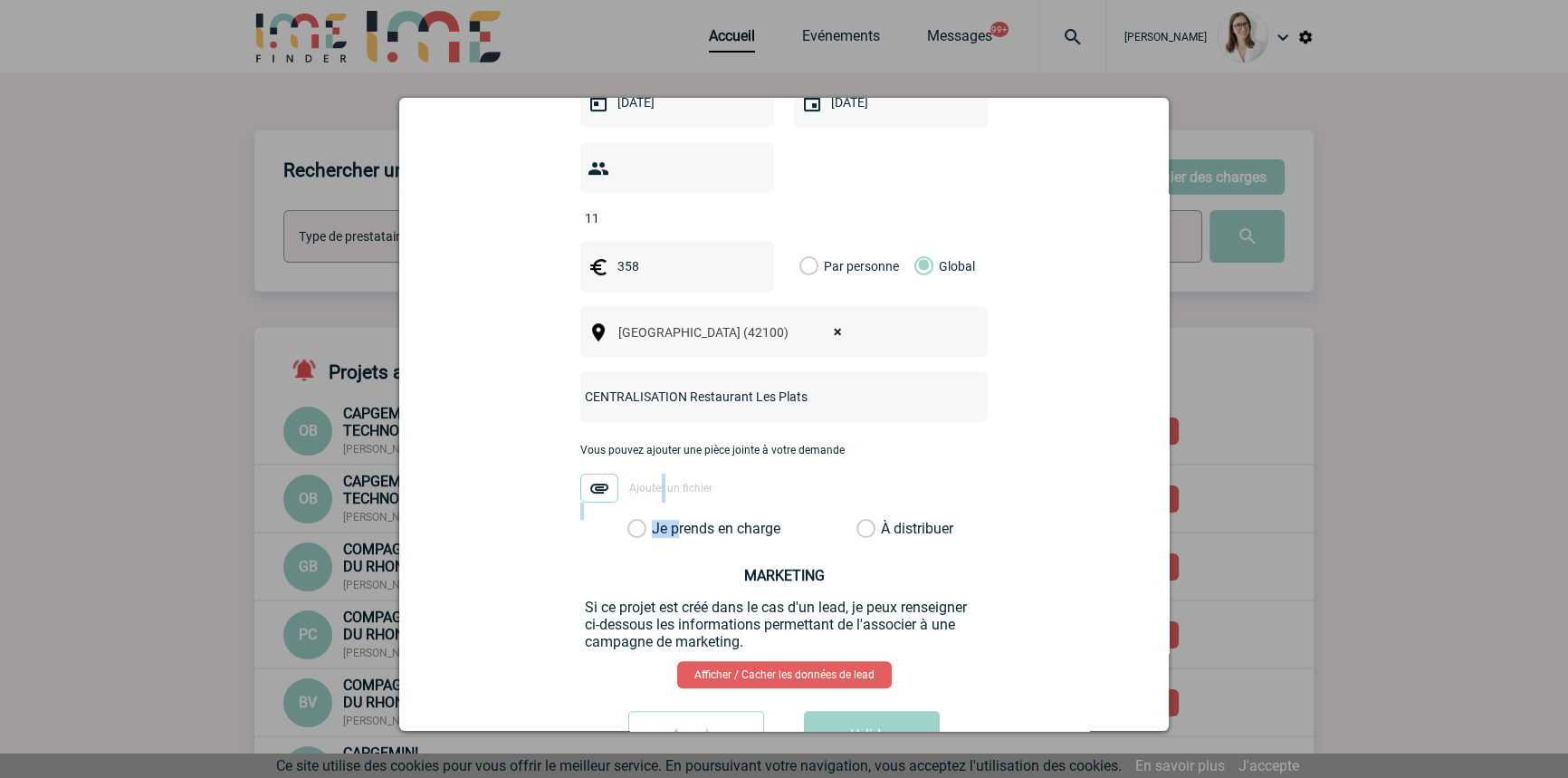
scroll to position [640, 0]
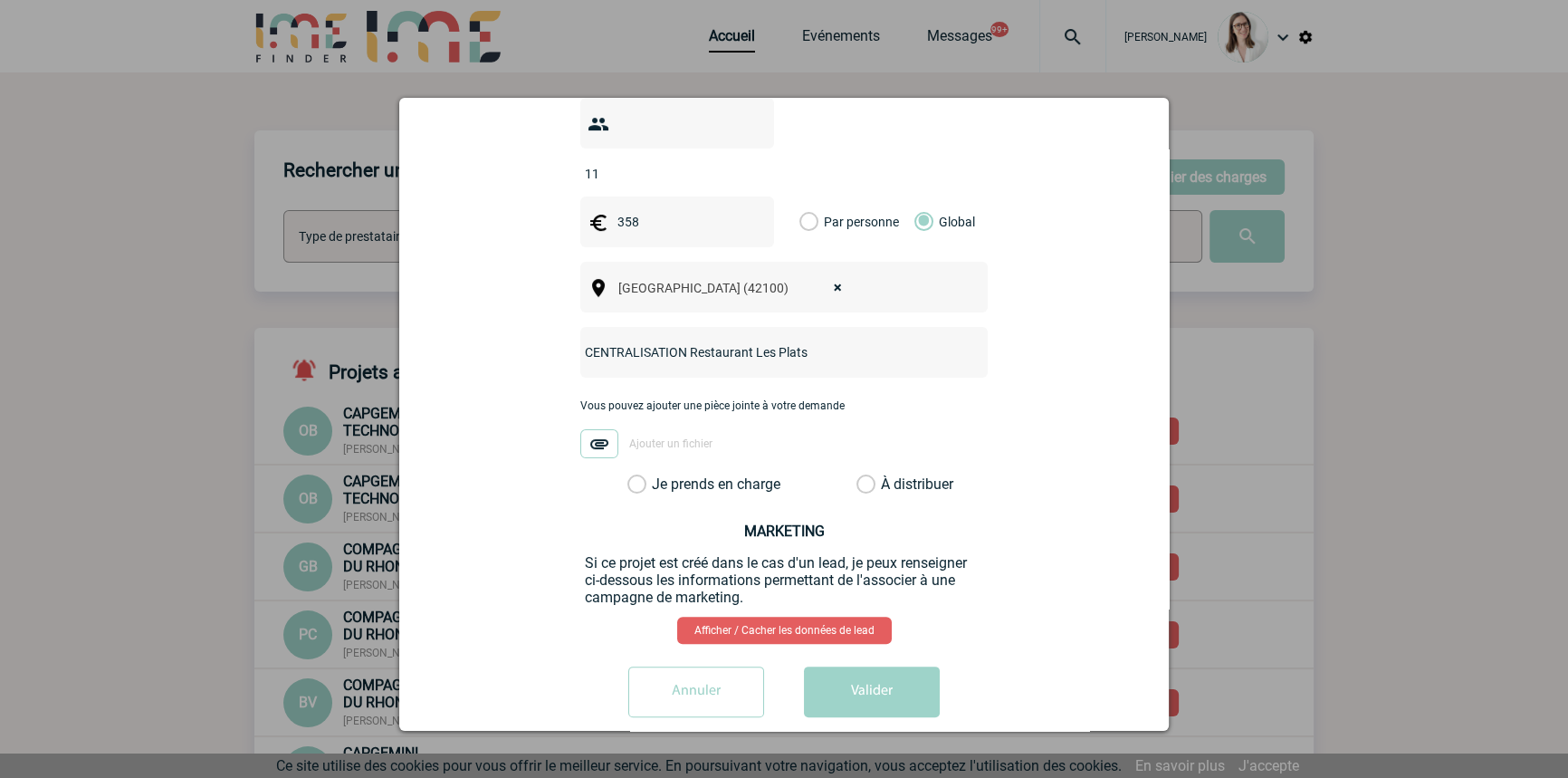
click at [658, 475] on label "Je prends en charge" at bounding box center [643, 484] width 31 height 18
click at [0, 0] on input "Je prends en charge" at bounding box center [0, 0] width 0 height 0
click at [863, 668] on button "Valider" at bounding box center [872, 691] width 135 height 51
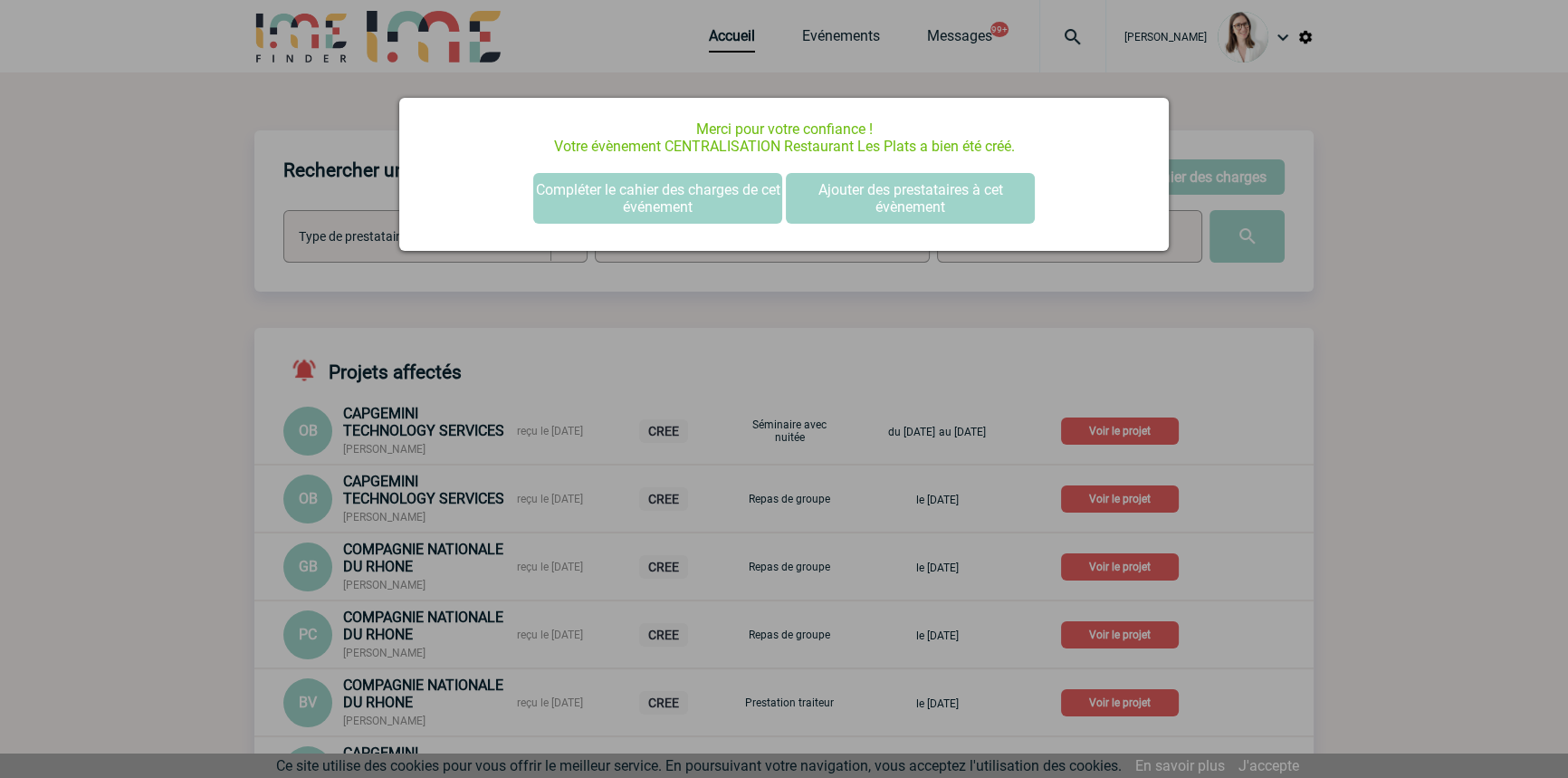
scroll to position [0, 0]
click at [703, 197] on button "Compléter le cahier des charges de cet événement" at bounding box center [657, 198] width 249 height 51
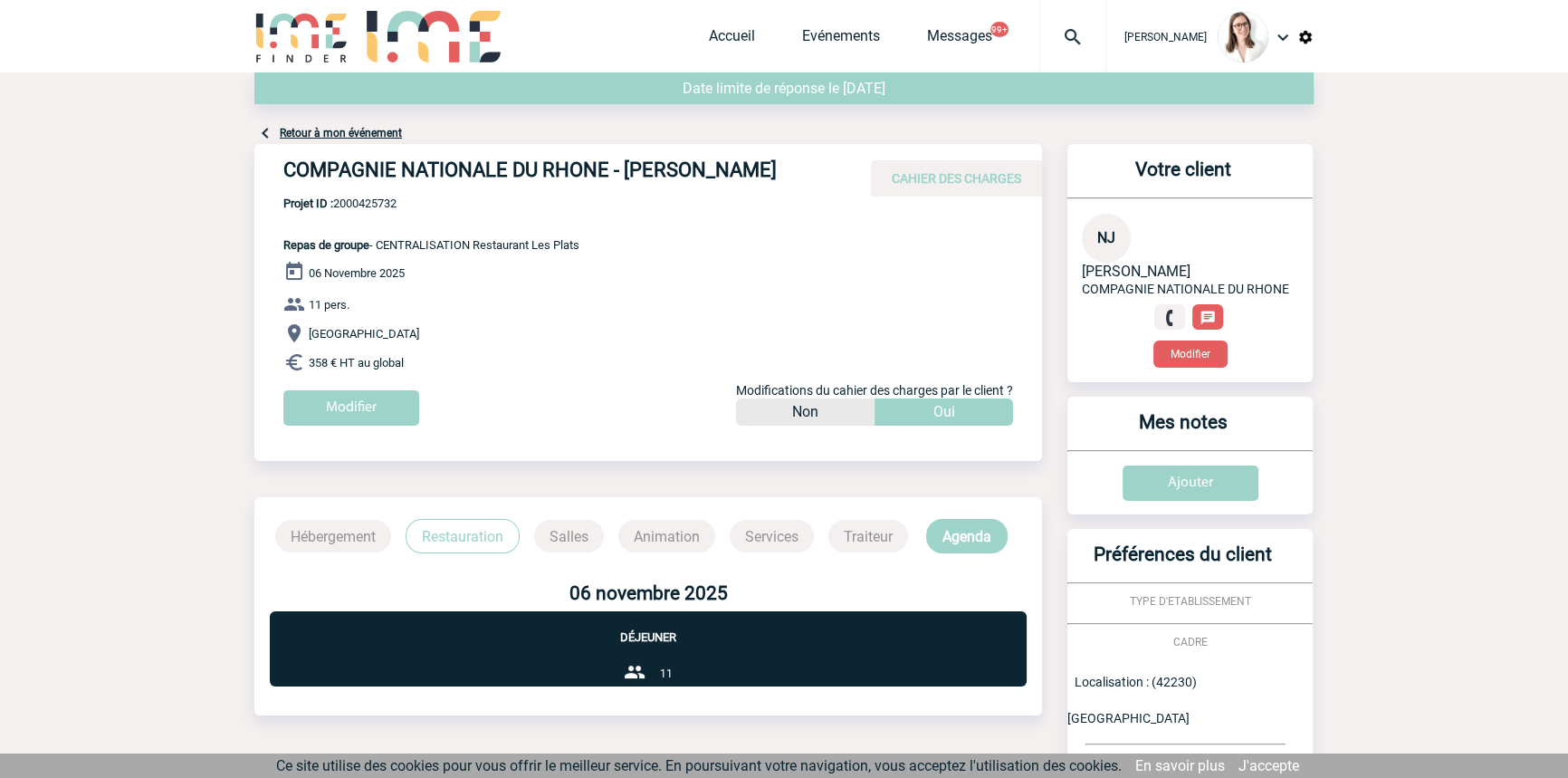
click at [393, 210] on span "Projet ID : 2000425732" at bounding box center [430, 203] width 296 height 14
click at [394, 210] on span "Projet ID : 2000425732" at bounding box center [430, 203] width 296 height 14
copy span "2000425732"
